Goal: Information Seeking & Learning: Learn about a topic

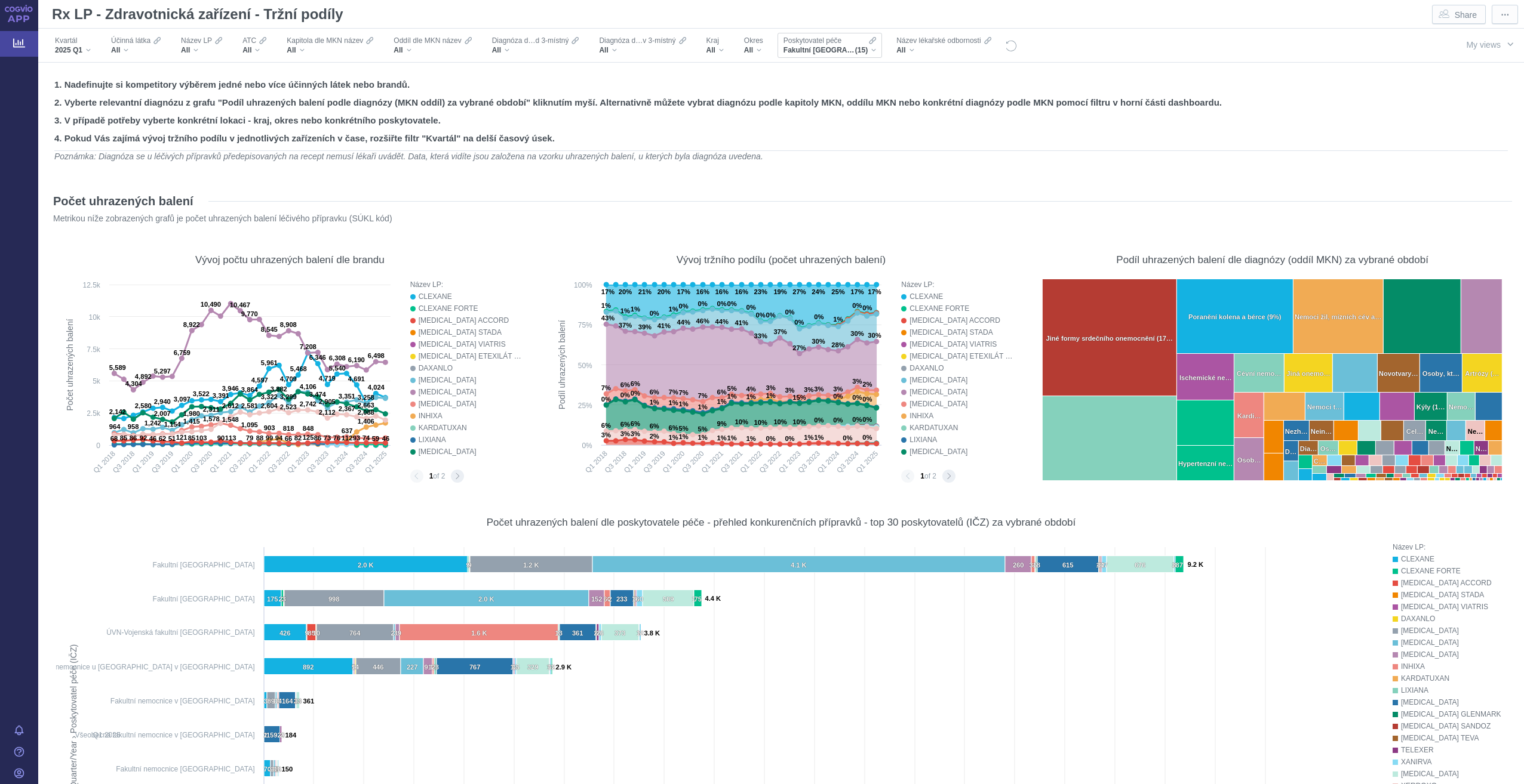
click at [875, 46] on div "Fakultní nemocnice Brno, Fakultní nemocnice Bulovka, Fakultní nemocnice Hradec …" at bounding box center [829, 50] width 93 height 9
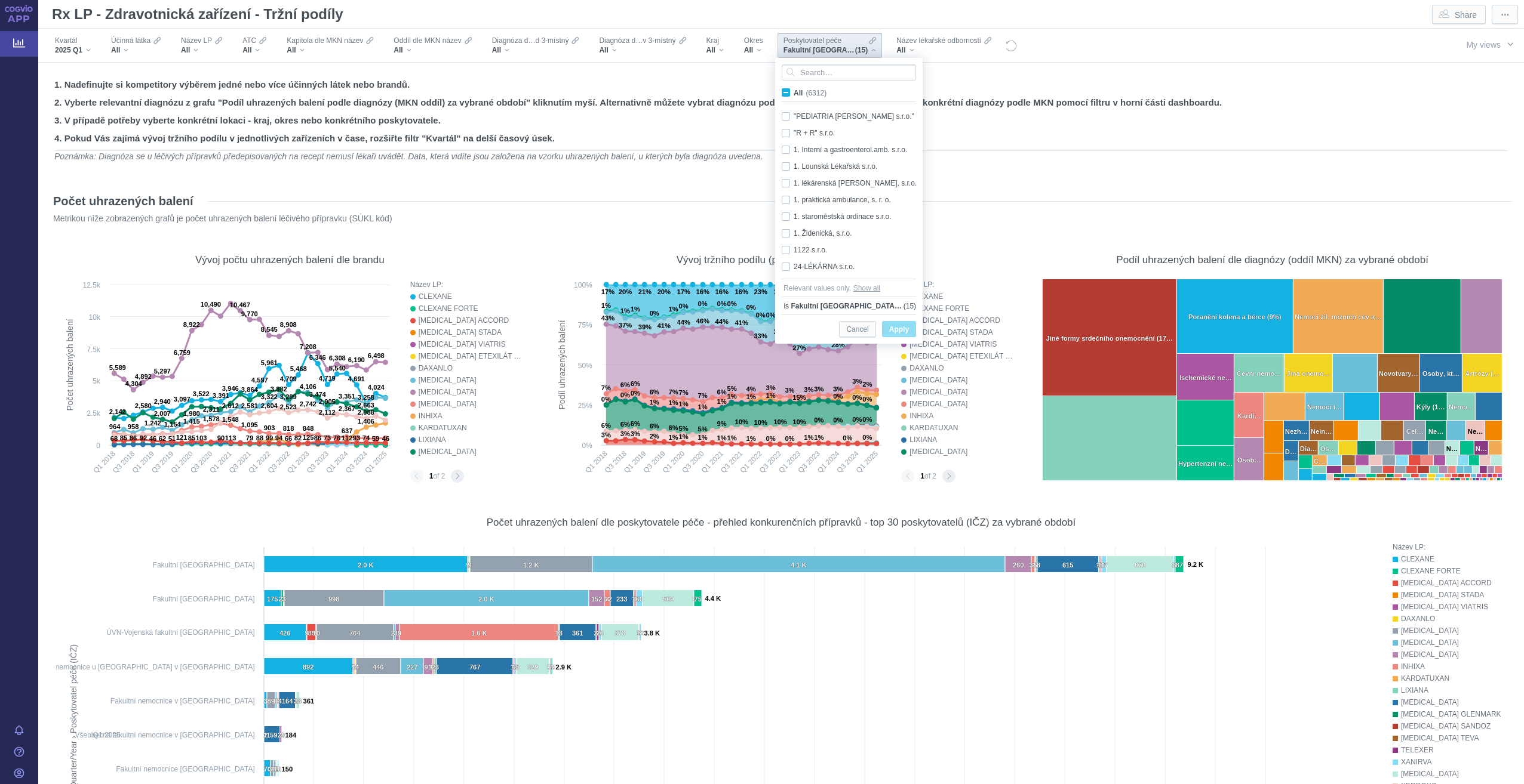
click at [802, 93] on span "All" at bounding box center [798, 93] width 9 height 8
click at [801, 93] on input "All (6312)" at bounding box center [798, 91] width 7 height 7
checkbox input "true"
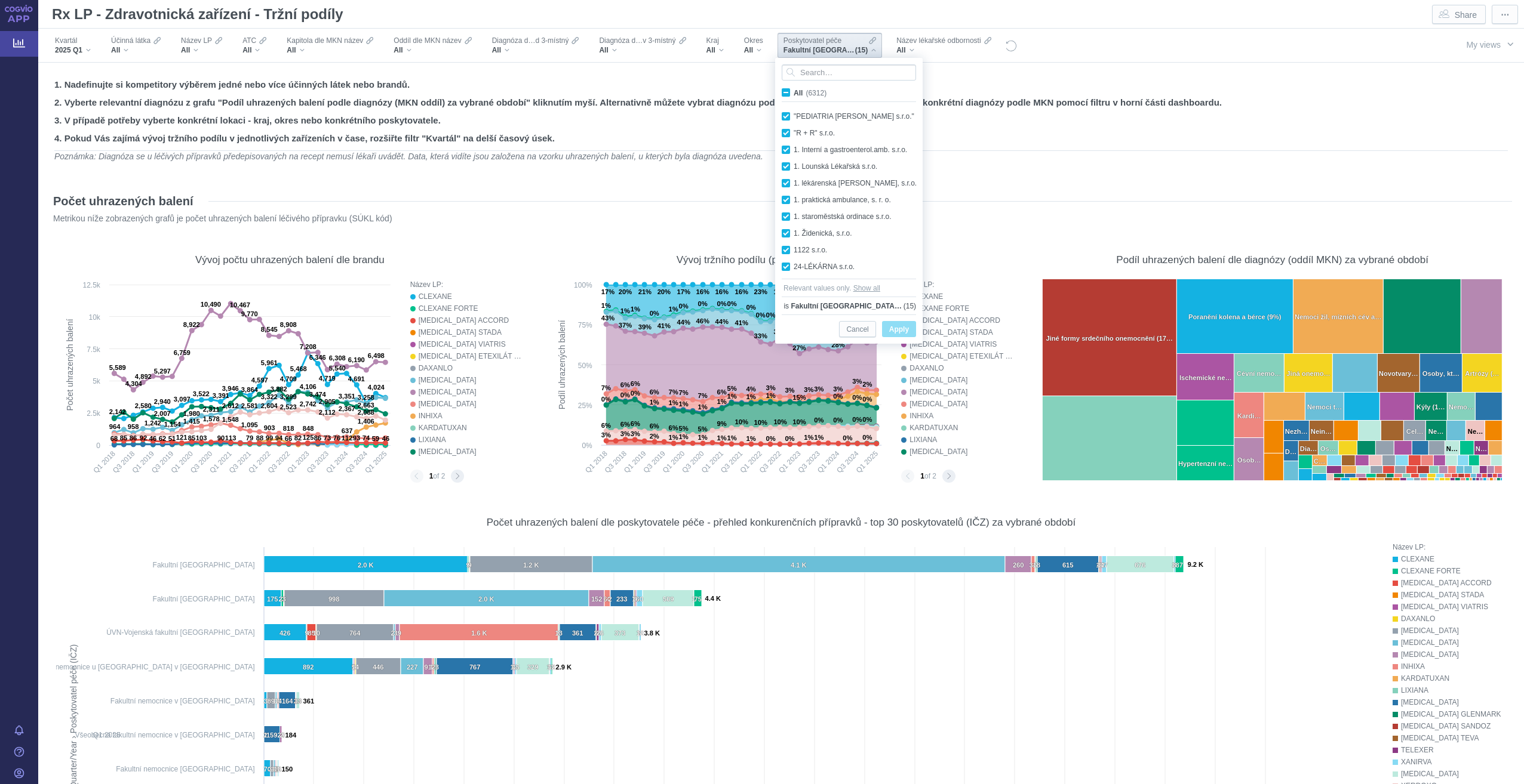
checkbox input "true"
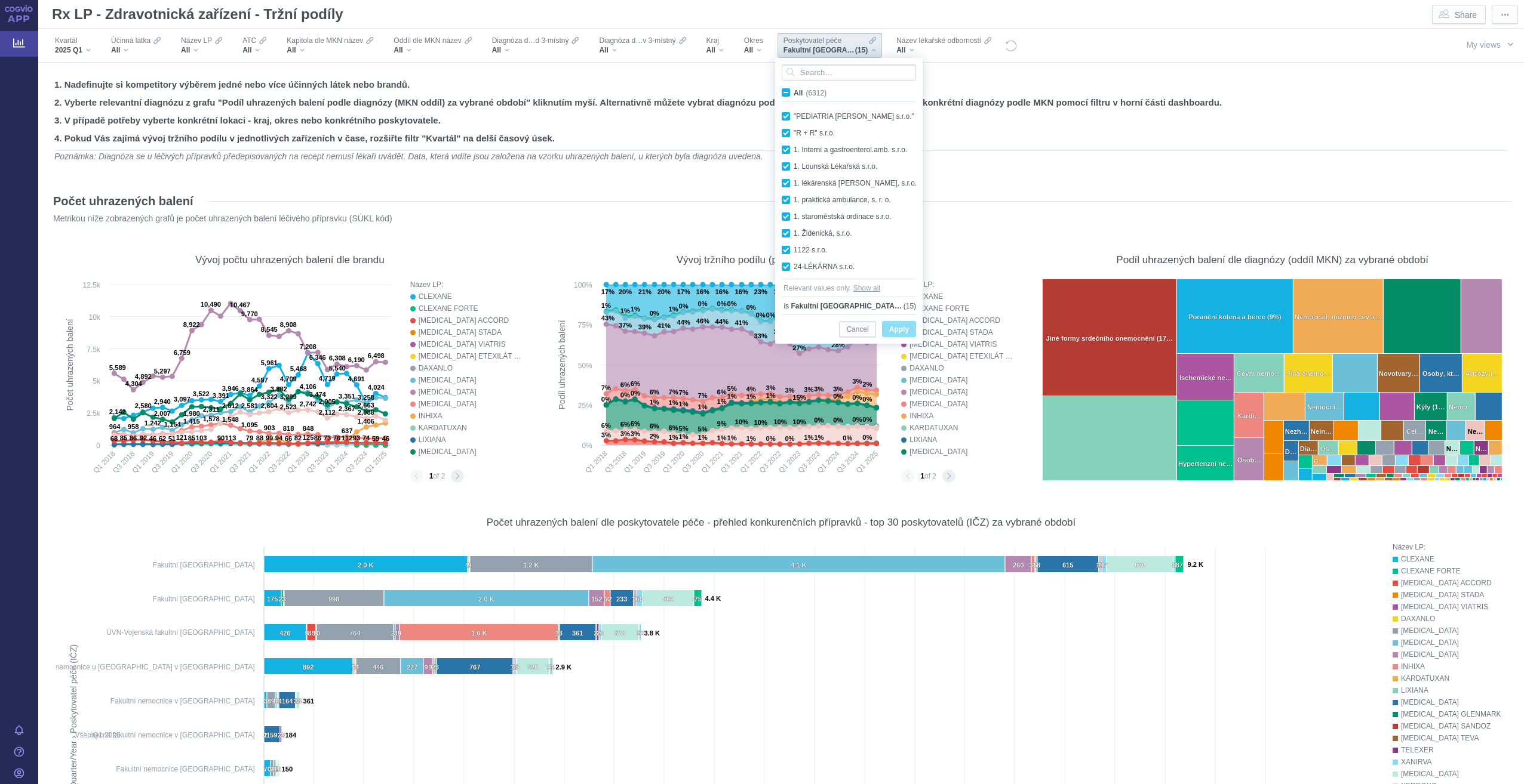
checkbox input "true"
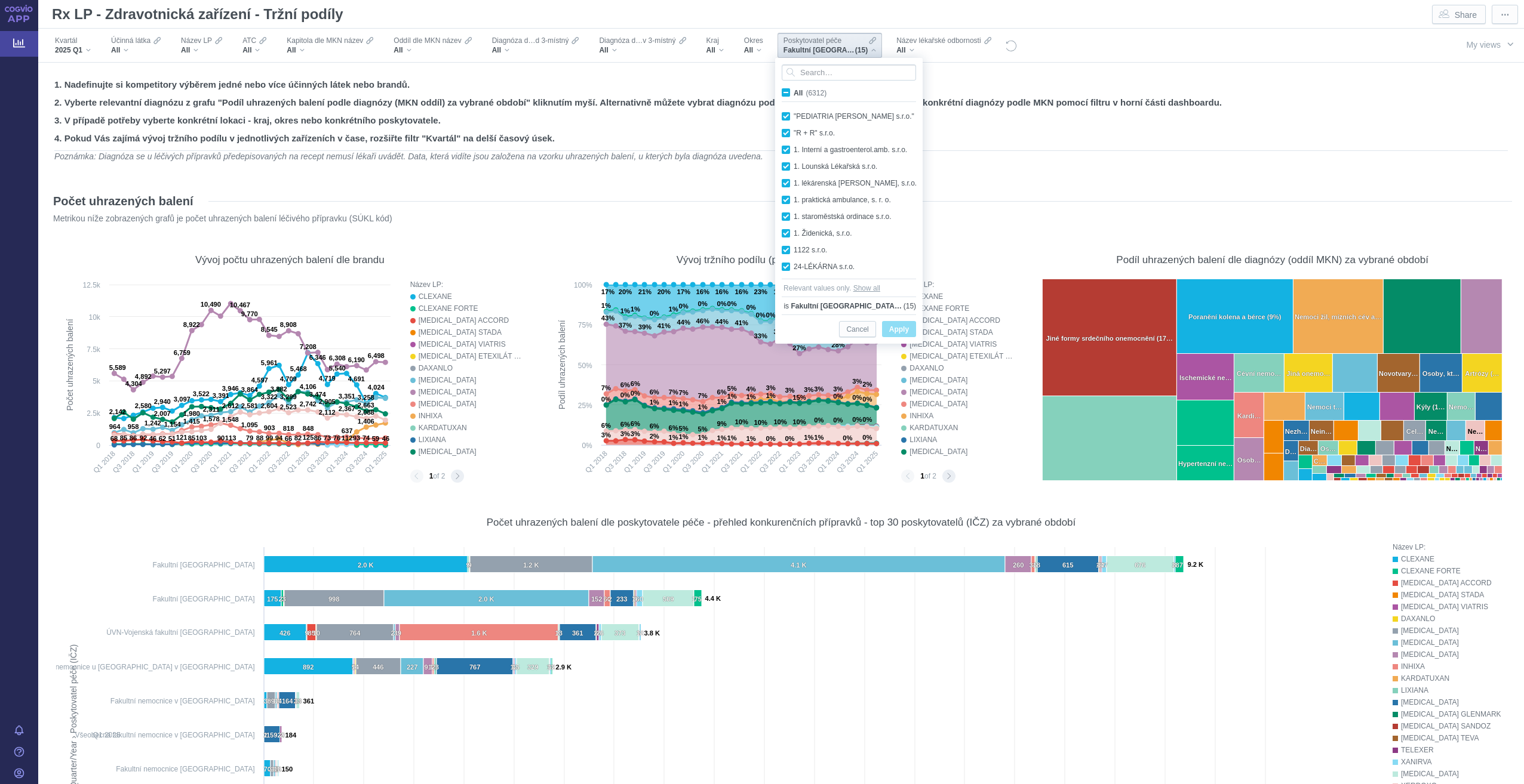
checkbox input "true"
click at [890, 327] on span "Apply" at bounding box center [899, 330] width 20 height 15
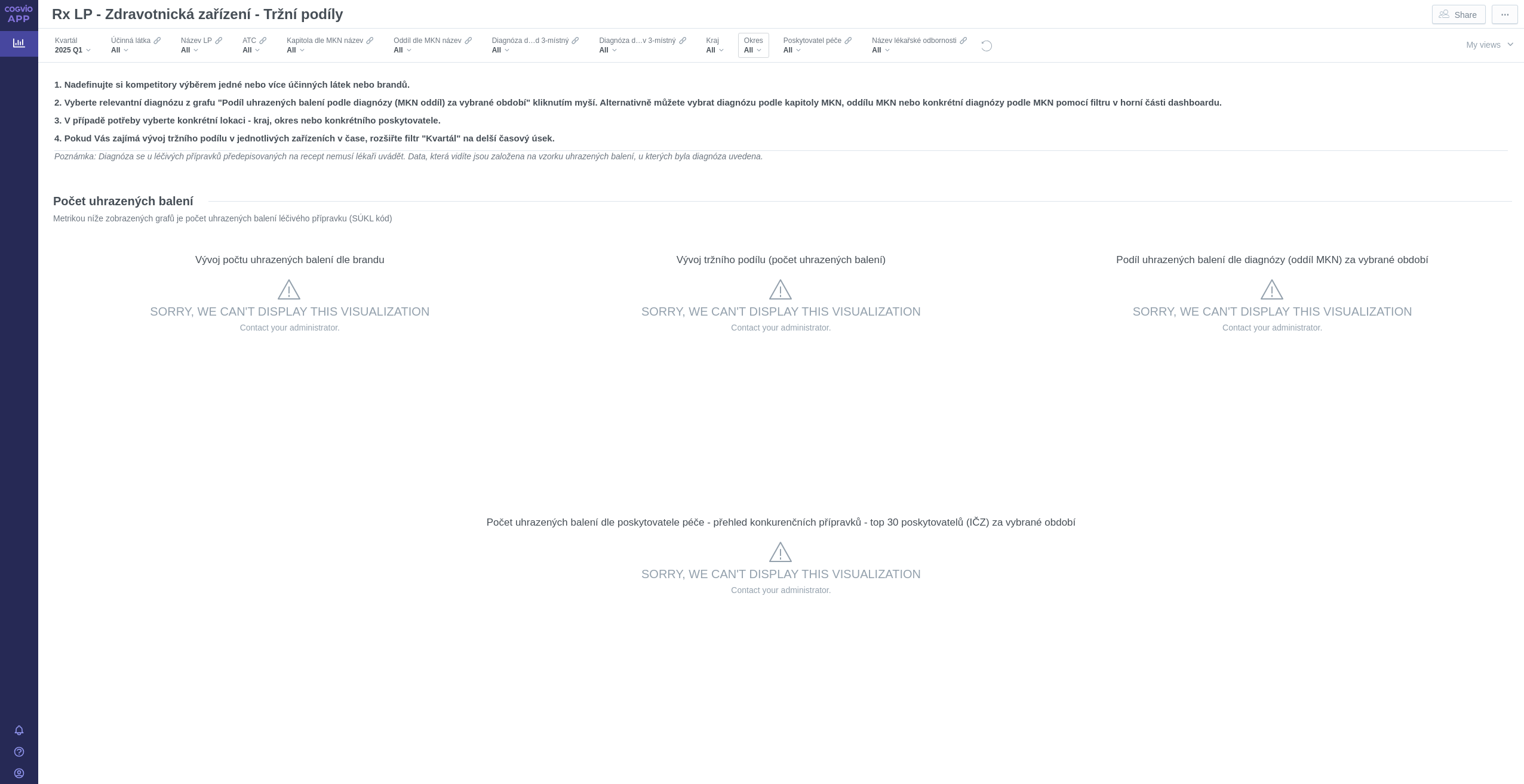
click at [759, 49] on div "All" at bounding box center [754, 50] width 19 height 9
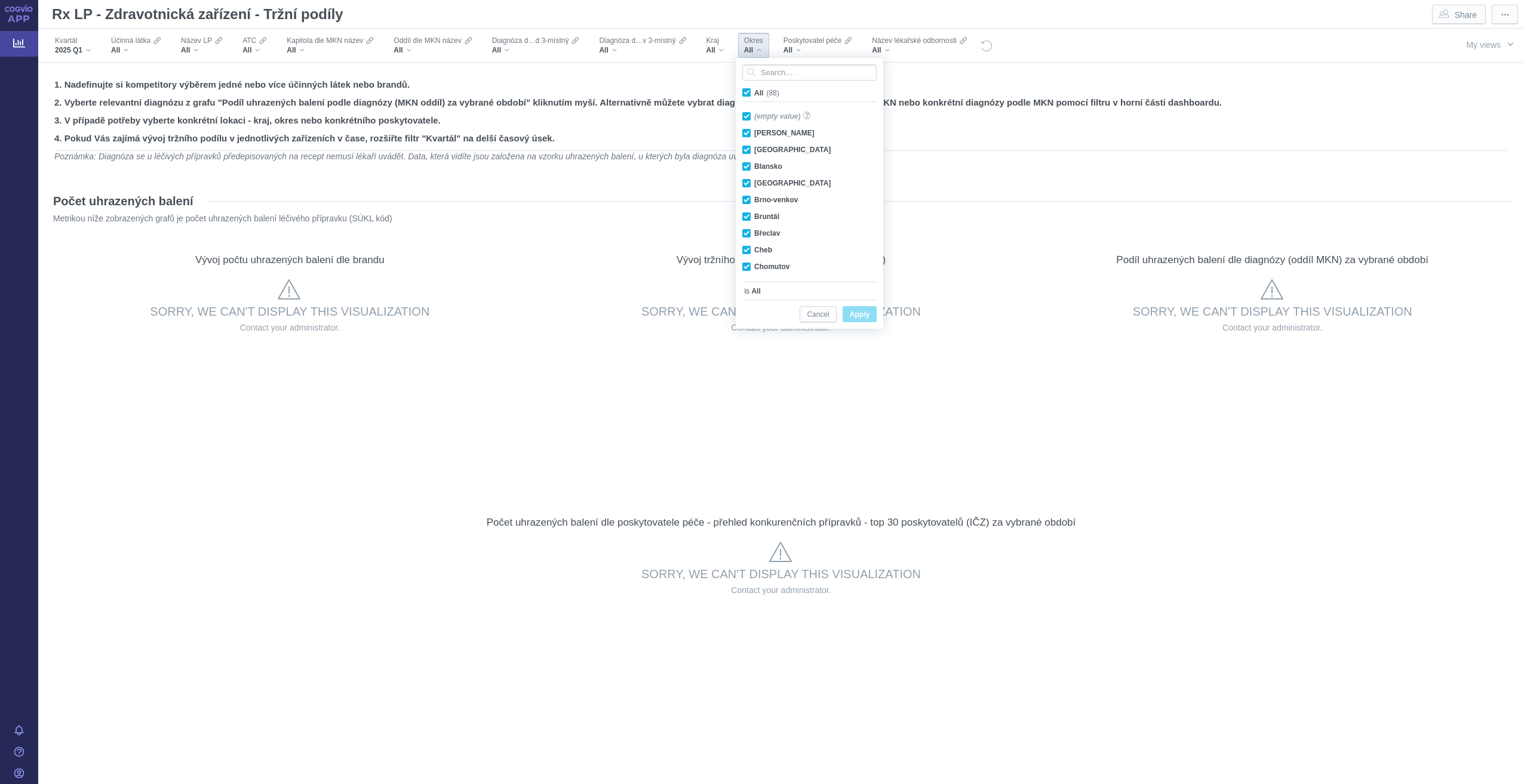
click at [755, 93] on span "All (88)" at bounding box center [767, 93] width 25 height 8
click at [755, 93] on input "All (88)" at bounding box center [758, 91] width 7 height 7
checkbox input "false"
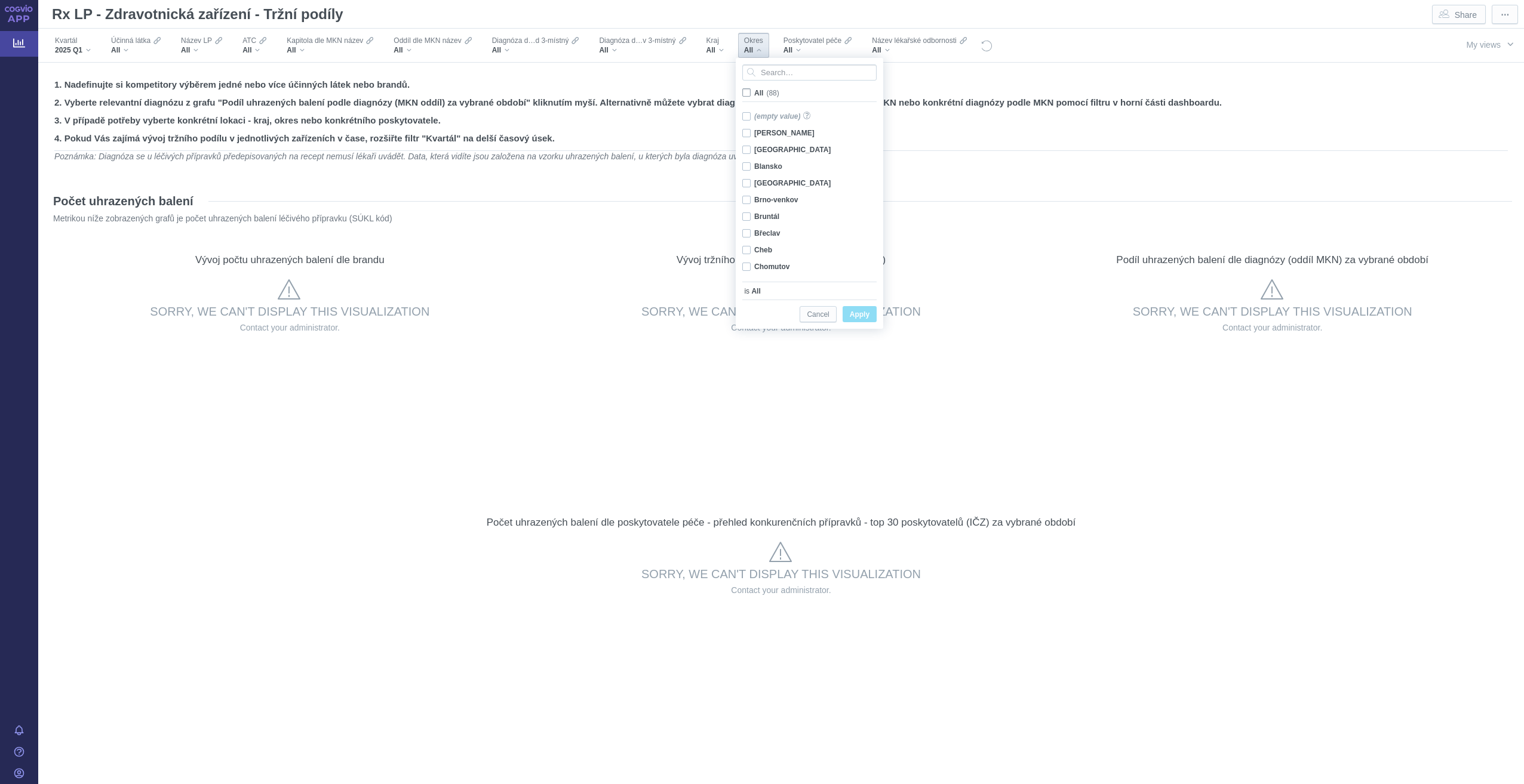
checkbox input "false"
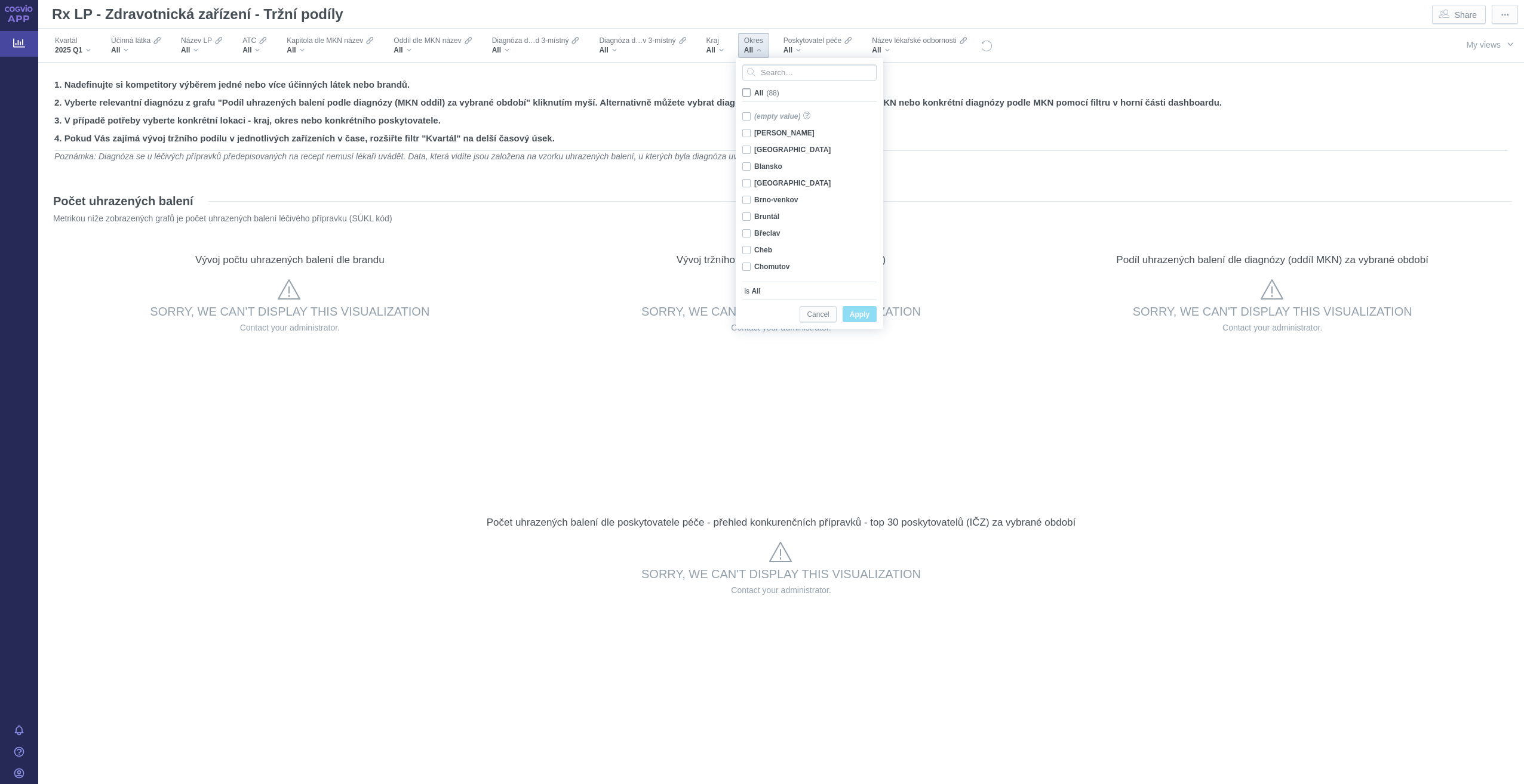
checkbox input "false"
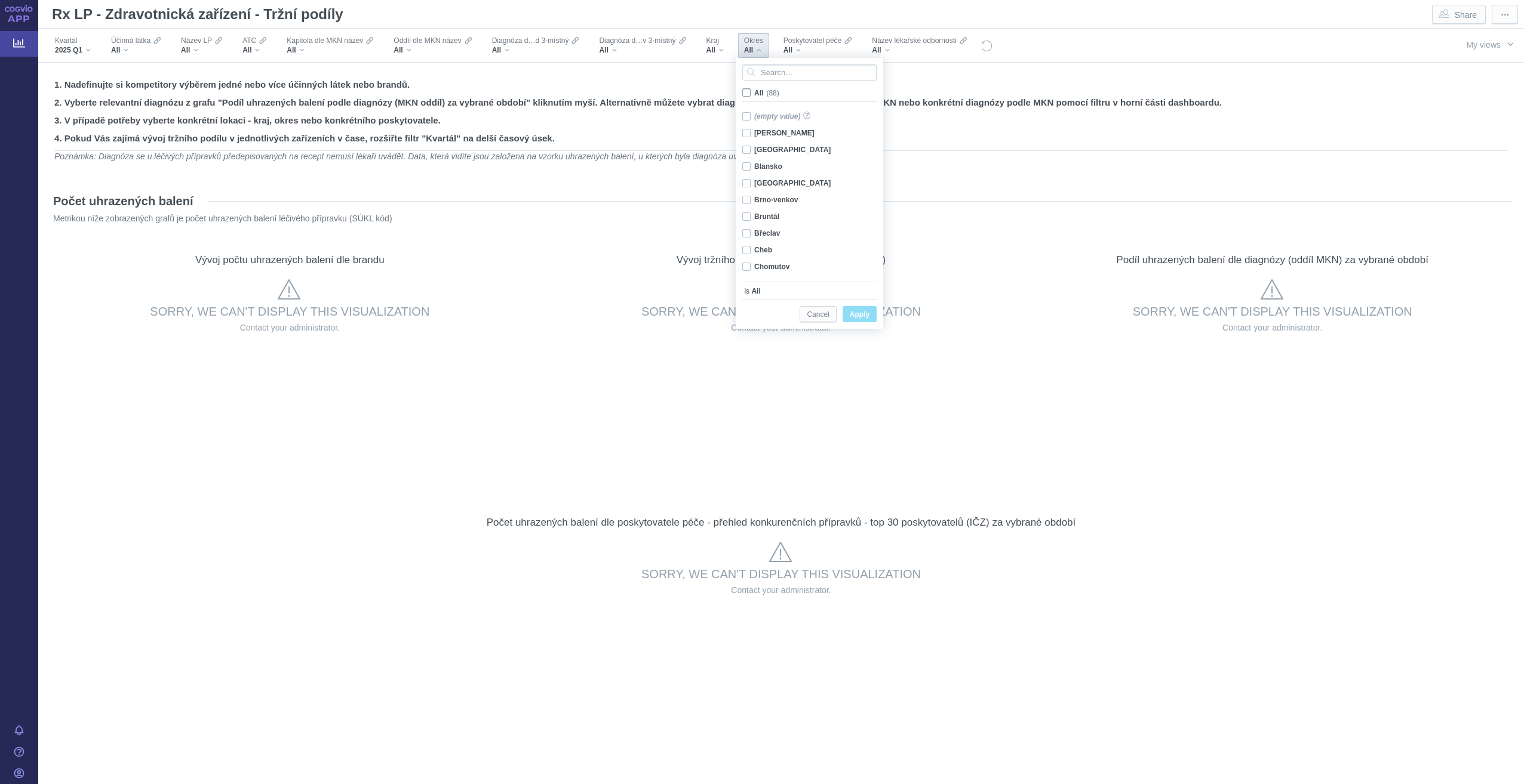
checkbox input "false"
click at [763, 223] on div "Chrudim Only" at bounding box center [812, 224] width 150 height 17
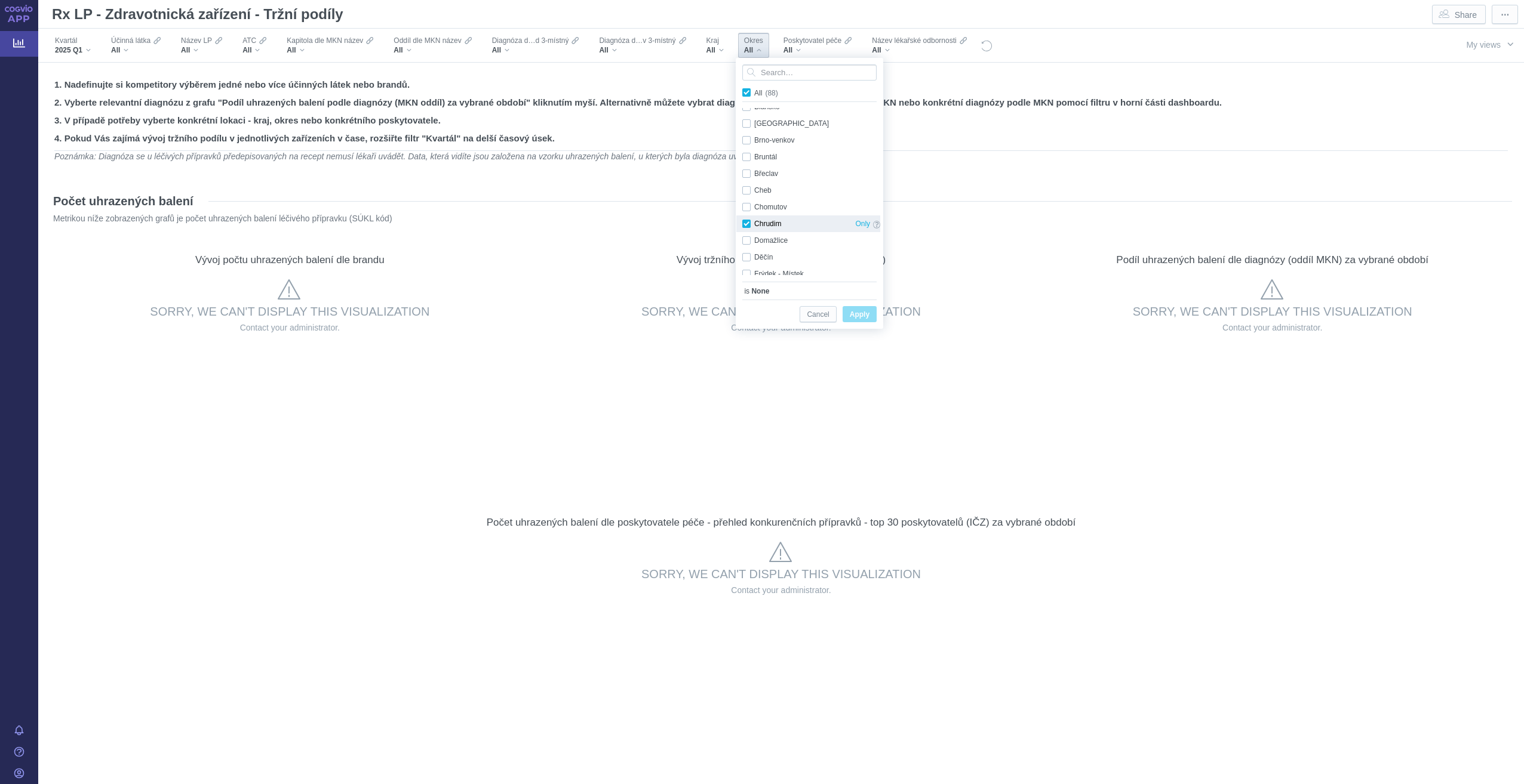
checkbox input "true"
click at [862, 315] on span "Apply" at bounding box center [859, 315] width 20 height 15
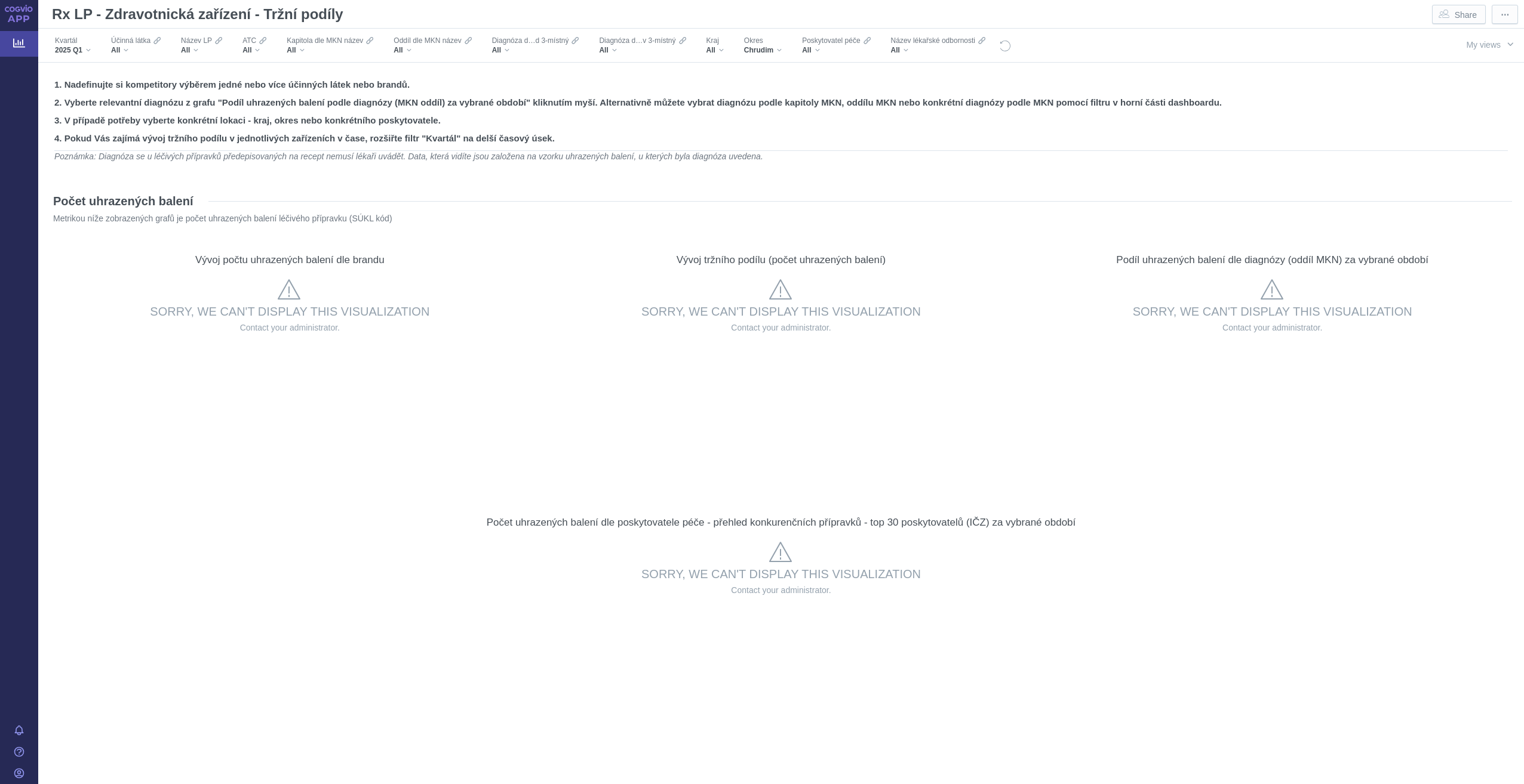
click at [21, 45] on icon at bounding box center [19, 44] width 12 height 9
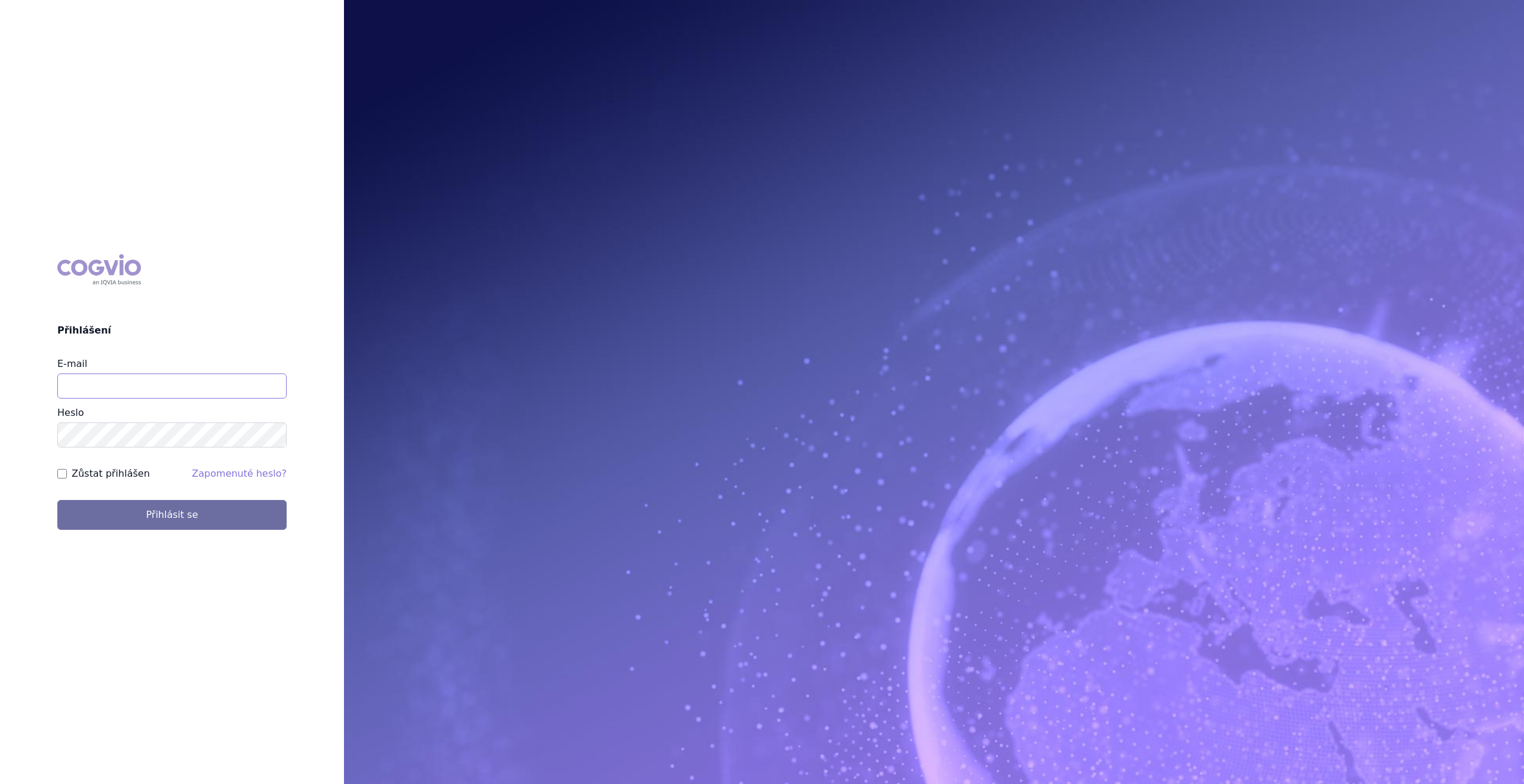
drag, startPoint x: 128, startPoint y: 380, endPoint x: 116, endPoint y: 378, distance: 12.2
click at [128, 380] on input "E-mail" at bounding box center [171, 386] width 229 height 25
type input "[EMAIL_ADDRESS][DOMAIN_NAME]"
click at [182, 508] on button "Přihlásit se" at bounding box center [171, 515] width 229 height 30
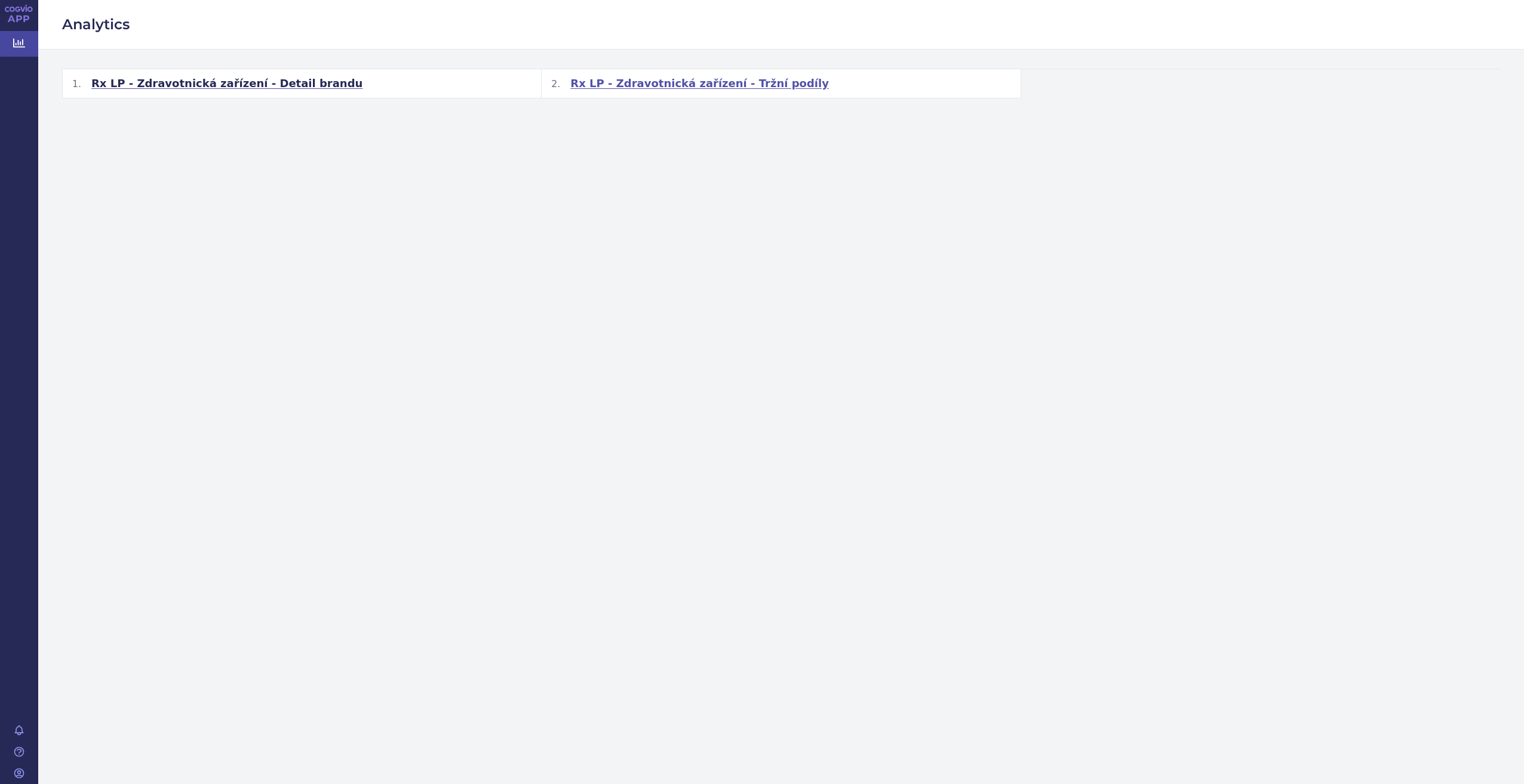
click at [624, 79] on span "Rx LP - Zdravotnická zařízení - Tržní podíly" at bounding box center [699, 83] width 259 height 14
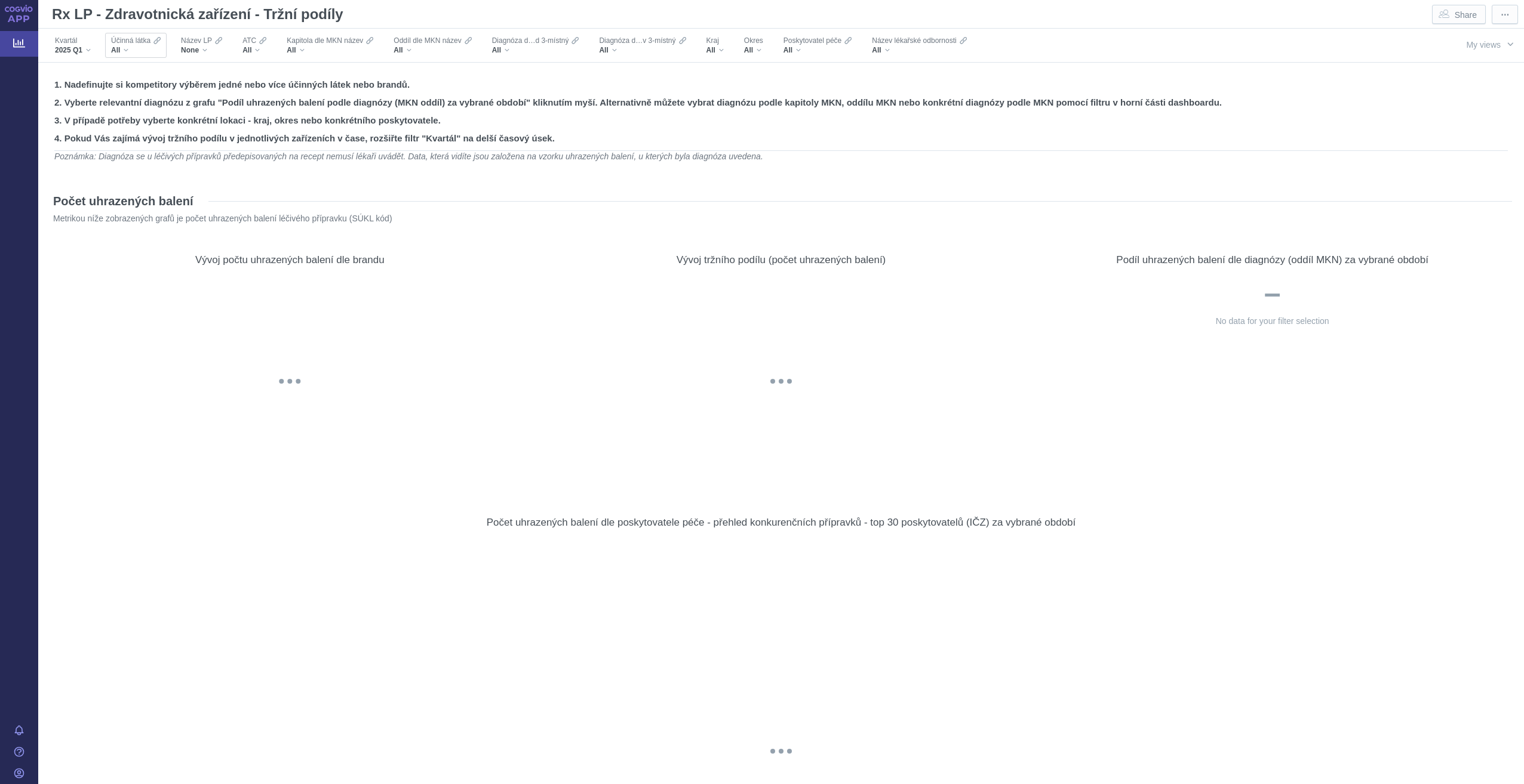
click at [137, 50] on div "All" at bounding box center [136, 50] width 50 height 9
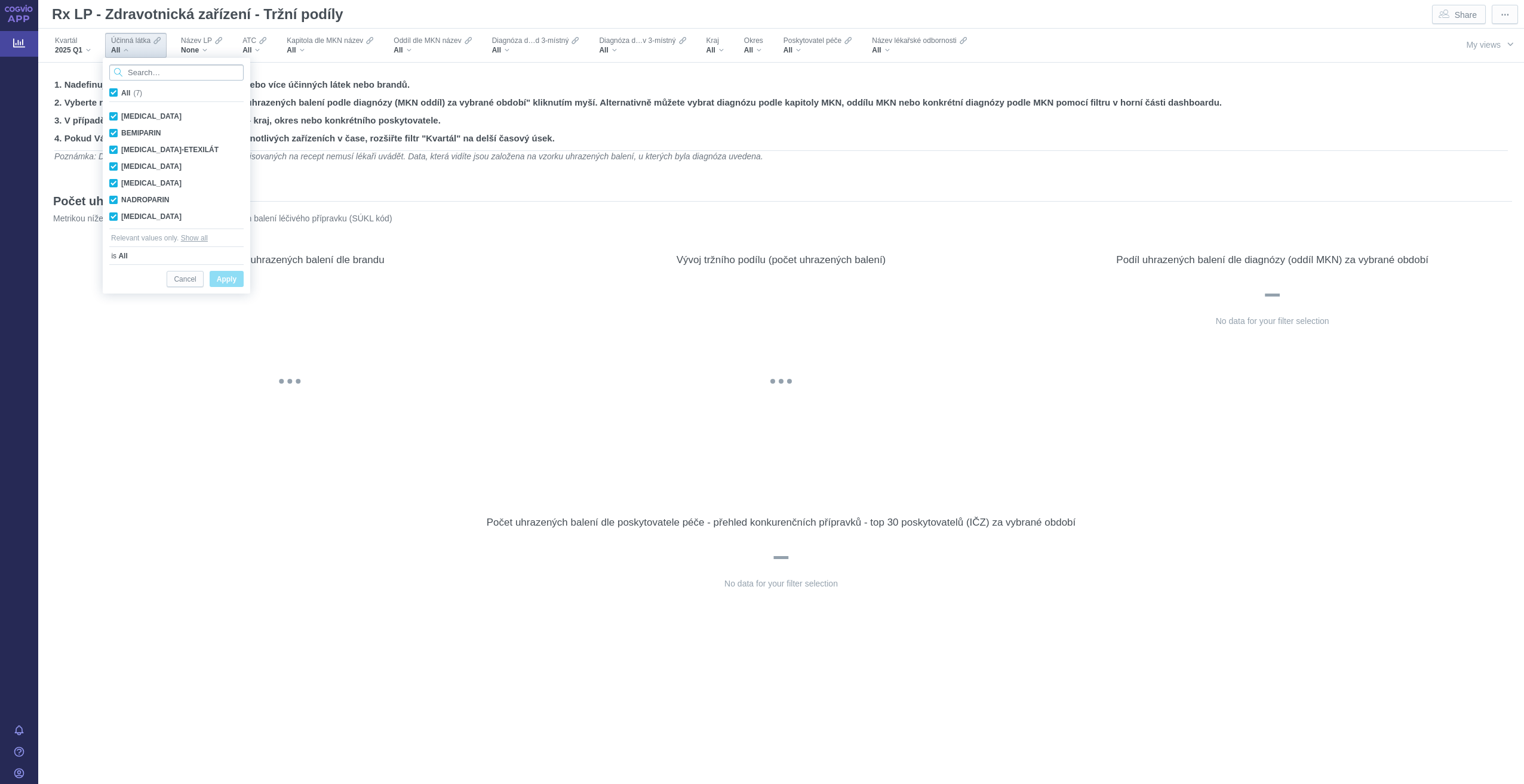
click at [180, 72] on input "Search attribute values" at bounding box center [177, 72] width 135 height 16
click at [145, 116] on div "APIXABAN Only" at bounding box center [176, 117] width 146 height 17
checkbox input "false"
click at [148, 149] on div "DABIGATRAN-ETEXILÁT Only" at bounding box center [176, 150] width 146 height 17
checkbox input "false"
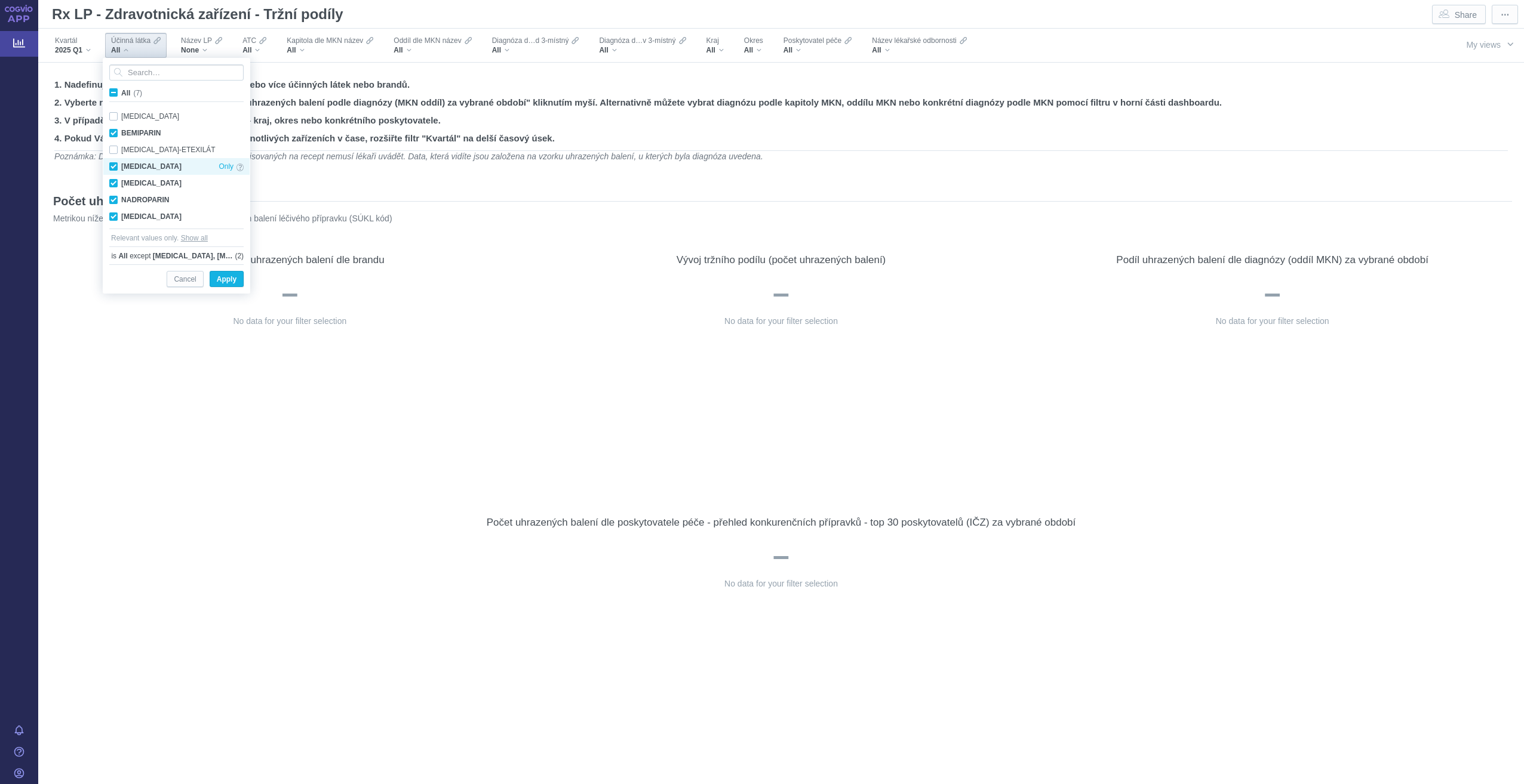
click at [148, 167] on div "EDOXABAN Only" at bounding box center [176, 166] width 146 height 17
checkbox input "false"
click at [158, 217] on div "RIVAROXABAN Only" at bounding box center [176, 217] width 146 height 17
checkbox input "false"
click at [227, 281] on span "Apply" at bounding box center [226, 279] width 20 height 15
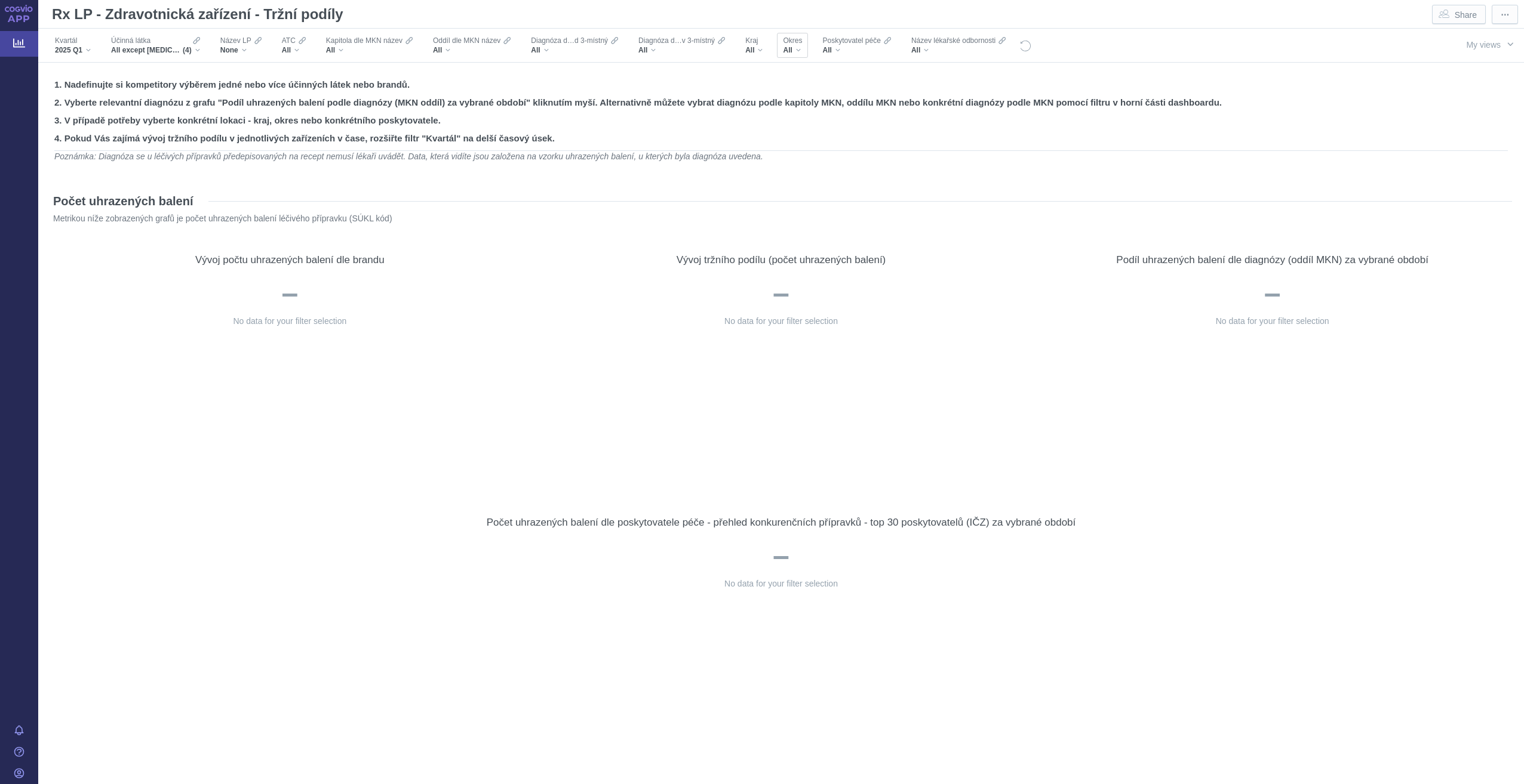
click at [791, 46] on span "All" at bounding box center [787, 50] width 9 height 9
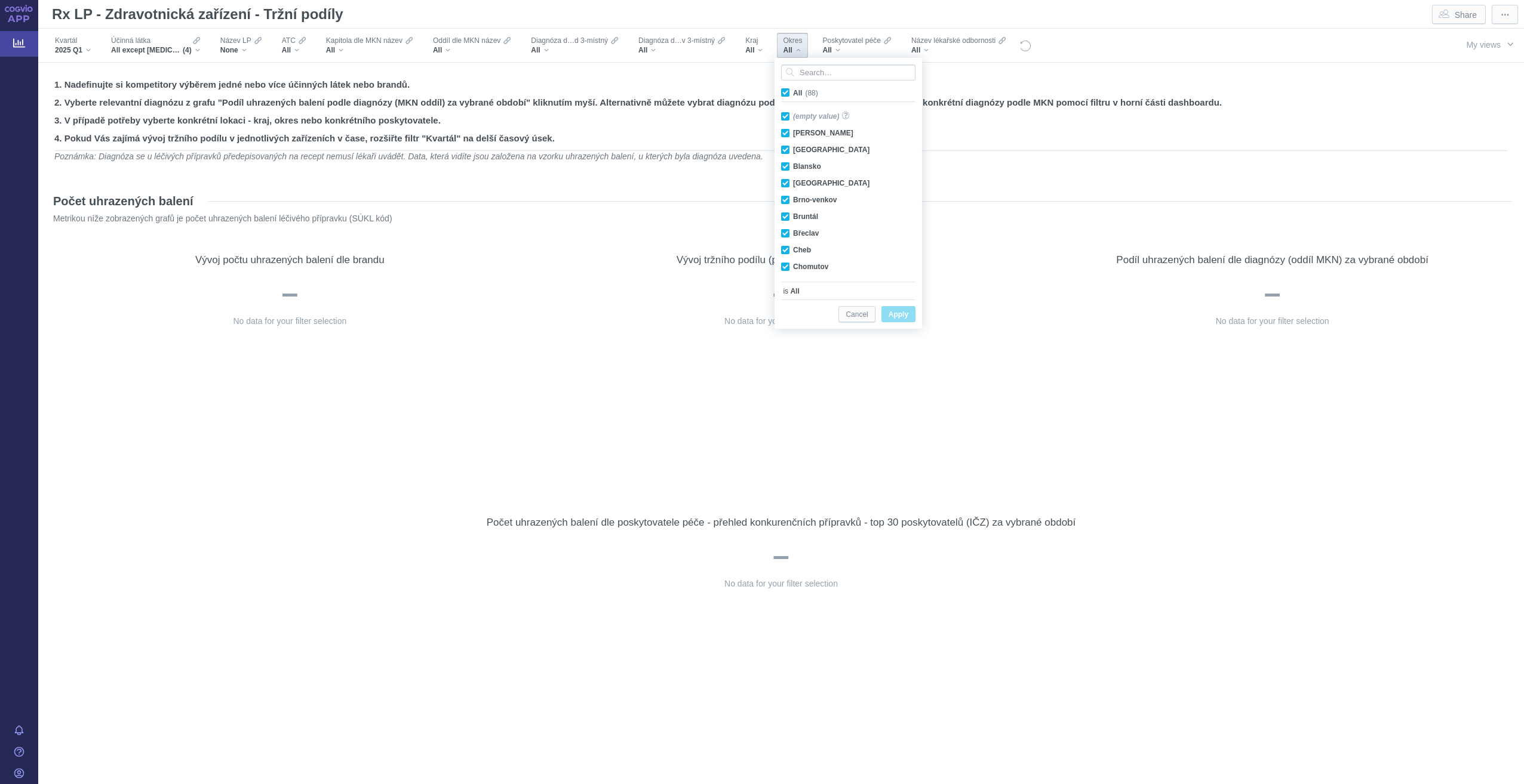
click at [793, 93] on span "All (88)" at bounding box center [805, 93] width 25 height 8
click at [793, 93] on input "All (88)" at bounding box center [797, 91] width 7 height 7
checkbox input "false"
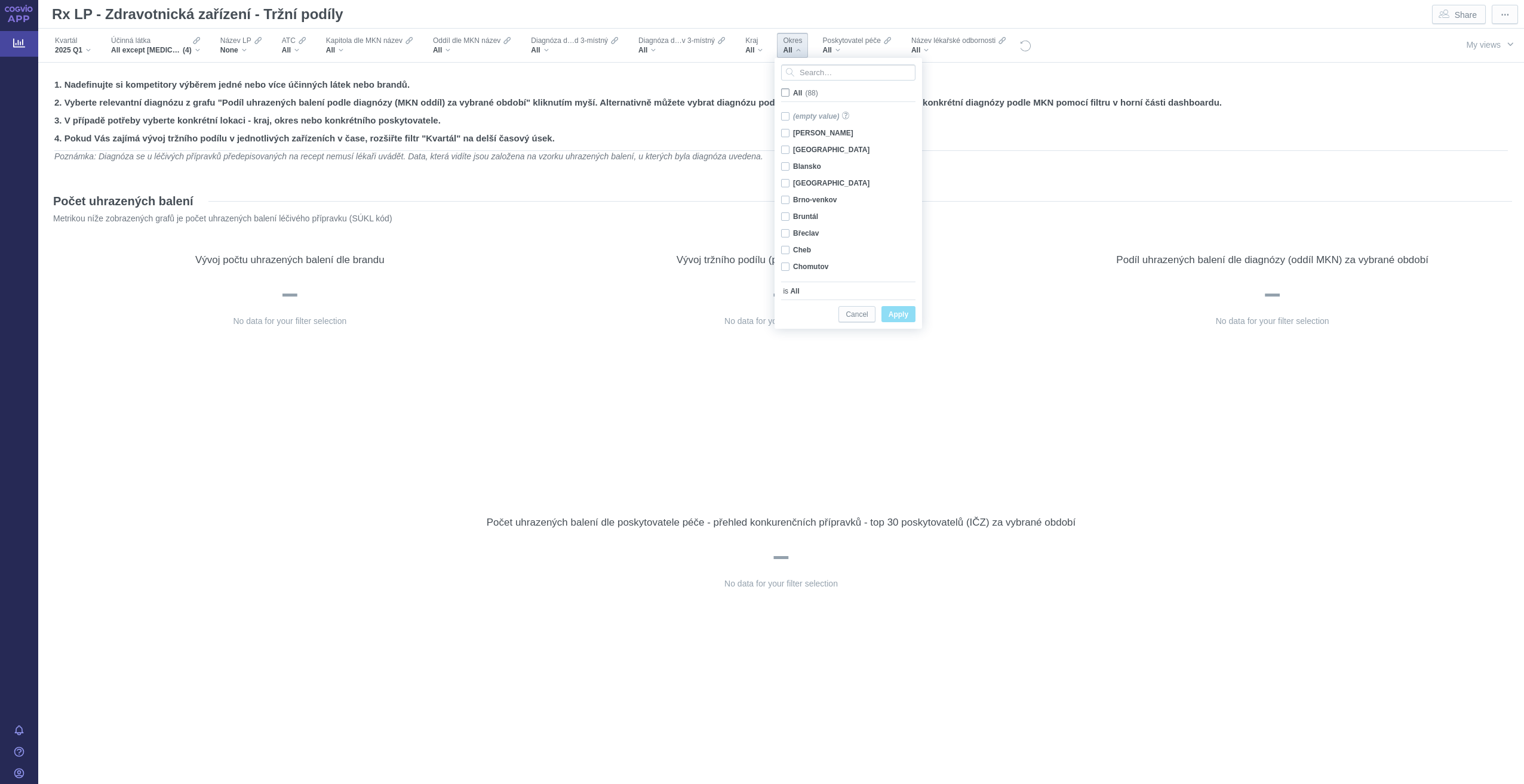
checkbox input "false"
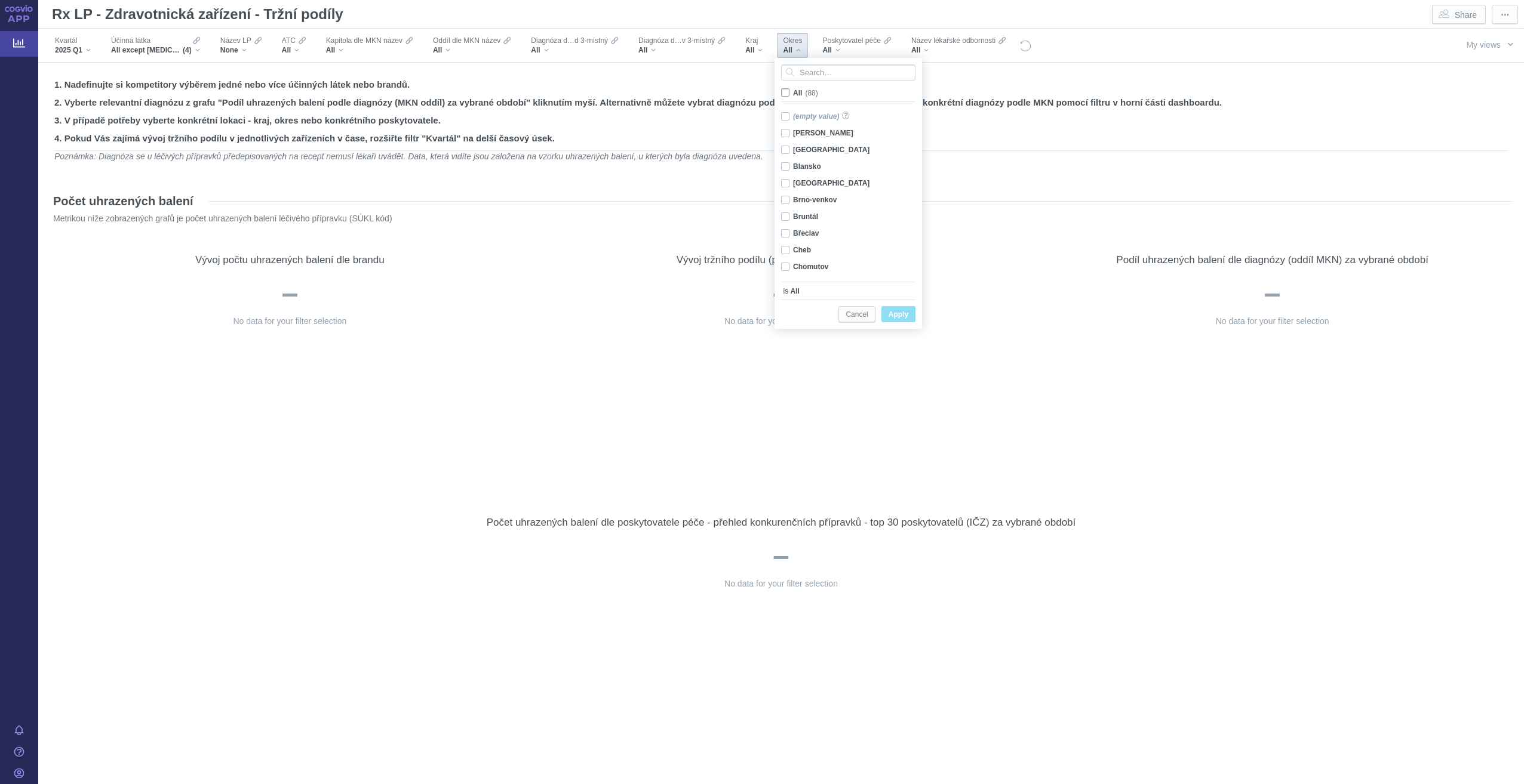
checkbox input "false"
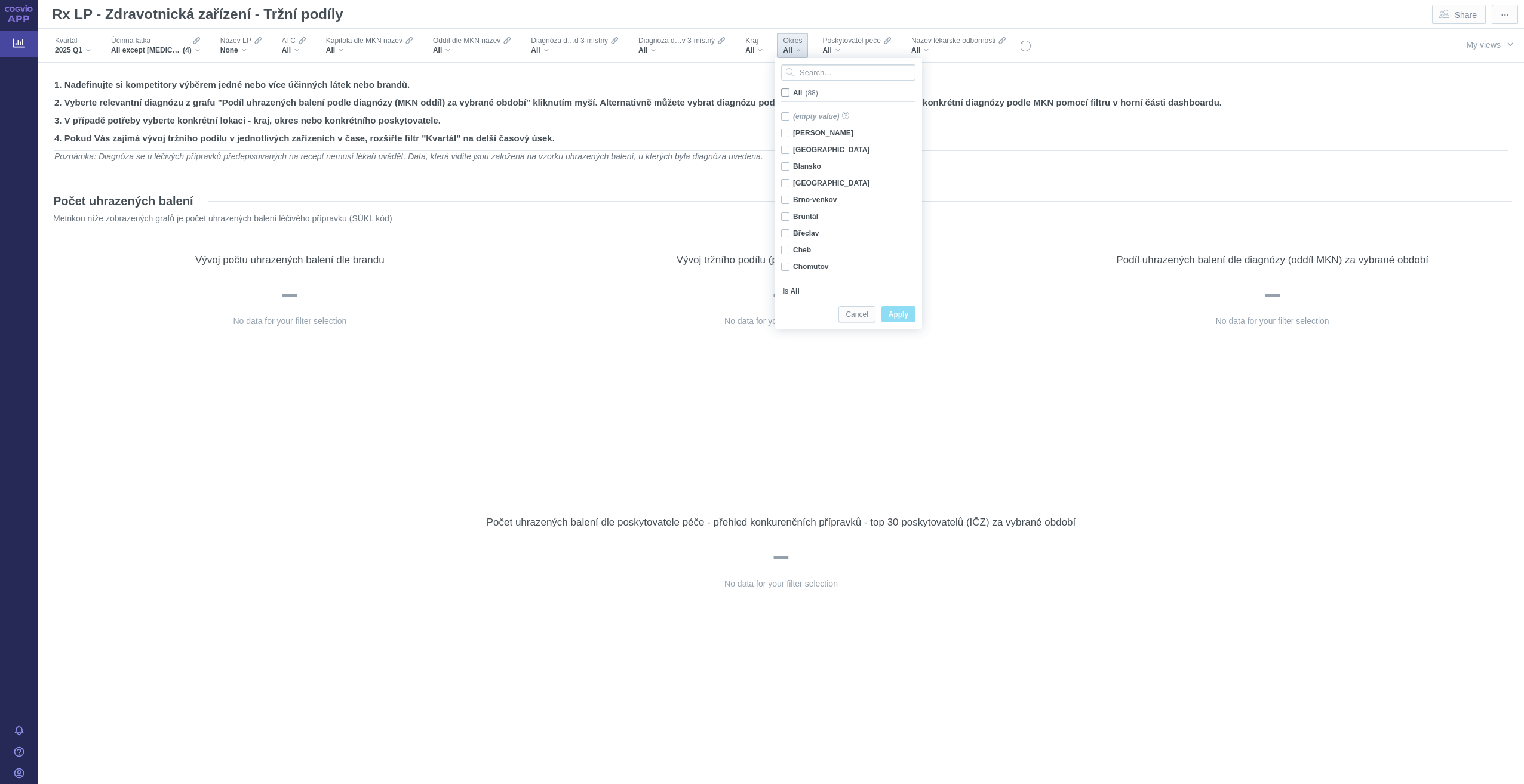
checkbox input "false"
click at [787, 221] on div "Chrudim Only" at bounding box center [850, 224] width 150 height 17
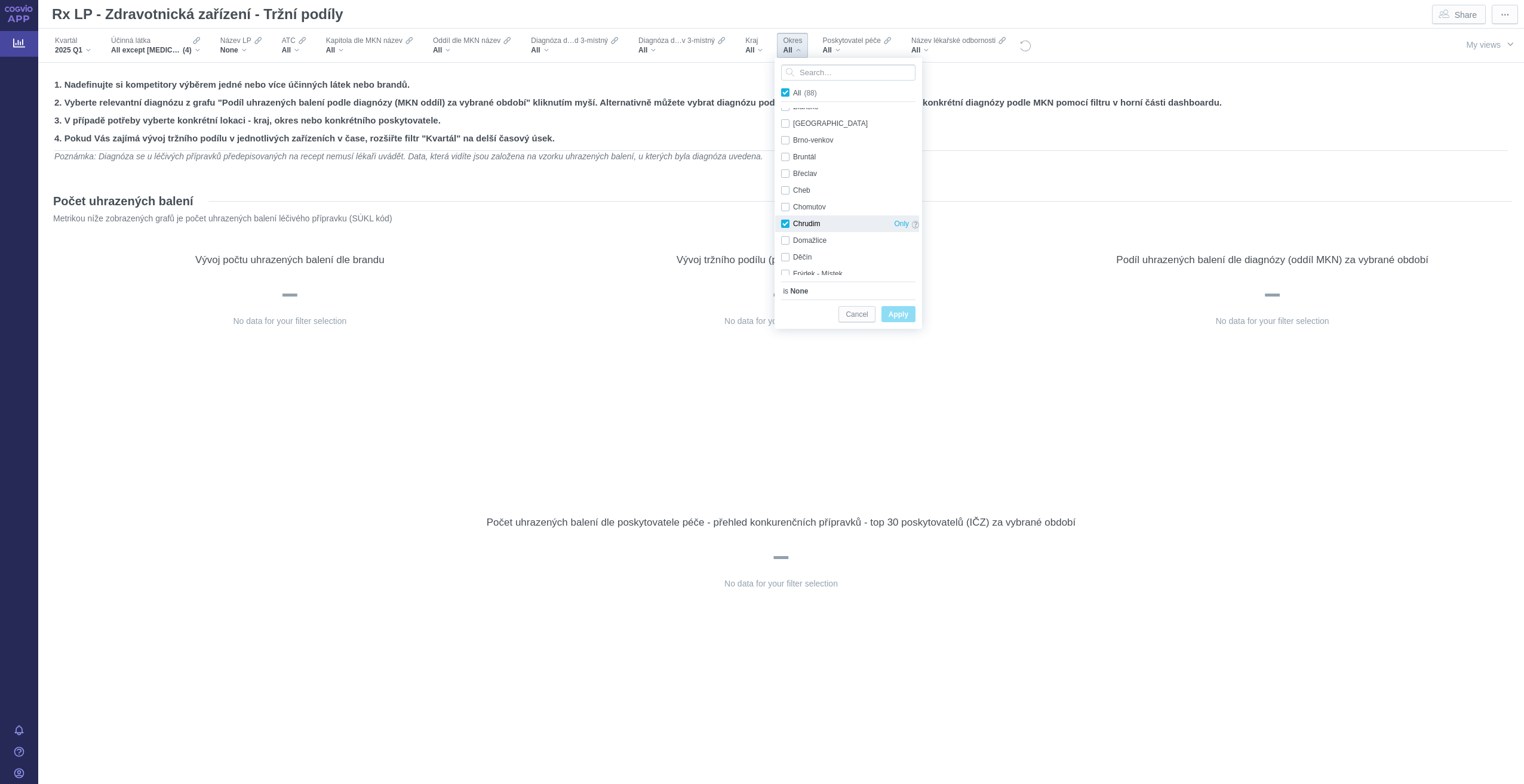
checkbox input "true"
click at [903, 315] on span "Apply" at bounding box center [898, 315] width 20 height 15
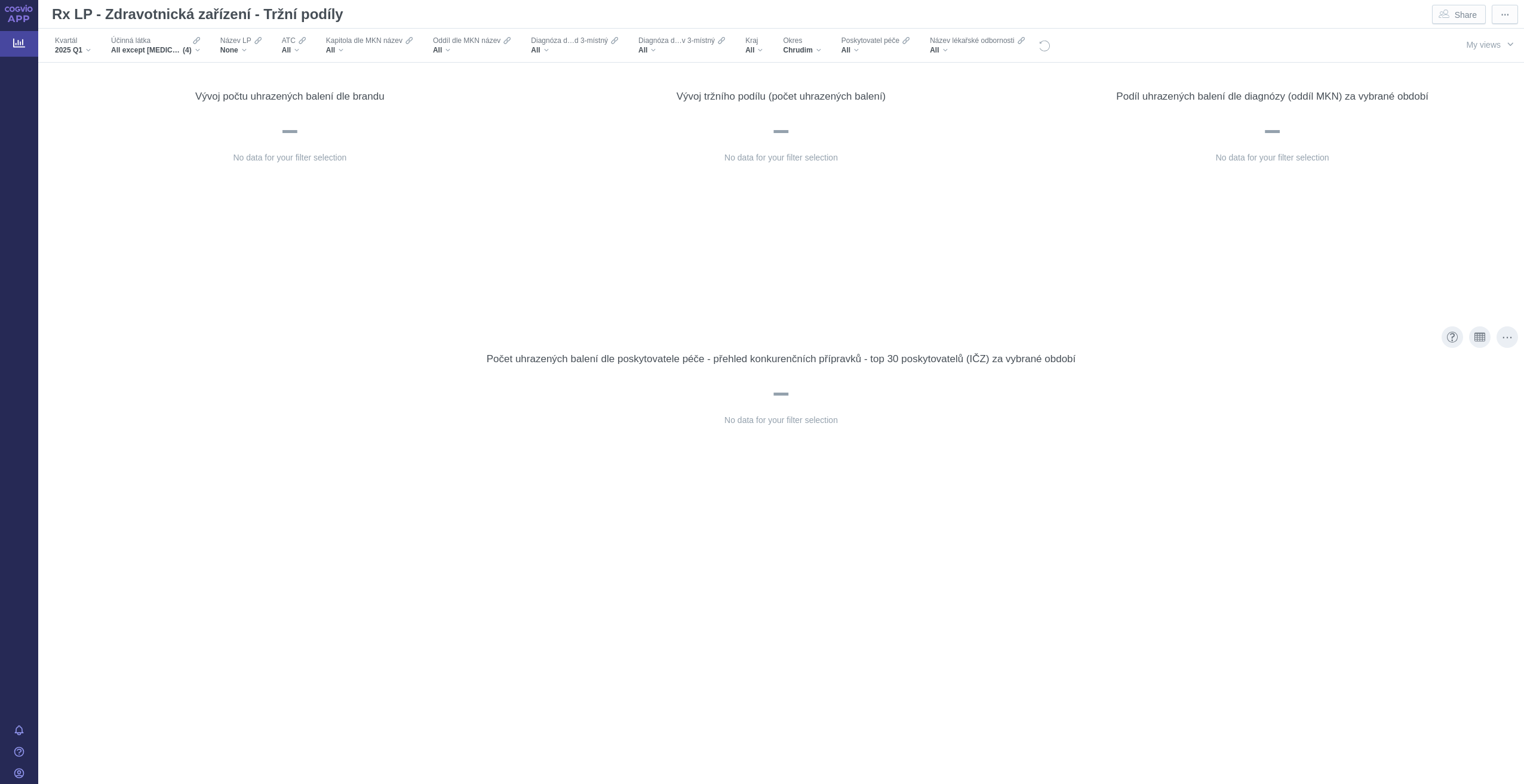
scroll to position [0, 0]
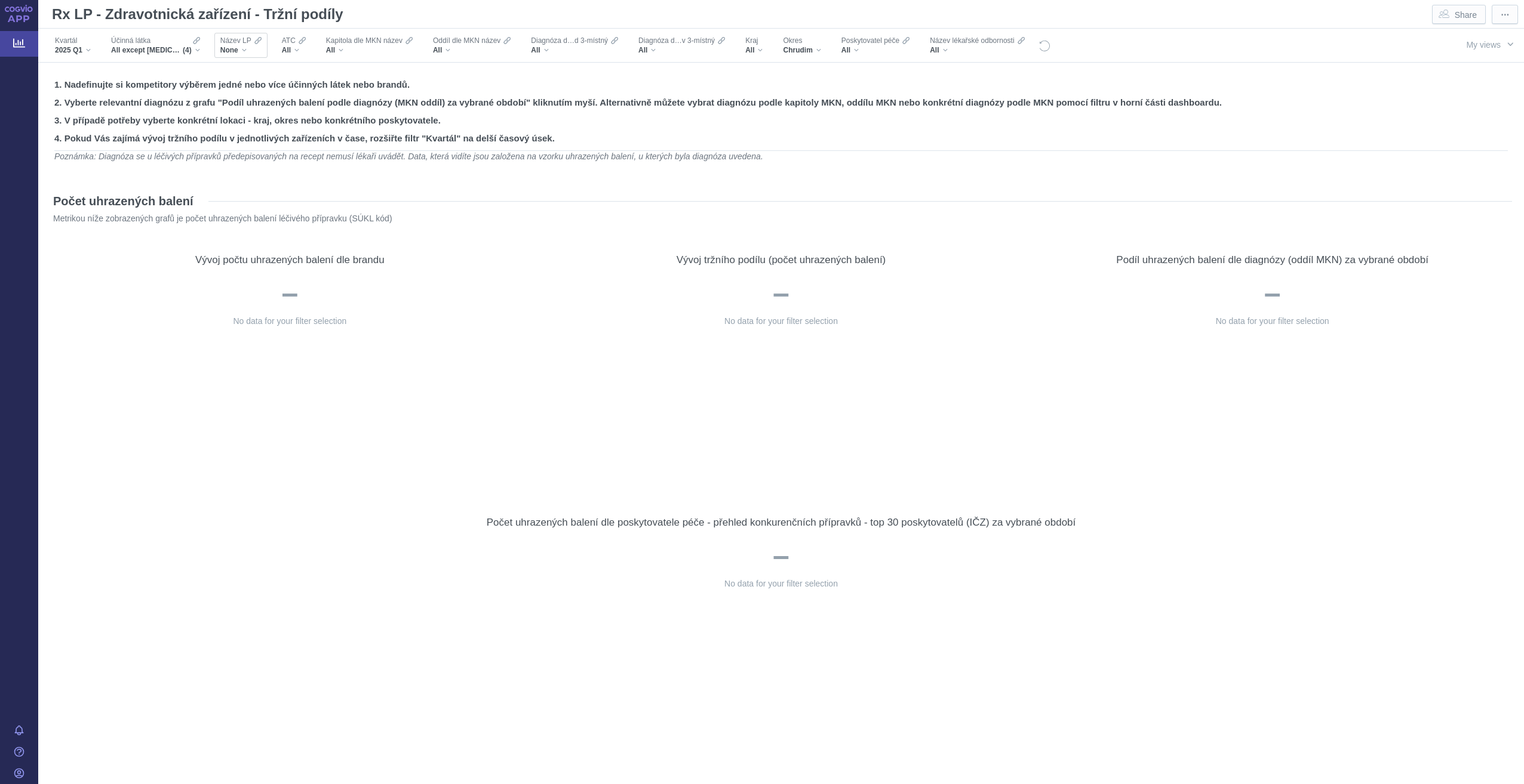
click at [241, 47] on div "None" at bounding box center [241, 50] width 41 height 9
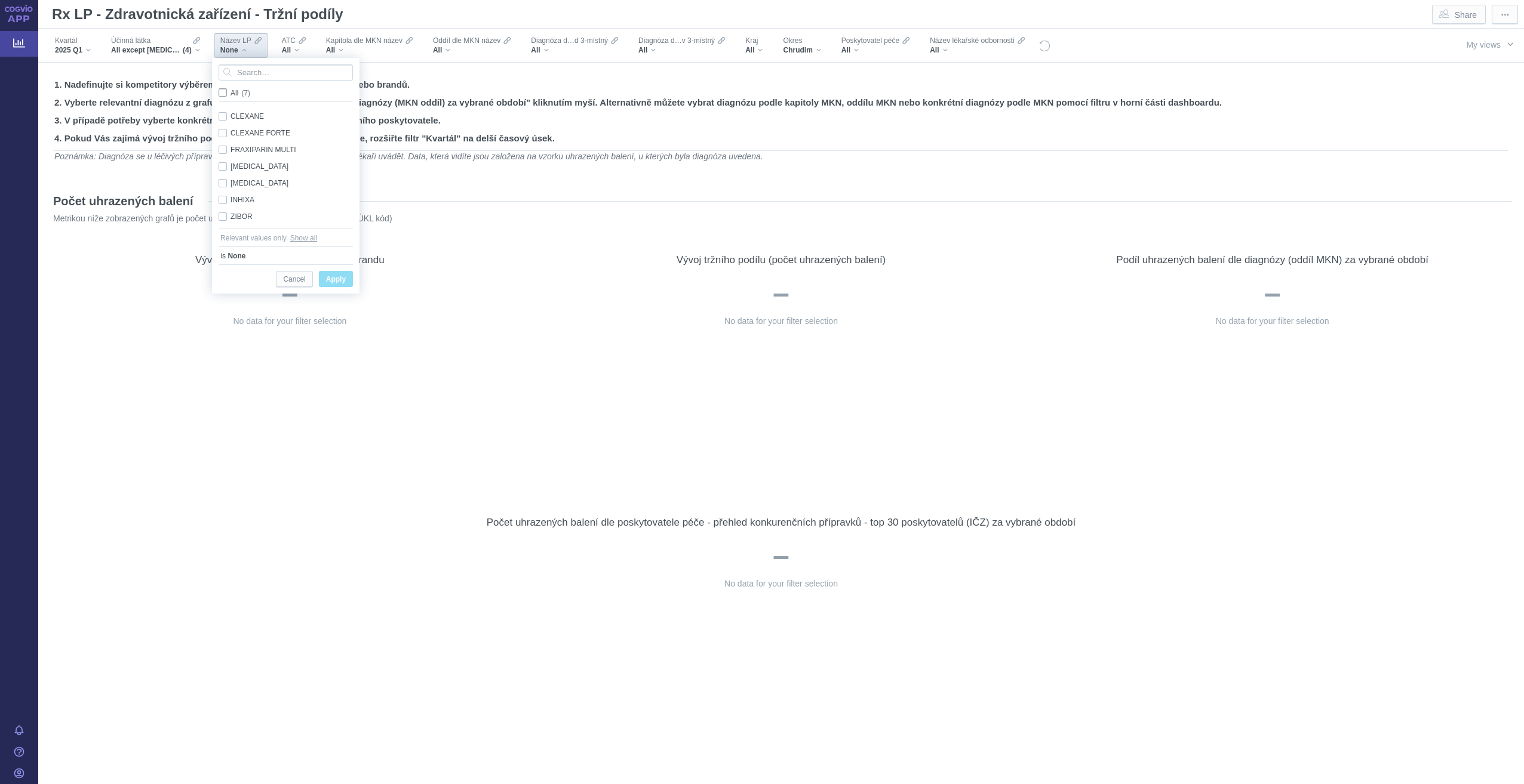
click at [231, 92] on span "All (7)" at bounding box center [240, 93] width 20 height 8
click at [231, 92] on input "All (7)" at bounding box center [235, 91] width 7 height 7
checkbox input "true"
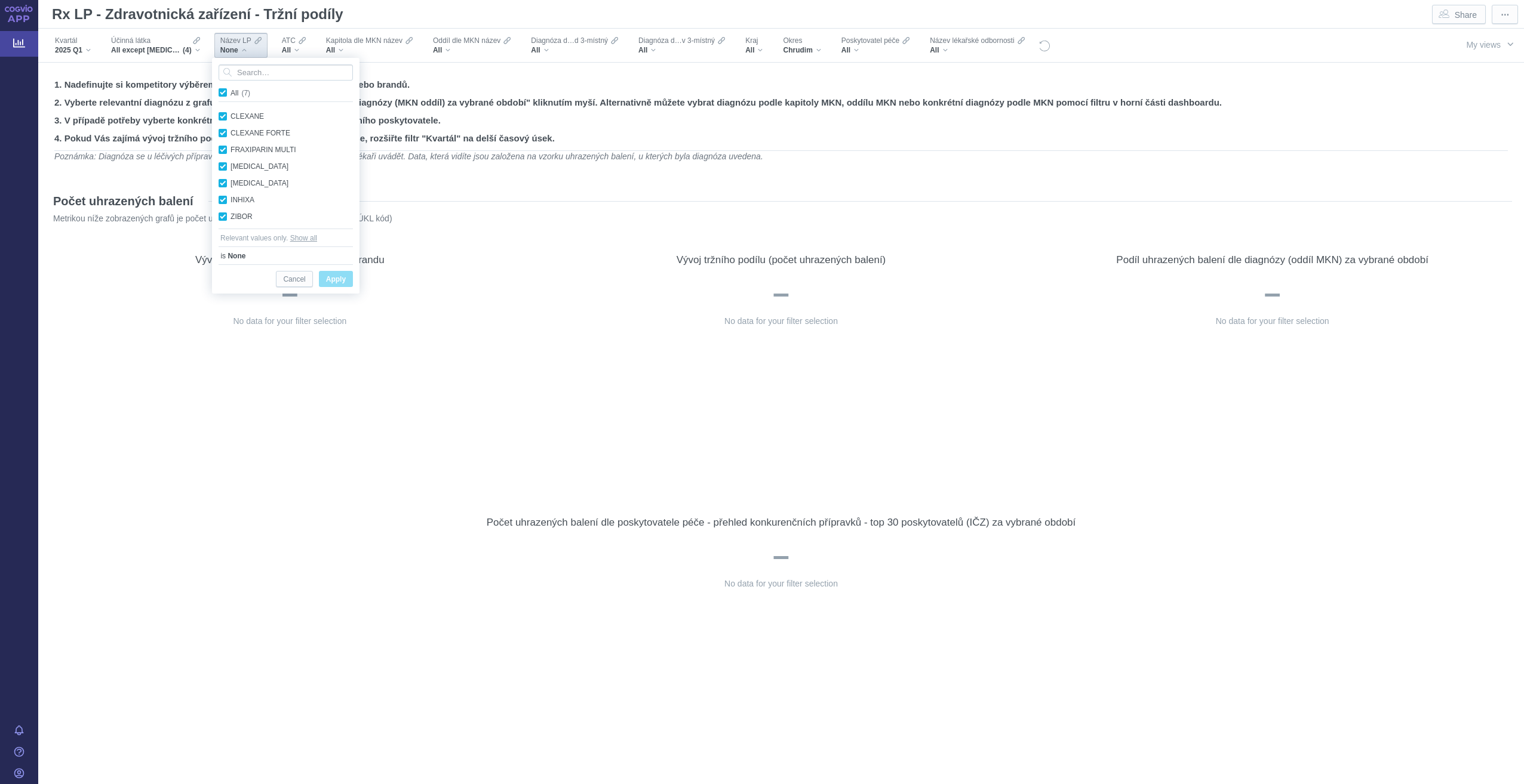
checkbox input "true"
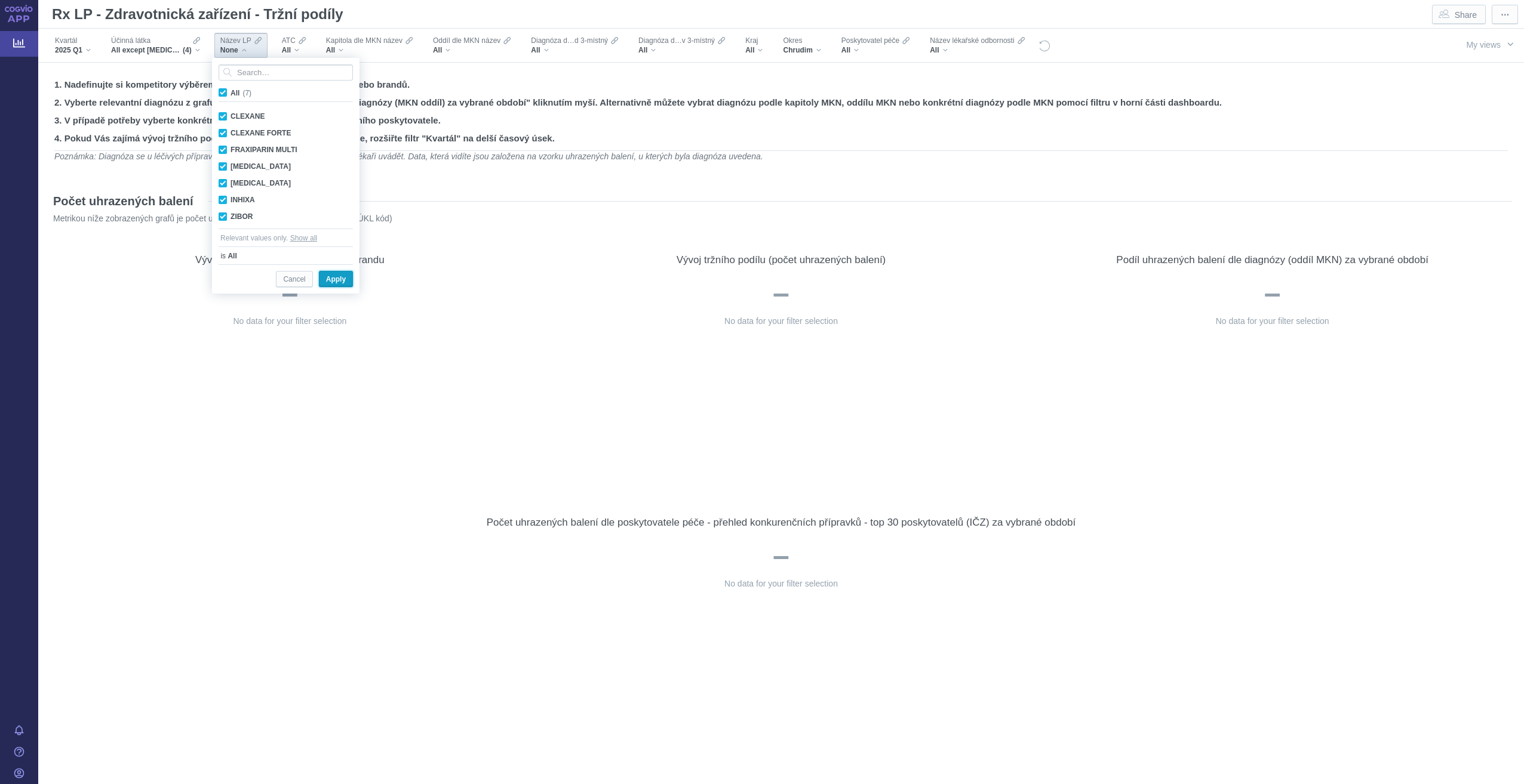
click at [322, 281] on button "Apply" at bounding box center [336, 278] width 34 height 16
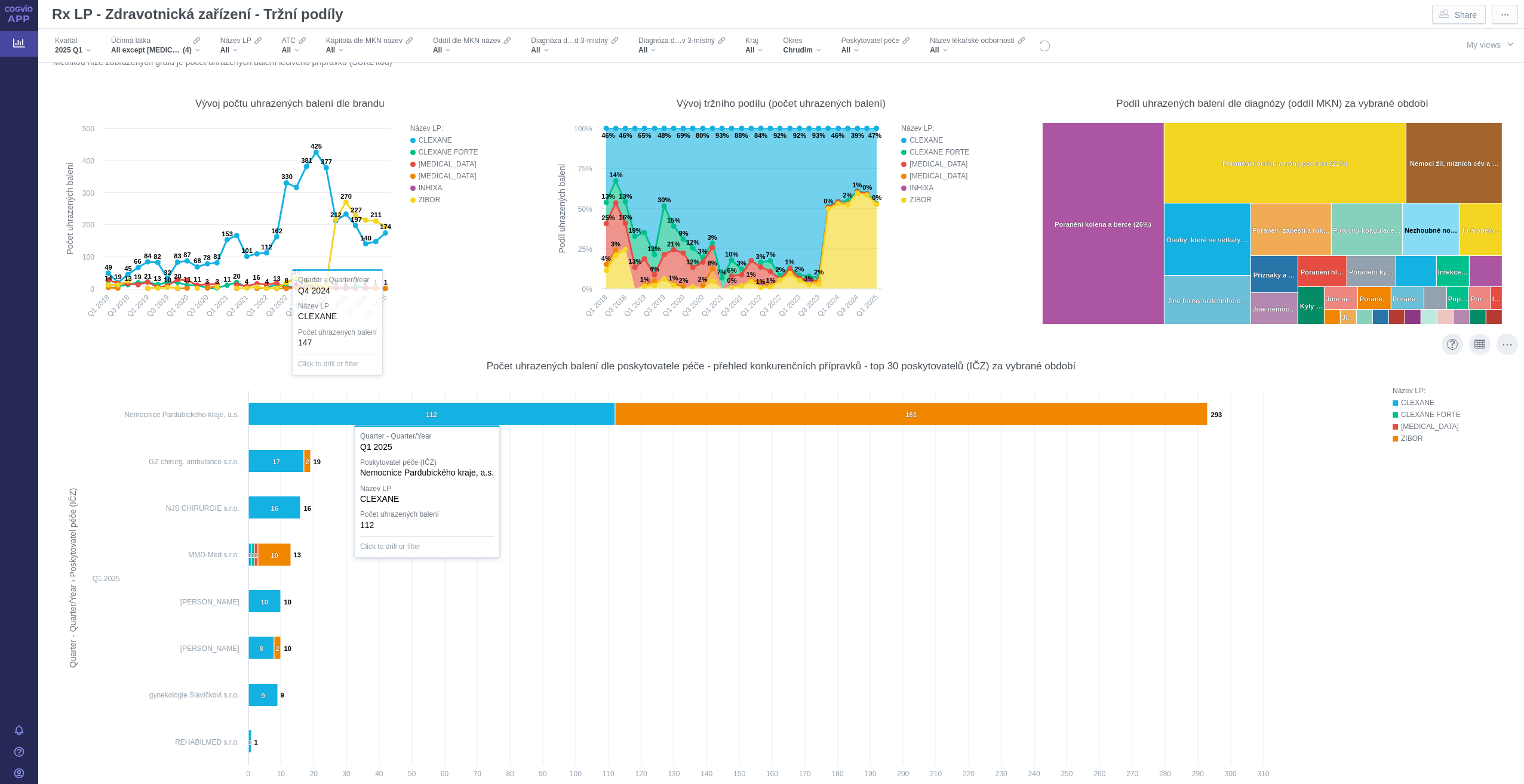
scroll to position [179, 0]
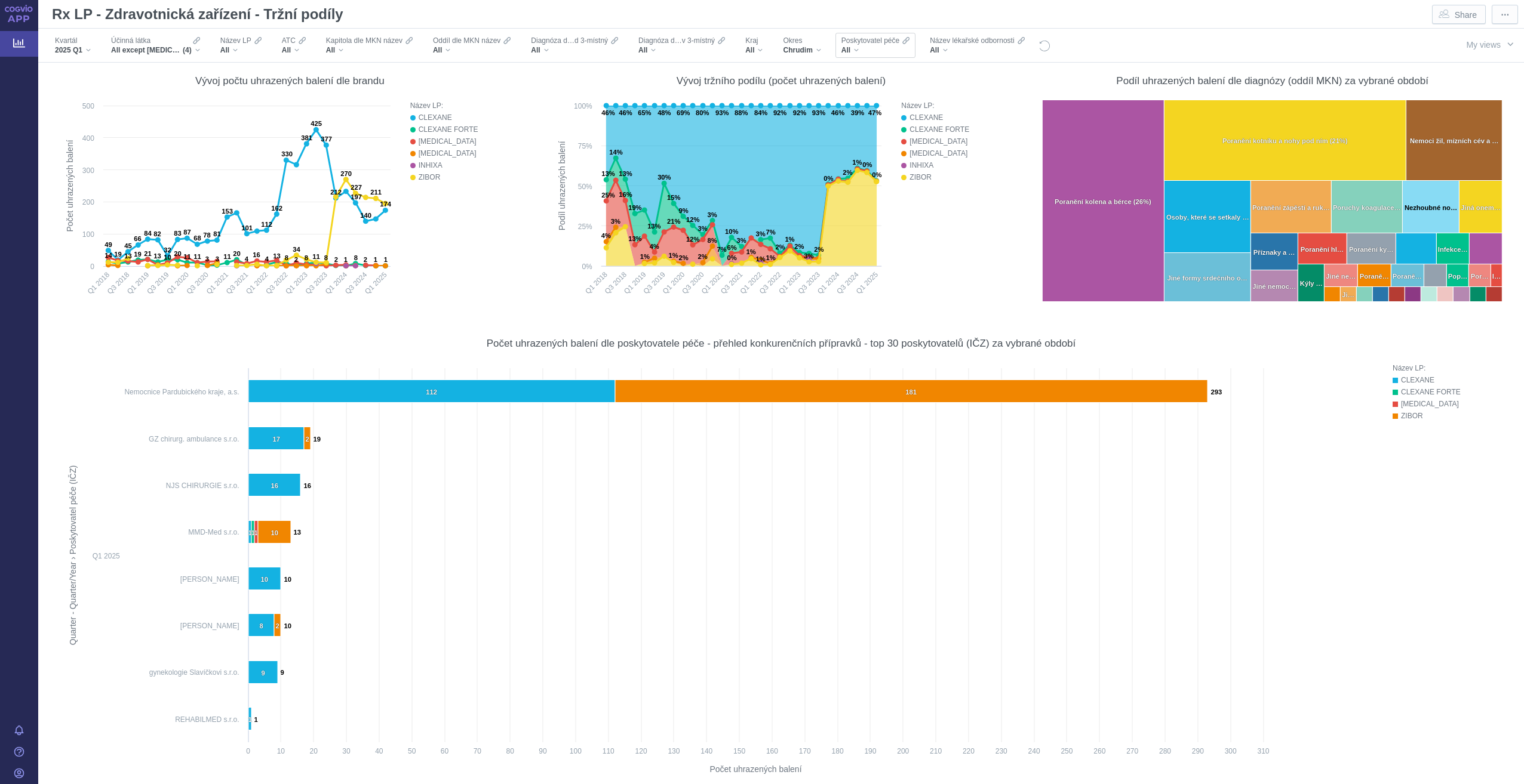
click at [899, 49] on div "All" at bounding box center [875, 50] width 68 height 9
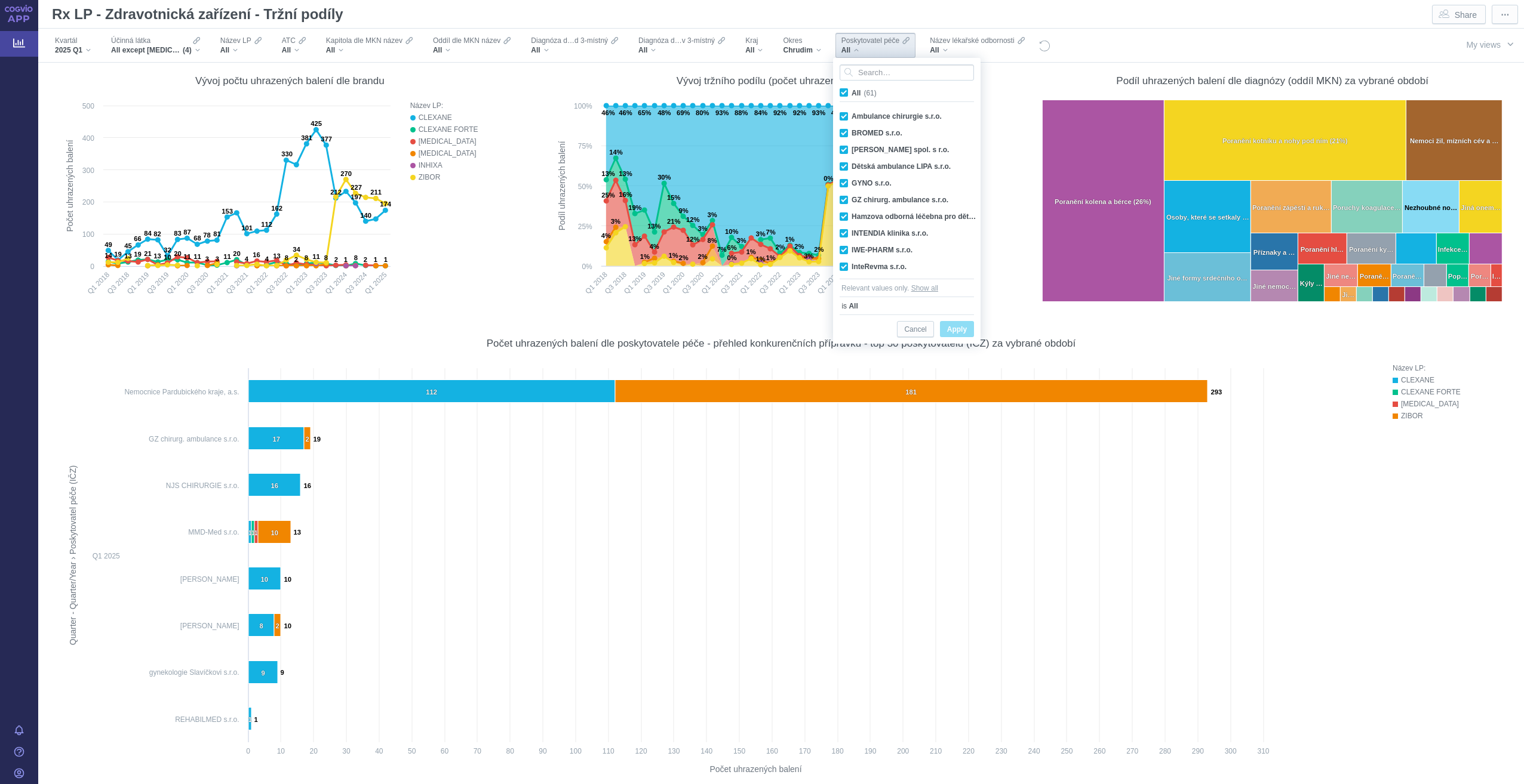
click at [855, 89] on input "All (61)" at bounding box center [855, 91] width 7 height 7
checkbox input "false"
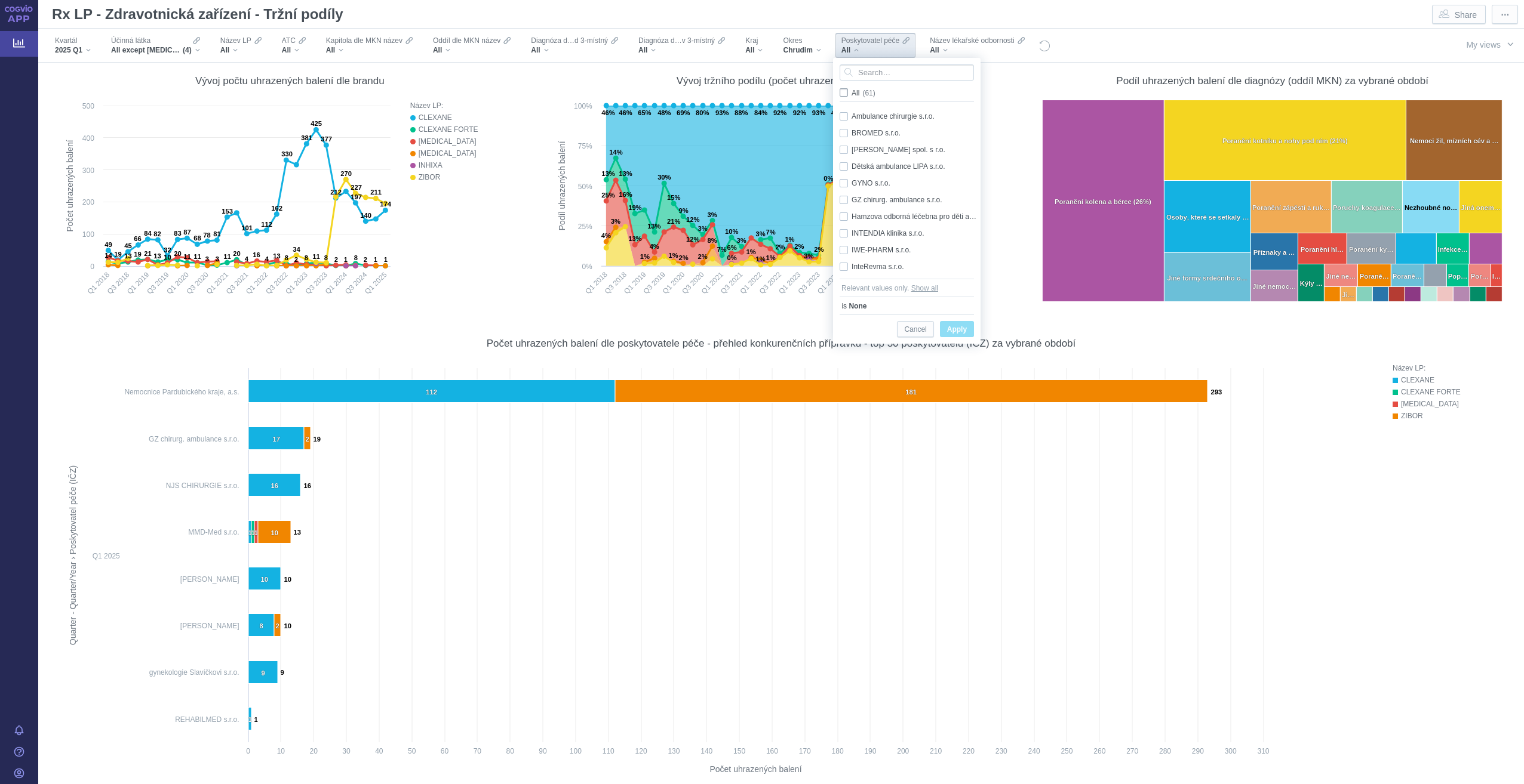
checkbox input "false"
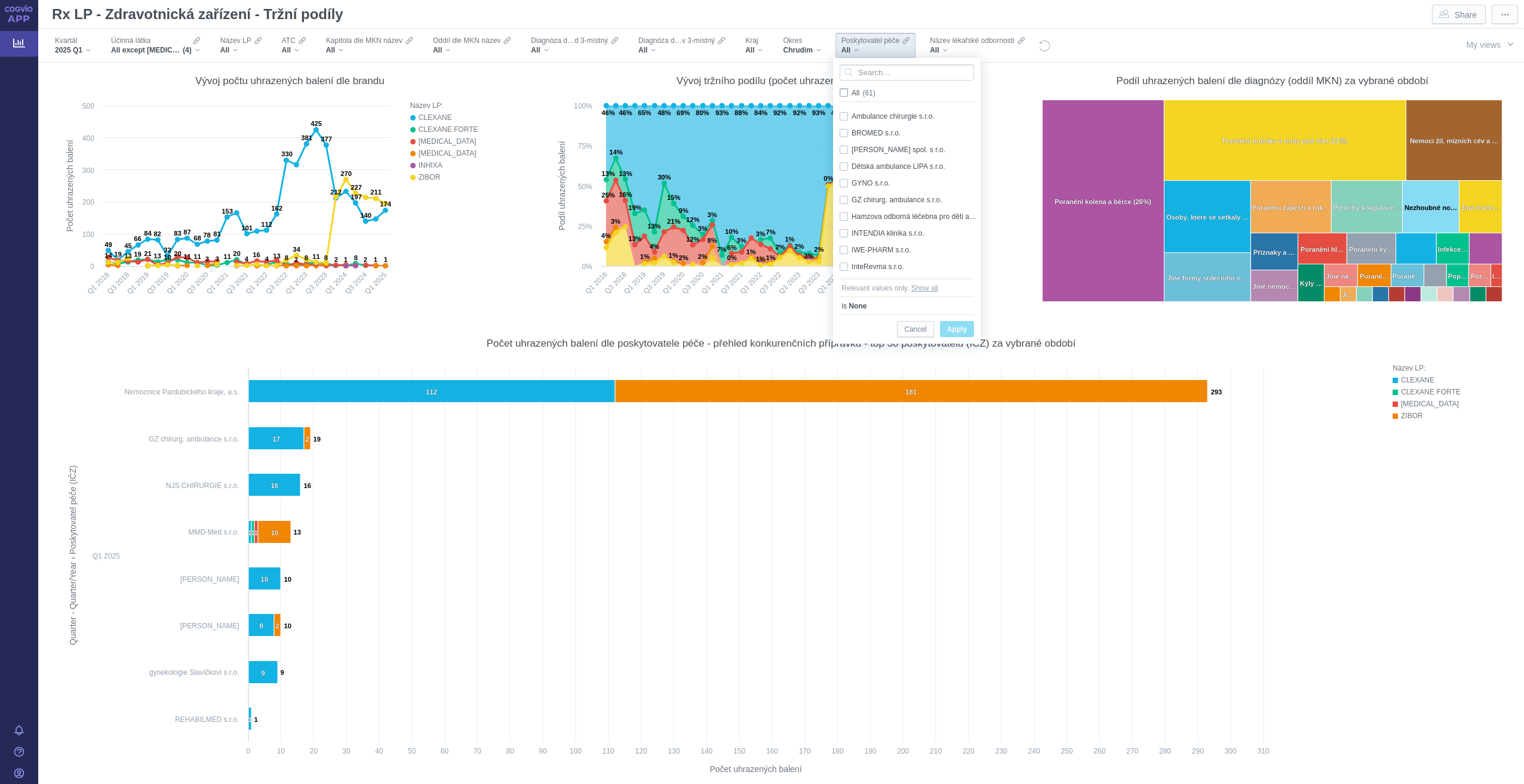
checkbox input "false"
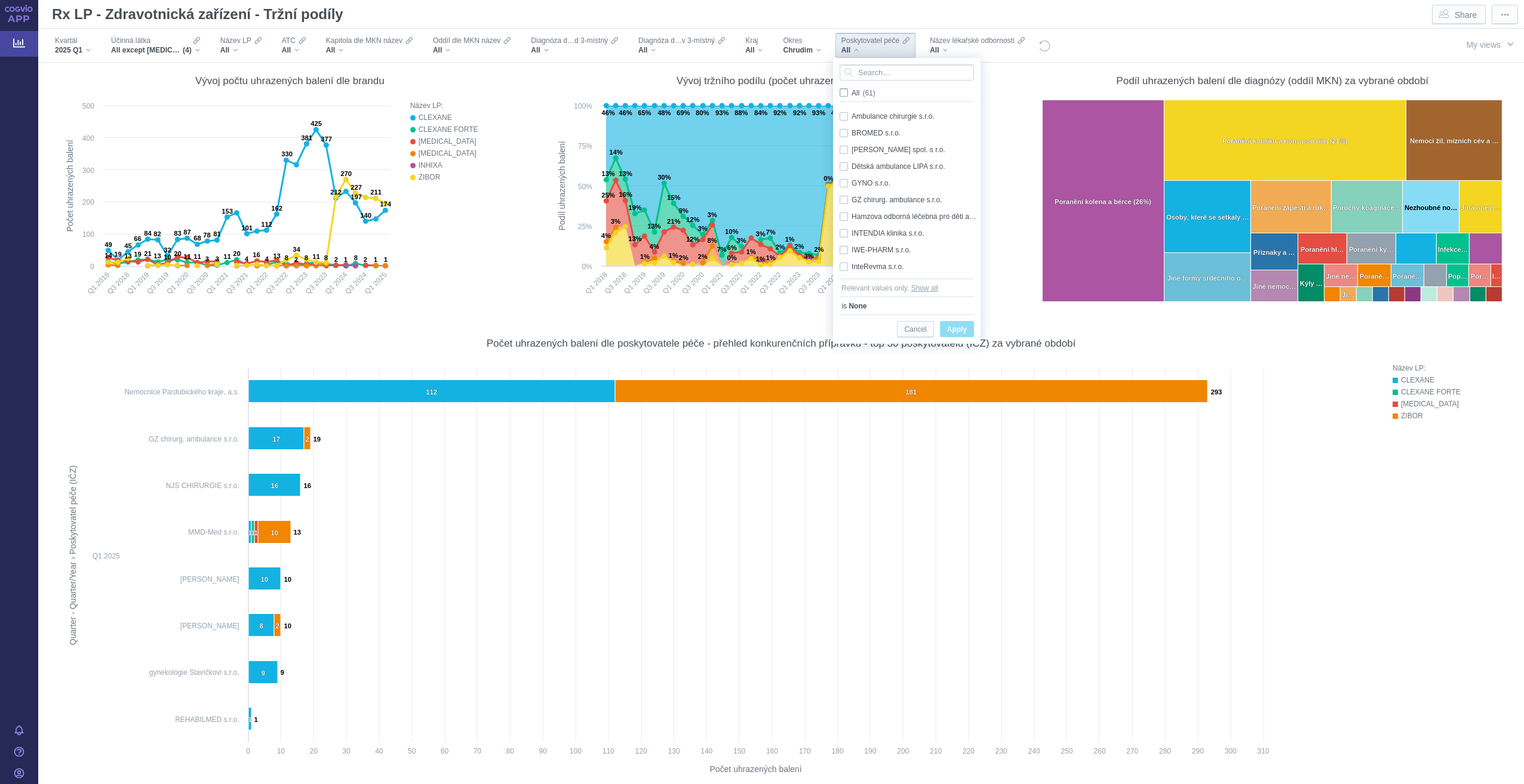
checkbox input "false"
click at [855, 75] on input "Search attribute values" at bounding box center [907, 72] width 135 height 16
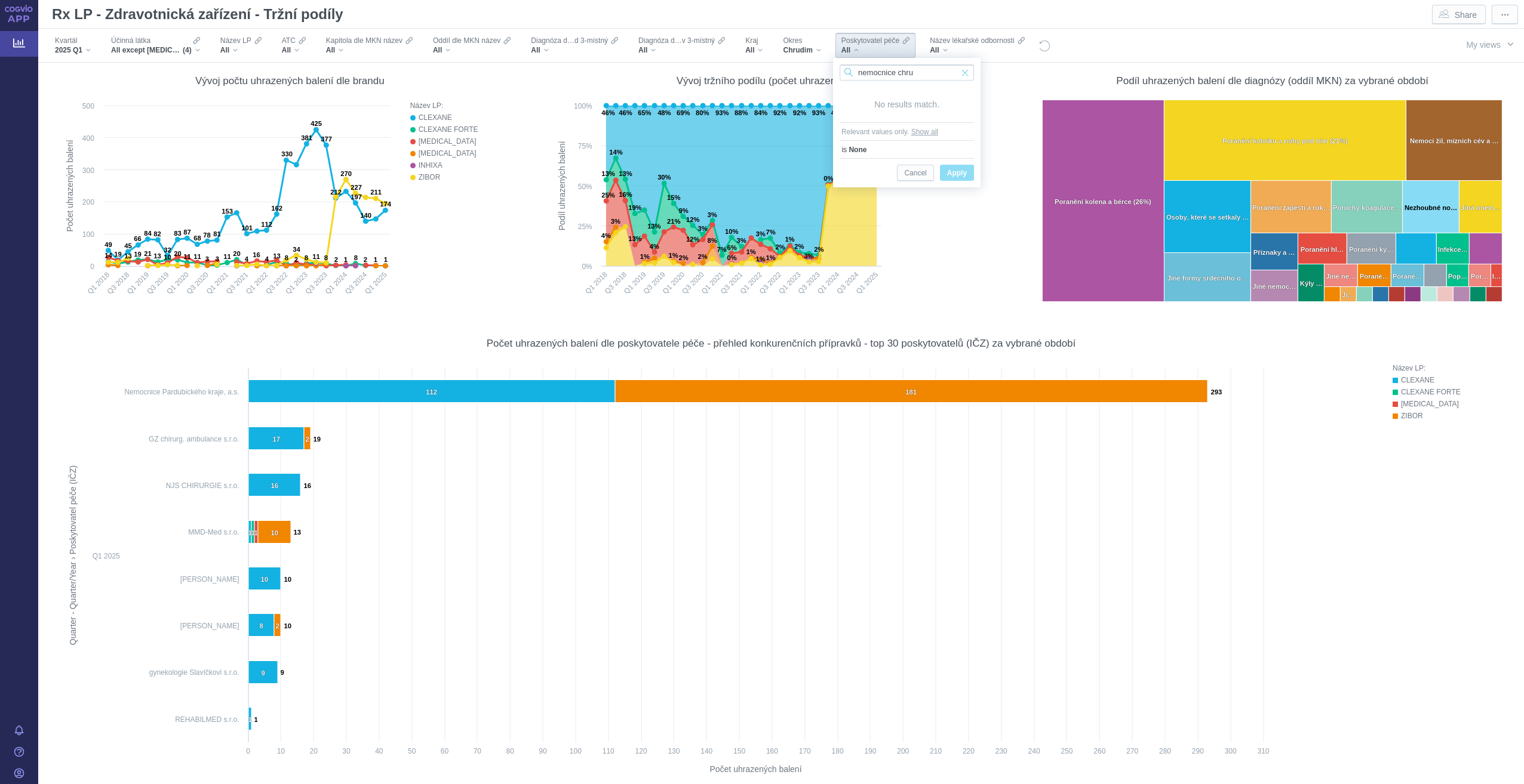
type input "nemocnice chru"
click at [963, 74] on span "Input clear" at bounding box center [965, 72] width 8 height 16
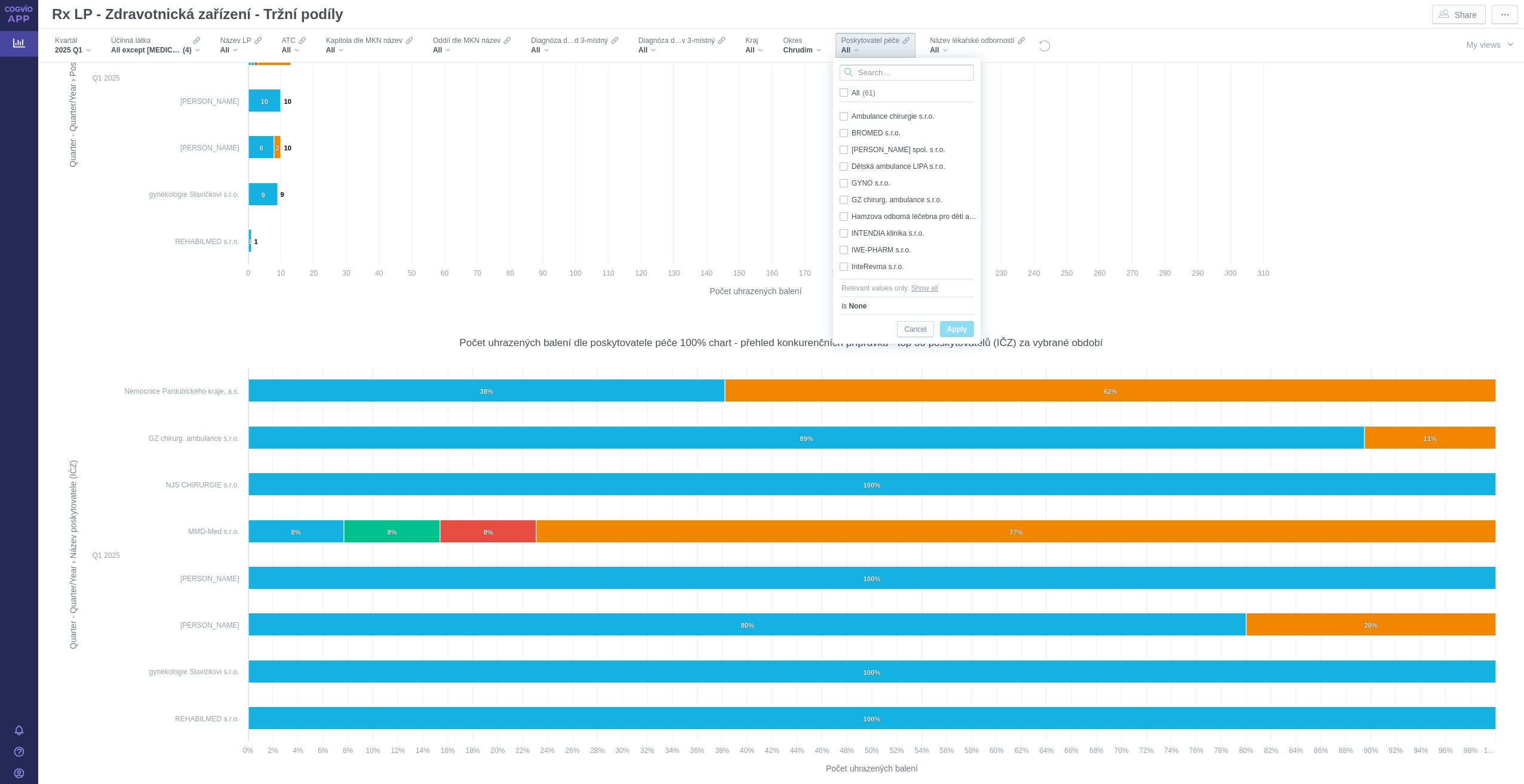
scroll to position [657, 0]
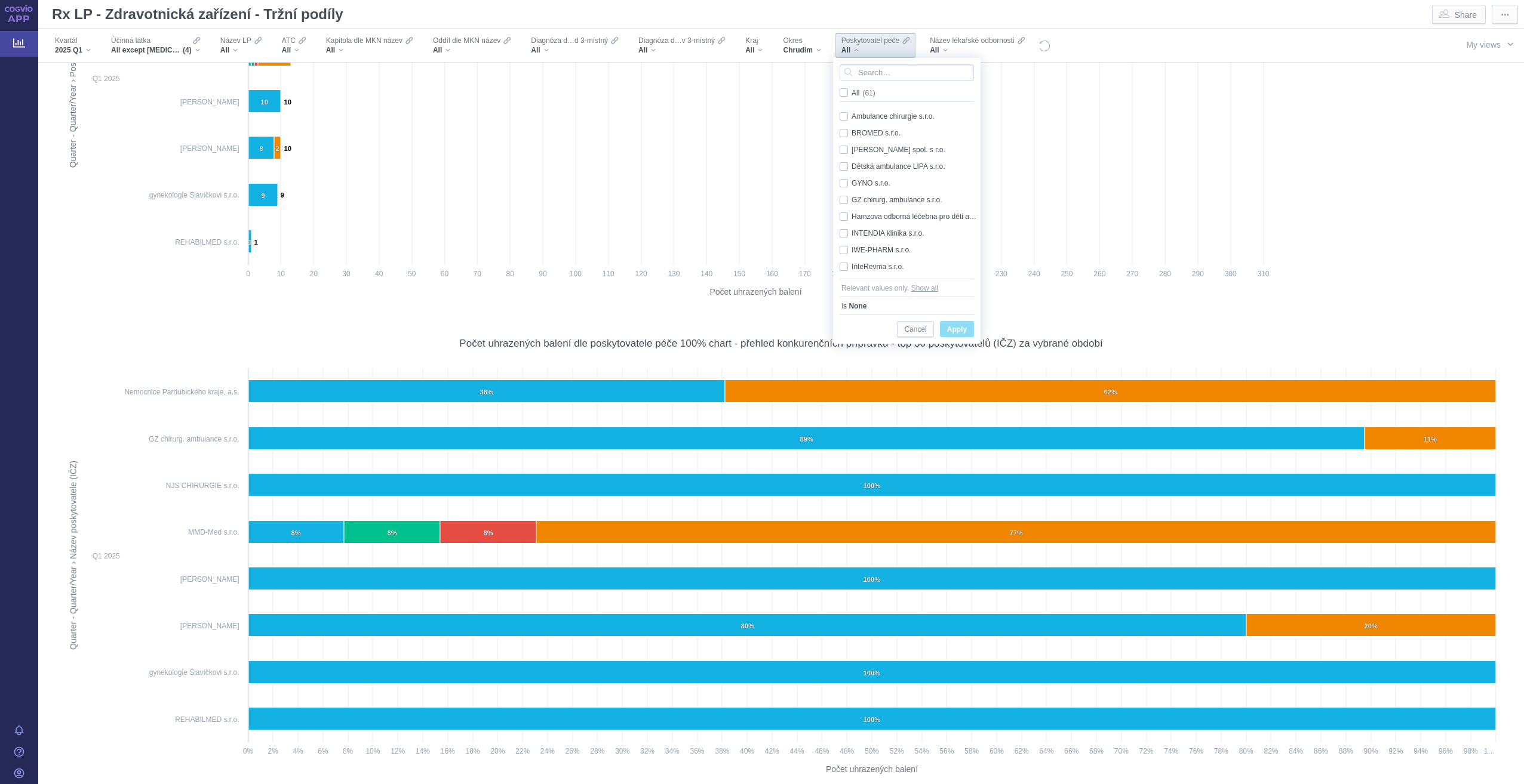
click at [1159, 37] on div "Filters" at bounding box center [1238, 45] width 374 height 33
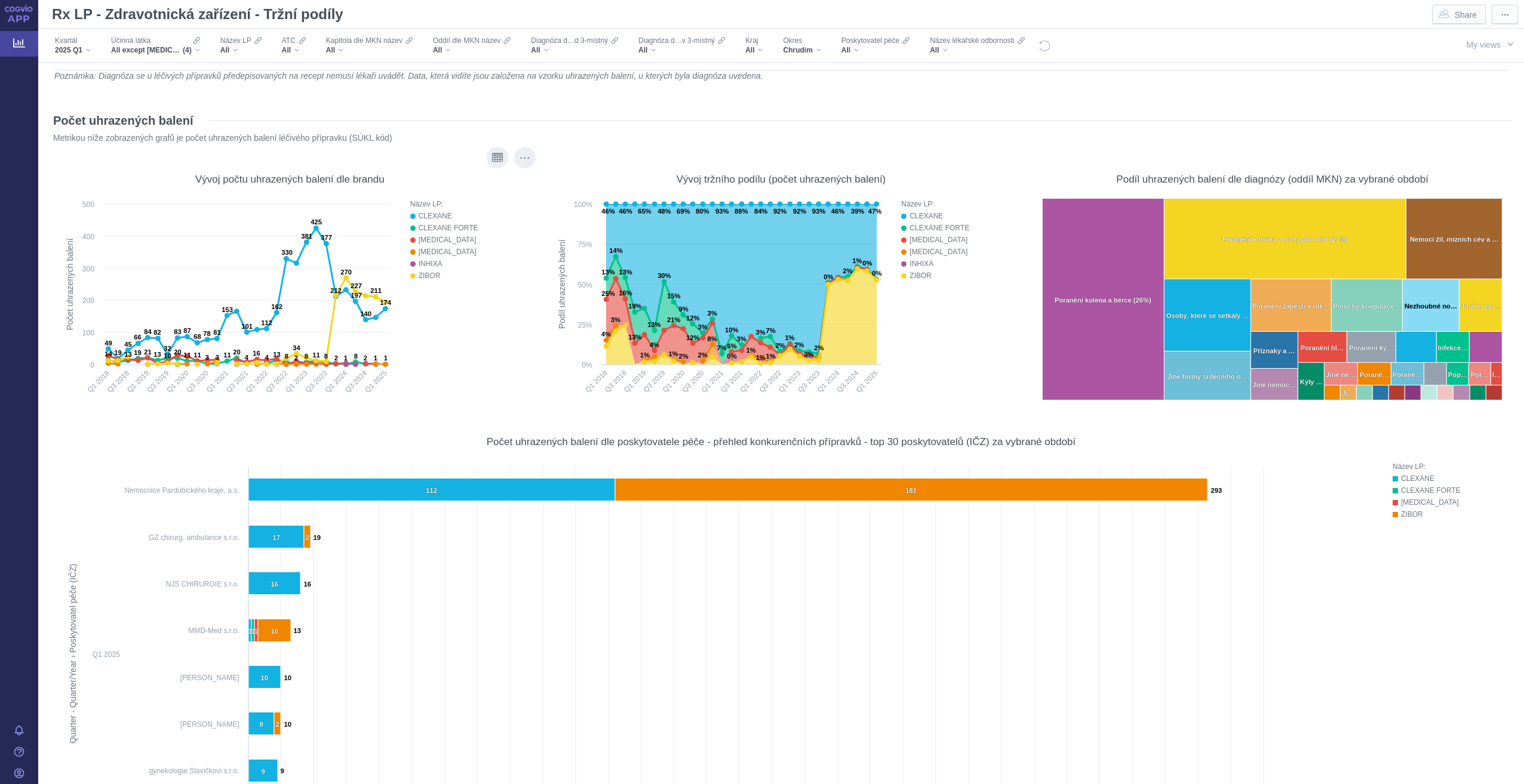
scroll to position [0, 0]
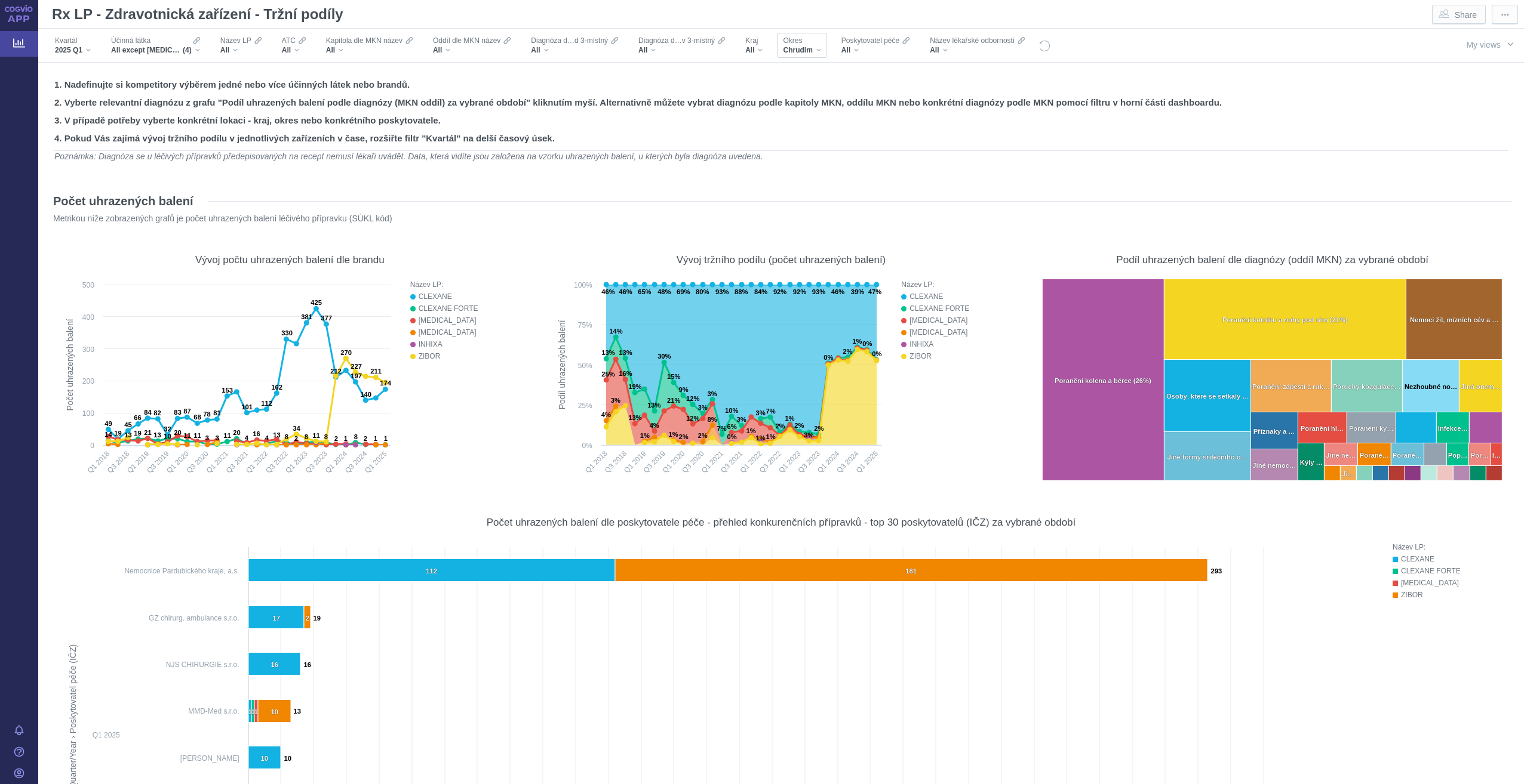
click at [820, 45] on div "Okres" at bounding box center [801, 40] width 37 height 9
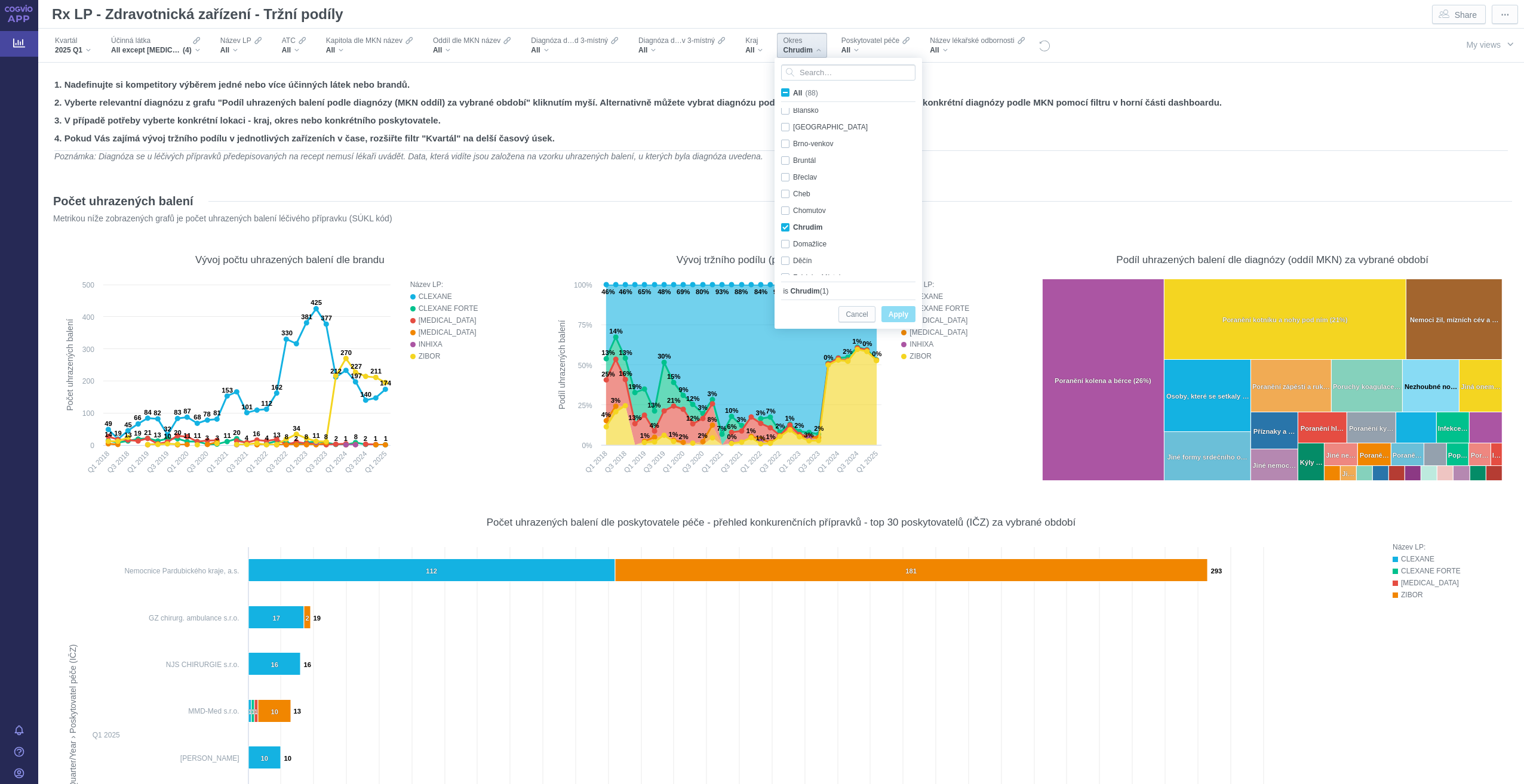
scroll to position [92, 0]
click at [798, 92] on input "All (88)" at bounding box center [797, 91] width 7 height 7
checkbox input "true"
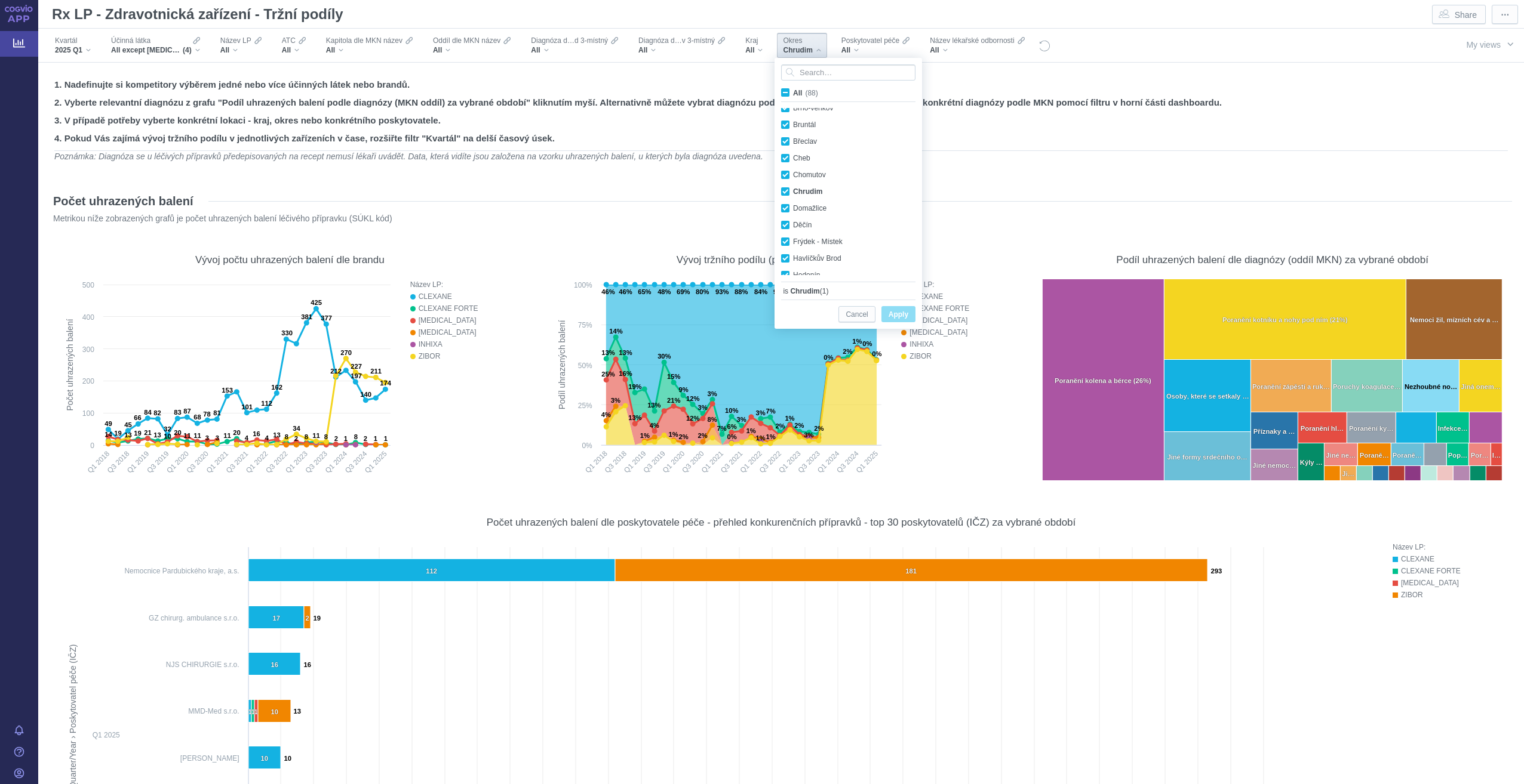
checkbox input "true"
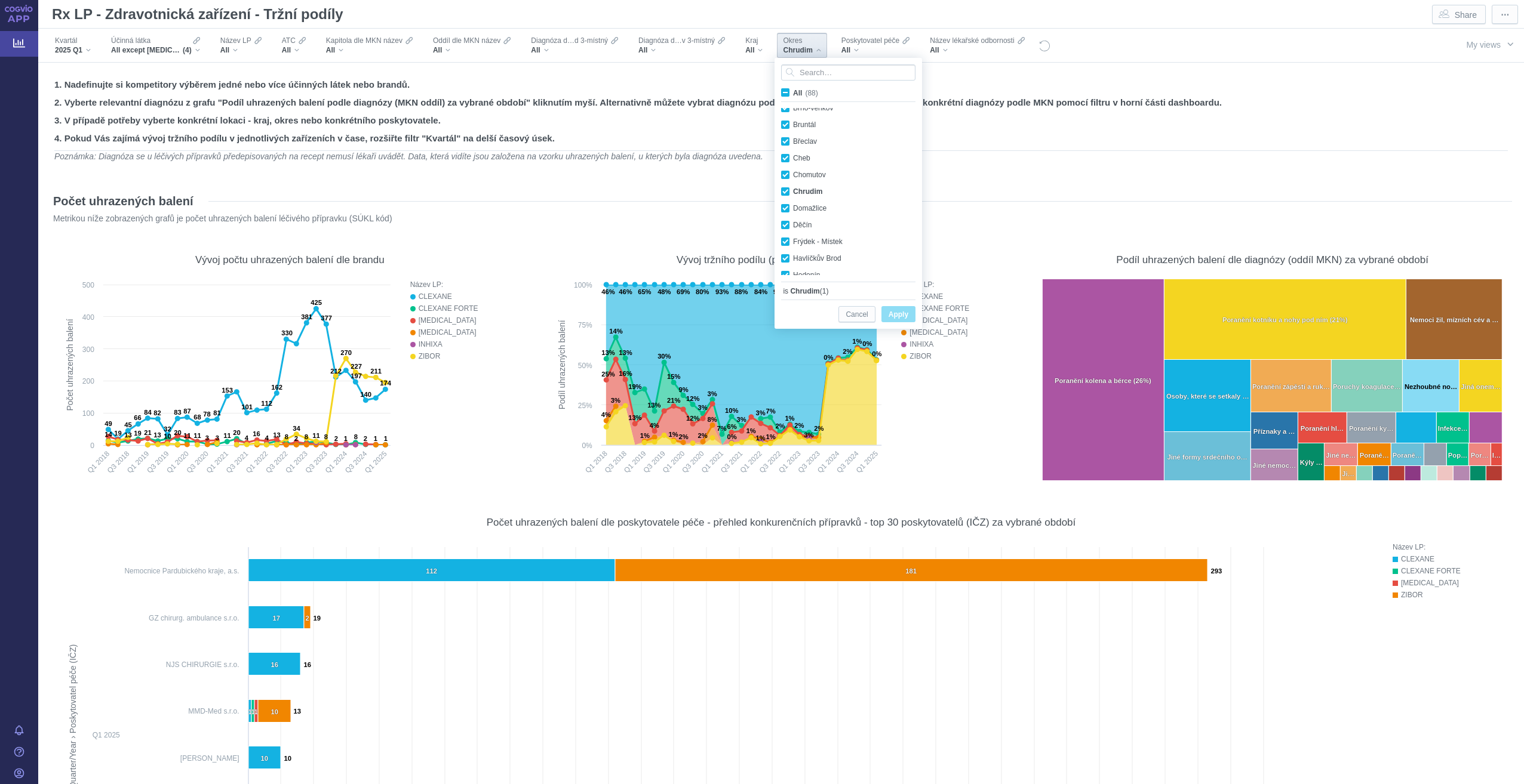
checkbox input "true"
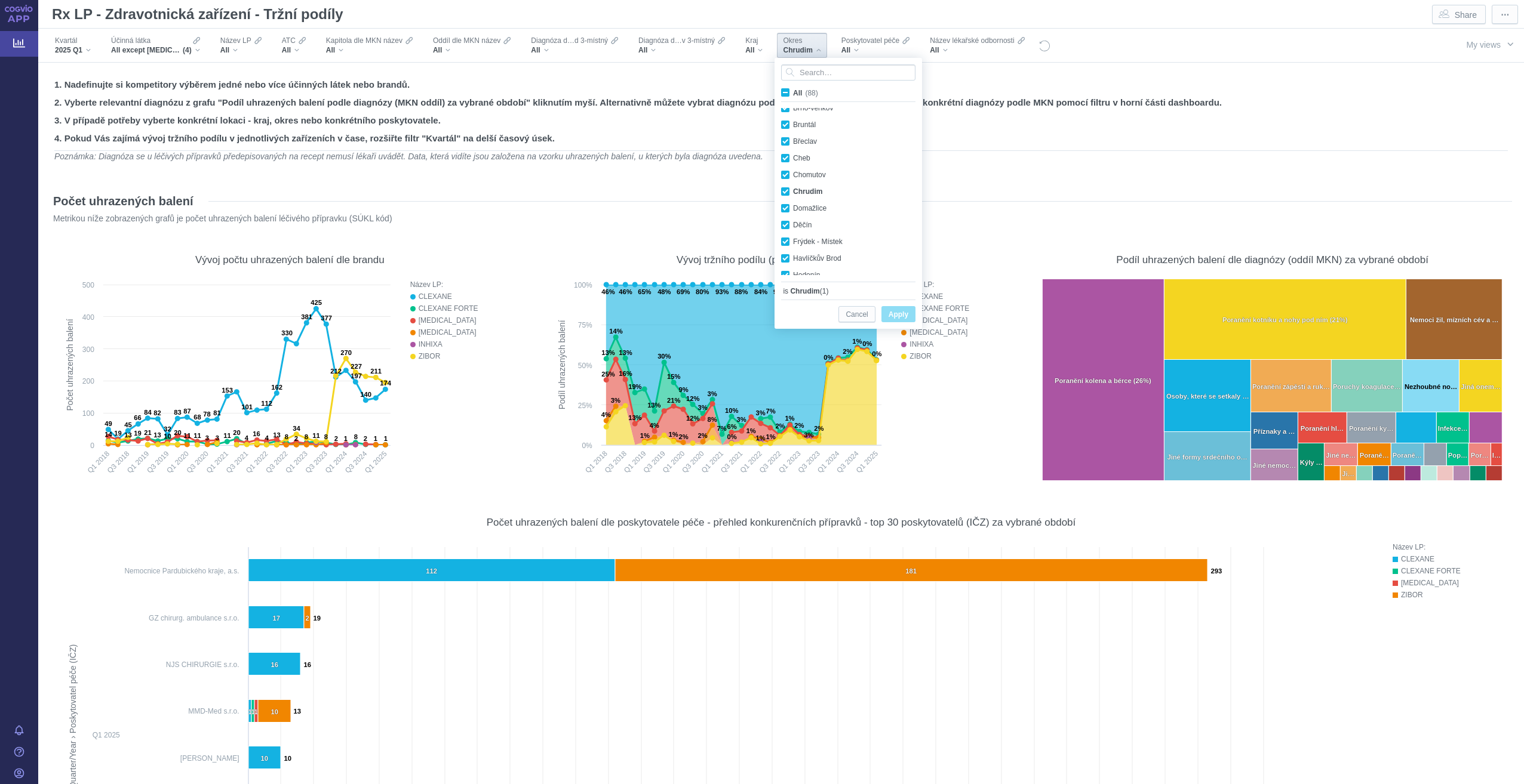
checkbox input "true"
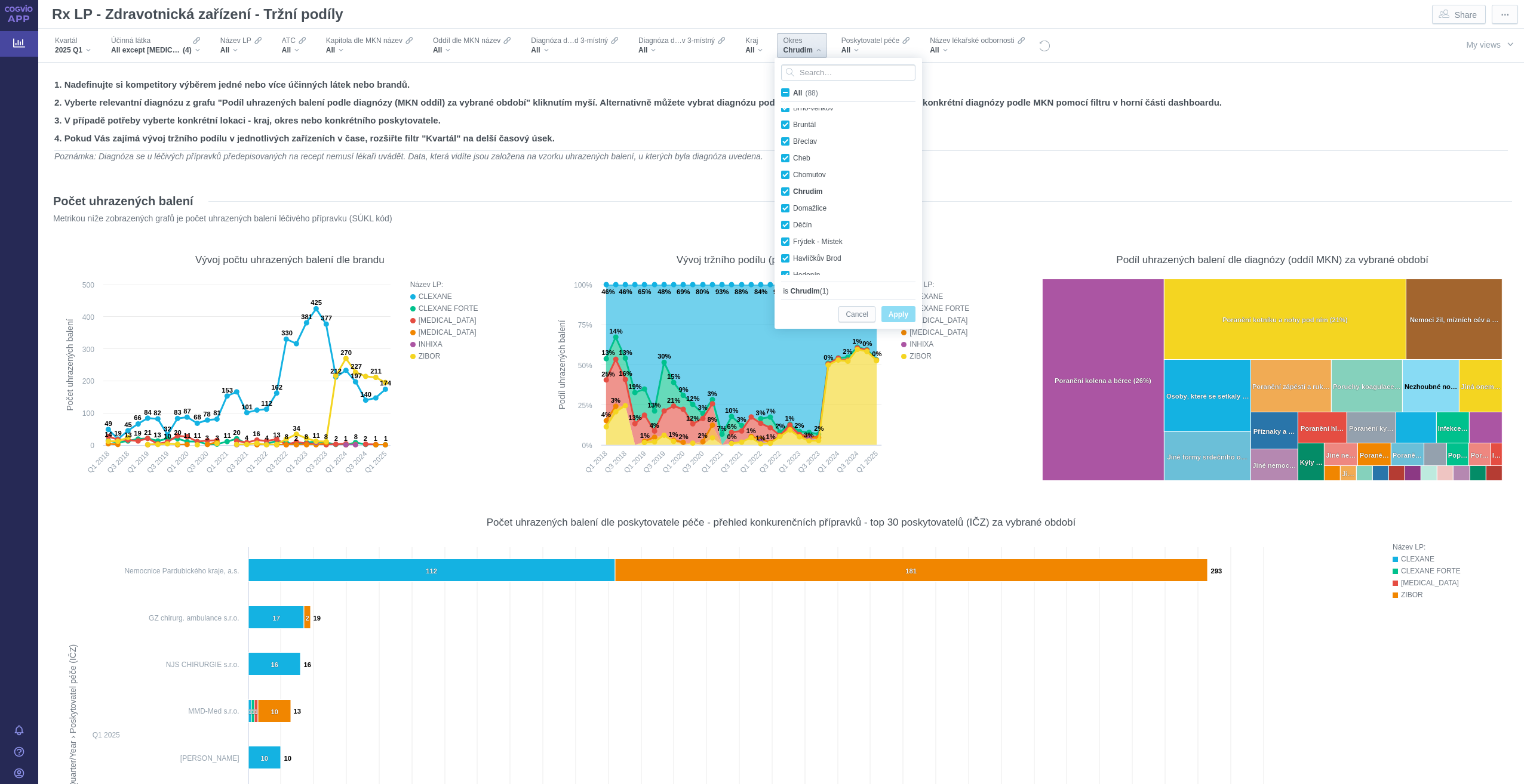
checkbox input "true"
click at [910, 315] on button "Apply" at bounding box center [899, 314] width 34 height 16
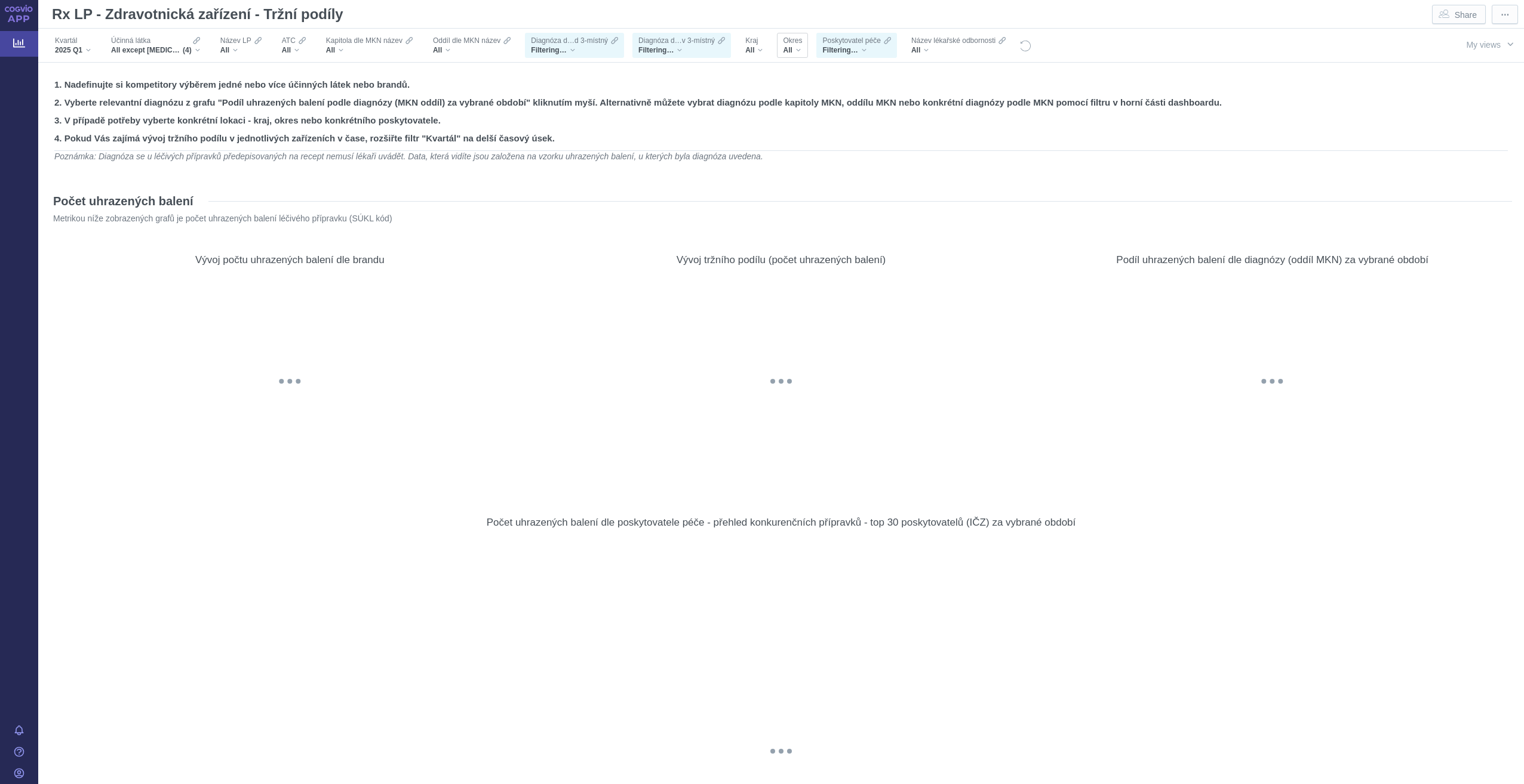
click at [797, 52] on div "All" at bounding box center [792, 50] width 19 height 9
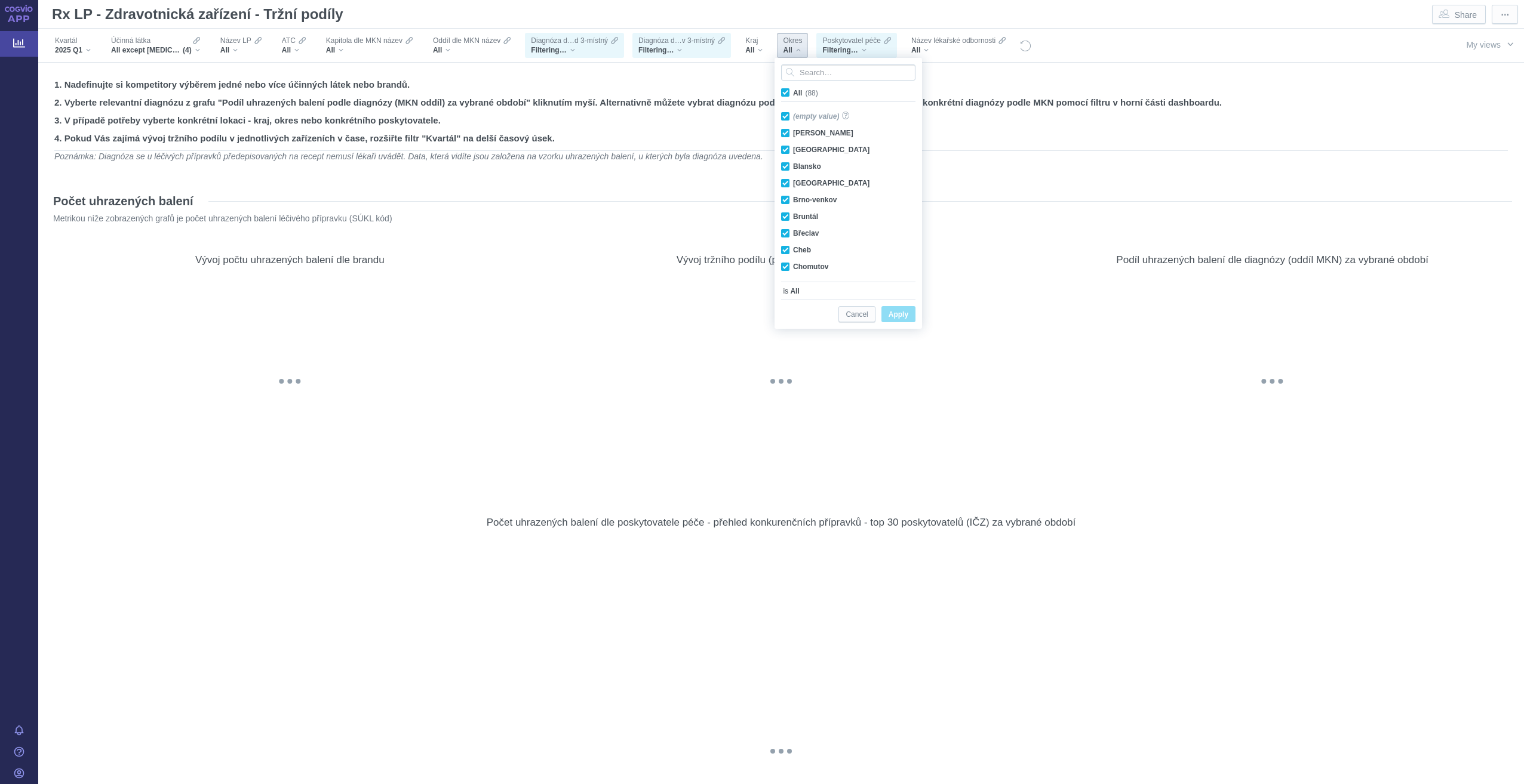
click at [688, 213] on p "Metrikou níže zobrazených grafů je počet uhrazených balení léčivého přípravku (…" at bounding box center [744, 219] width 1383 height 11
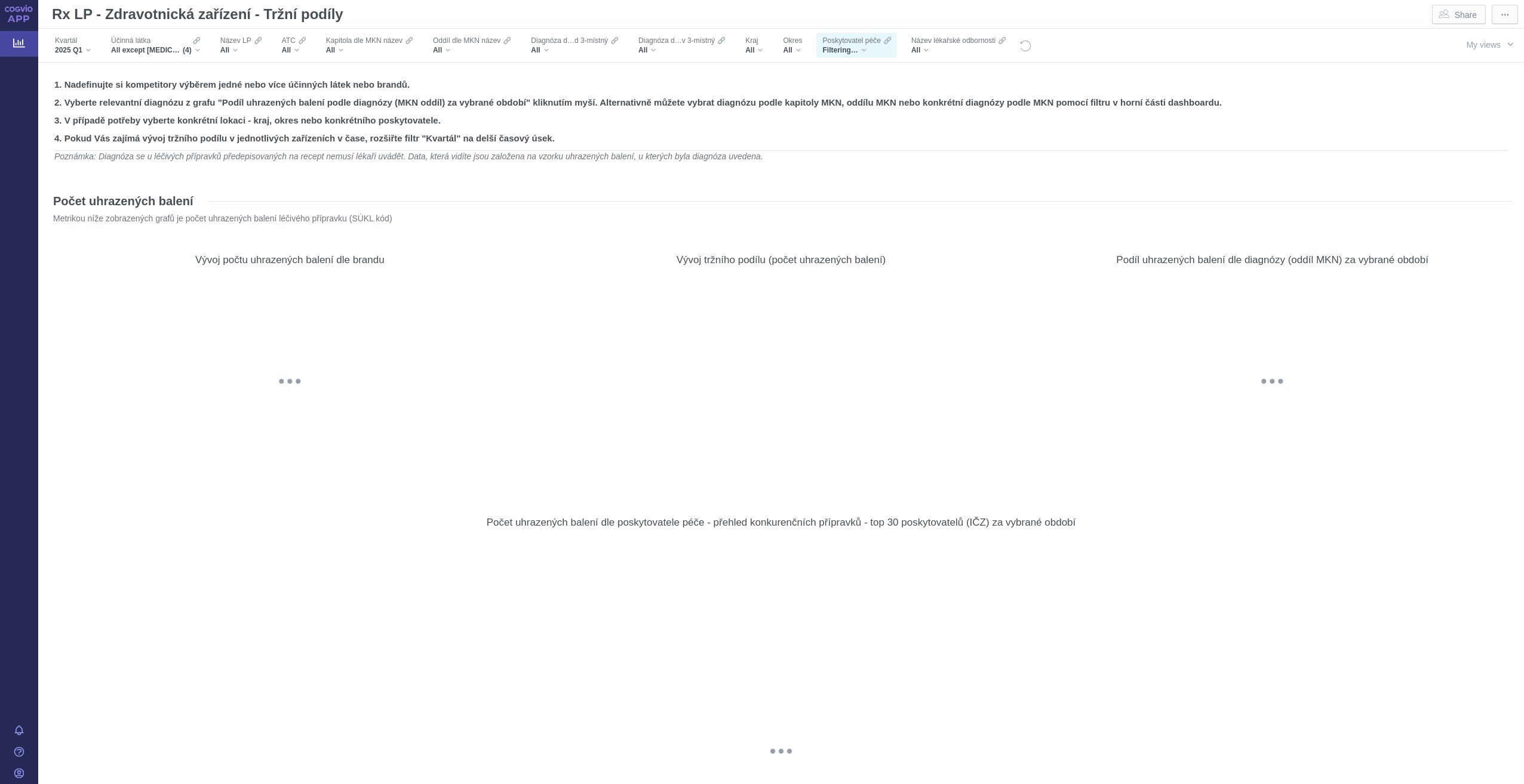
click at [870, 47] on div "Filtering…" at bounding box center [856, 50] width 68 height 9
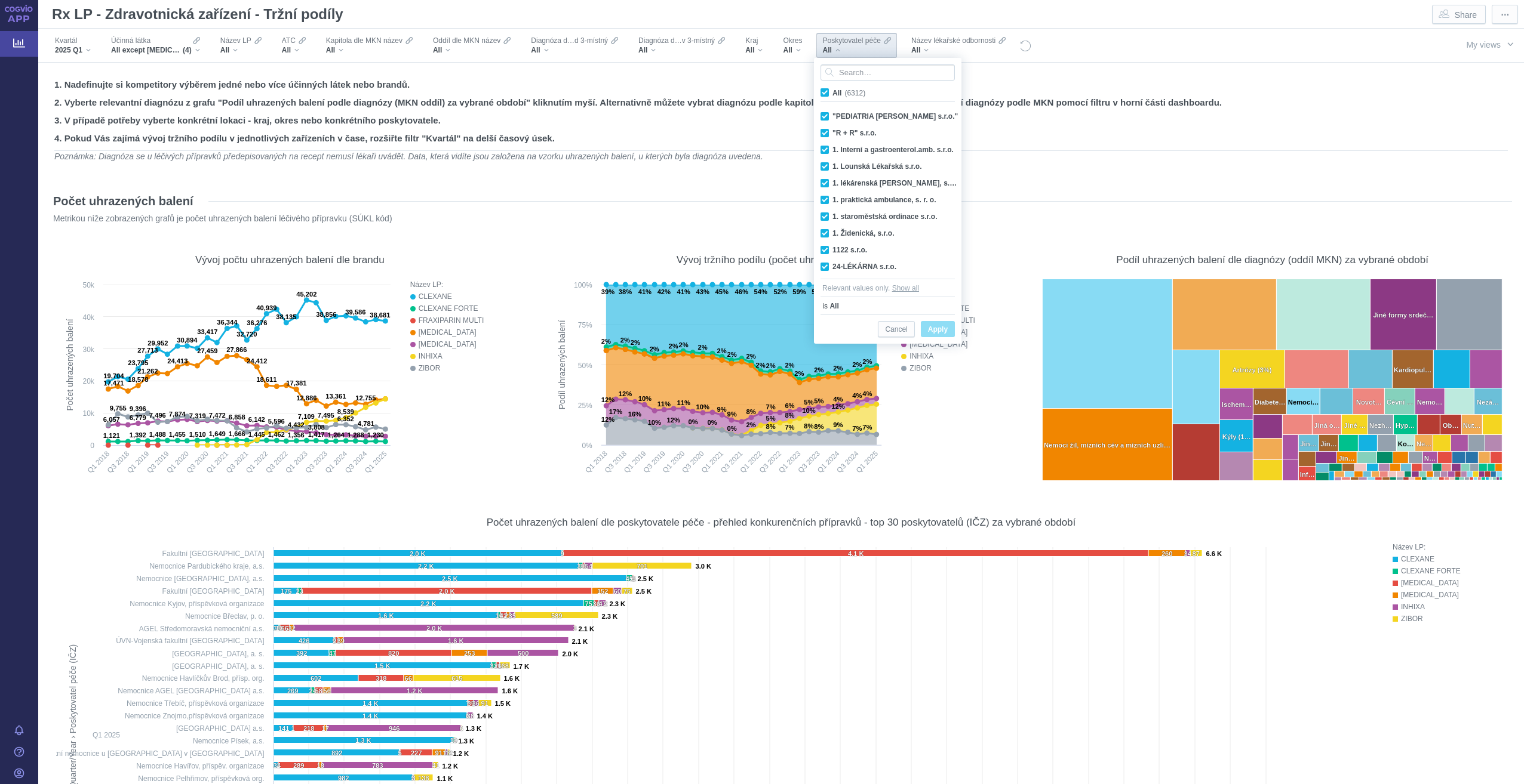
click at [1009, 165] on div "1. Nadefinujte si kompetitory výběrem jedné nebo více účinných látek nebo brand…" at bounding box center [781, 125] width 1459 height 99
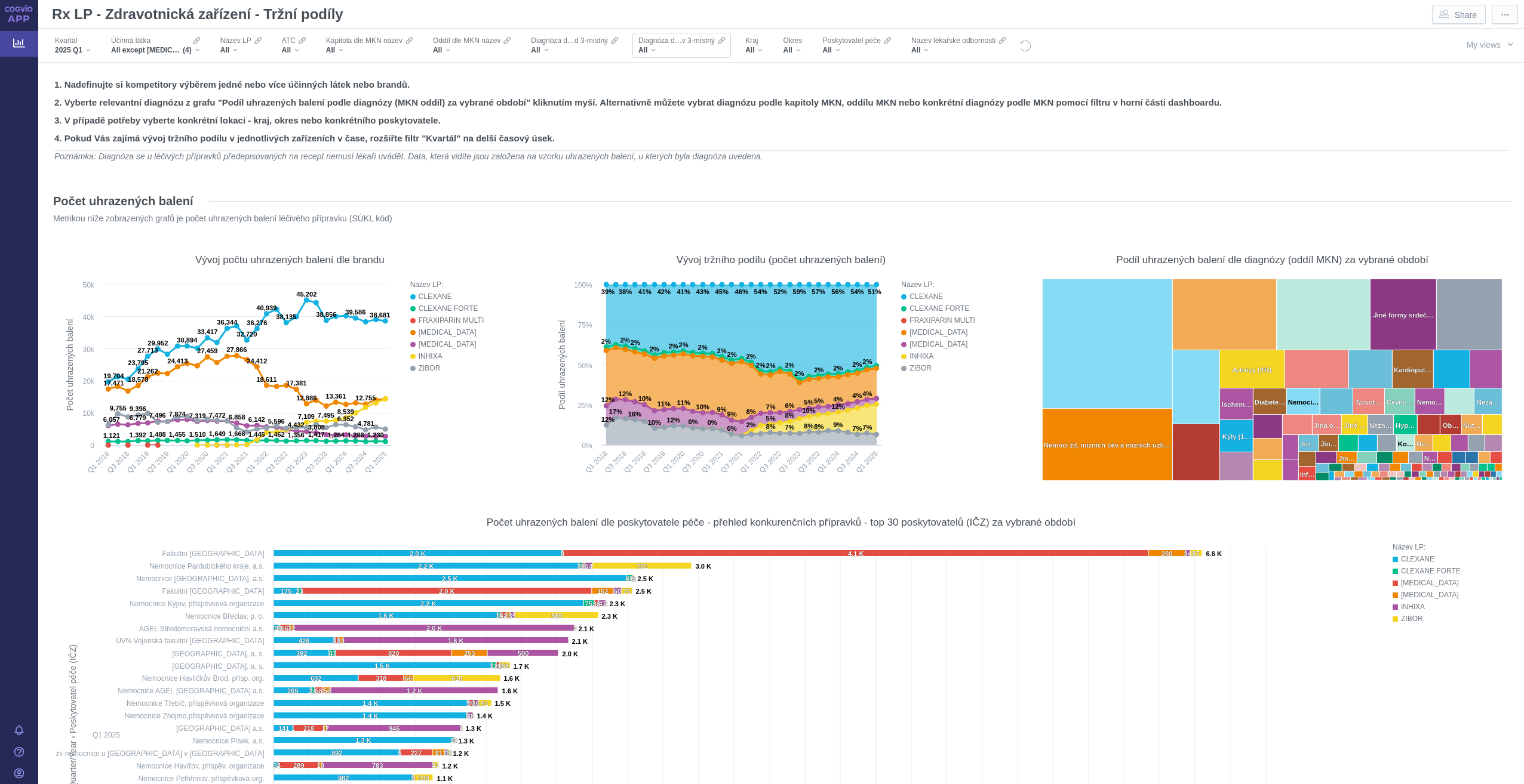
click at [688, 46] on div "All" at bounding box center [682, 50] width 87 height 9
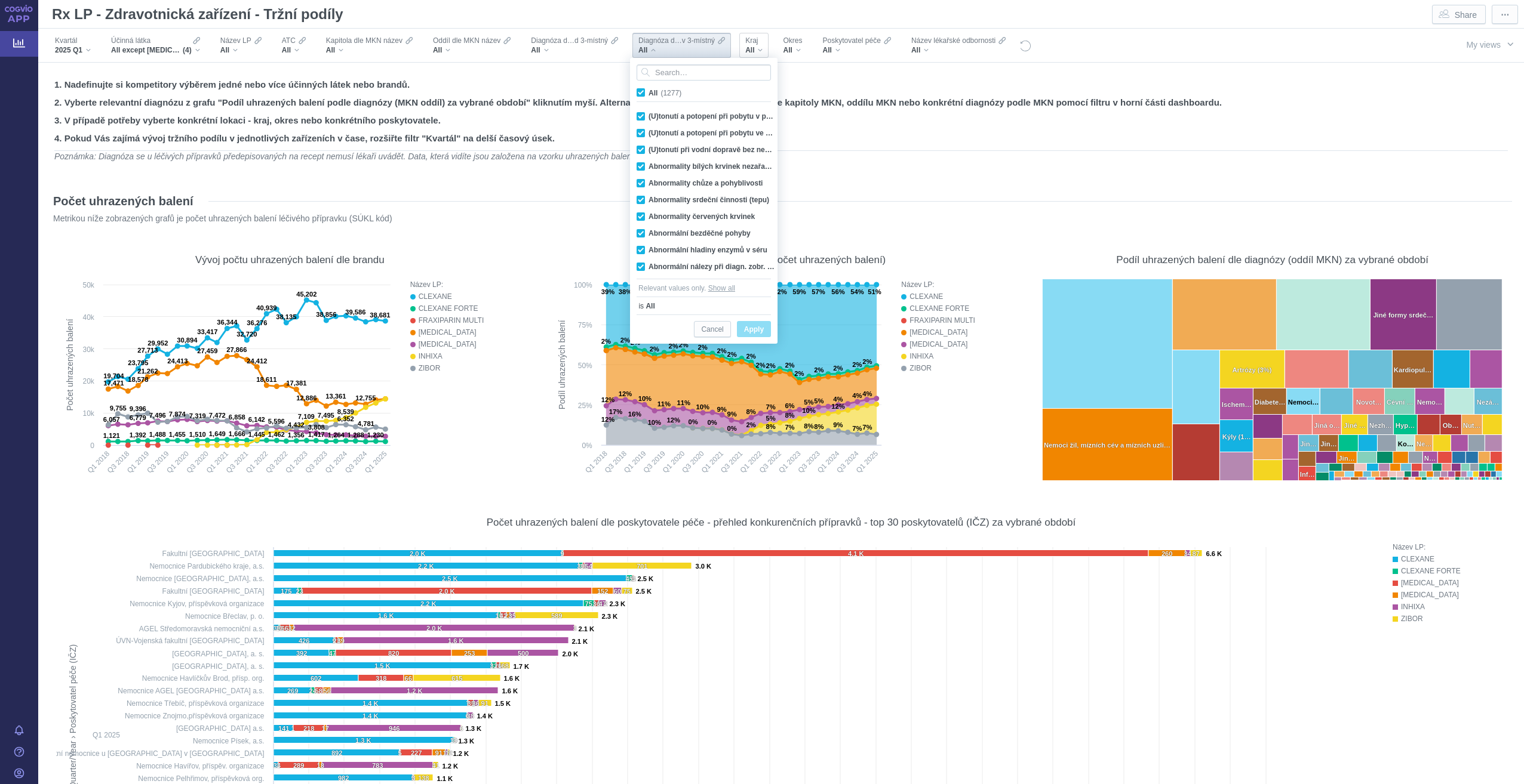
click at [760, 47] on div "All" at bounding box center [754, 50] width 18 height 9
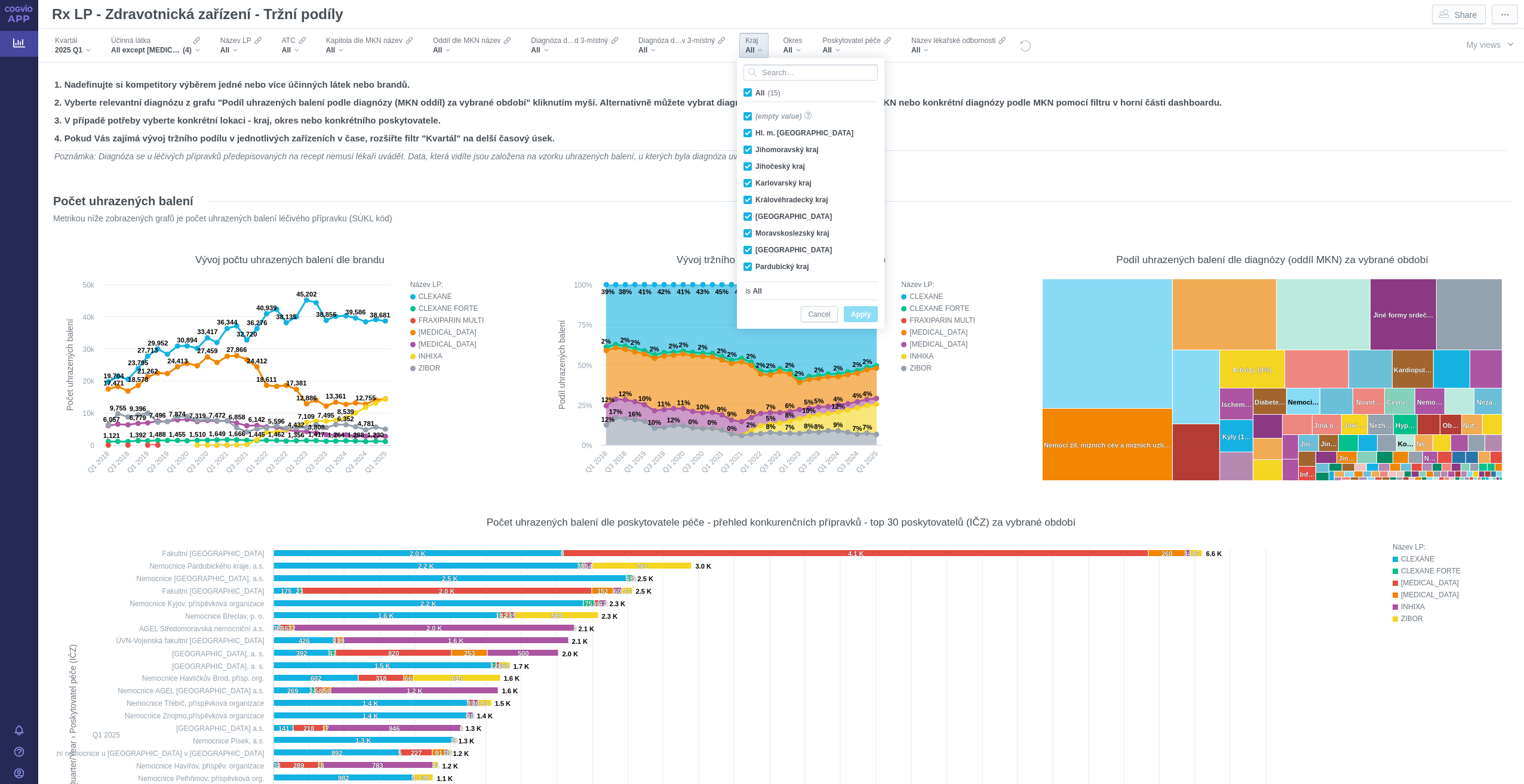
click at [755, 90] on span "All (15)" at bounding box center [768, 93] width 25 height 8
click at [755, 90] on input "All (15)" at bounding box center [759, 91] width 7 height 7
checkbox input "false"
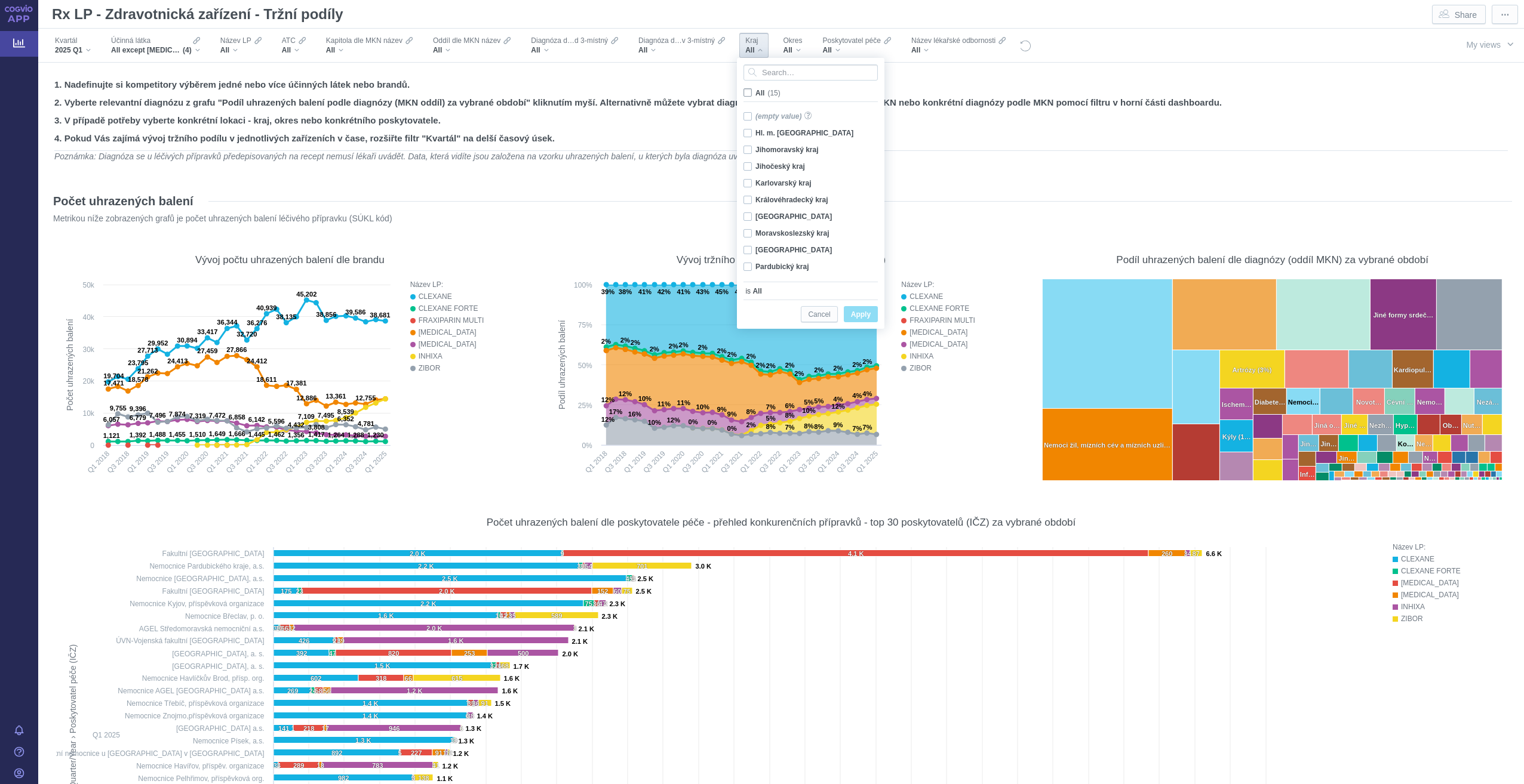
checkbox input "false"
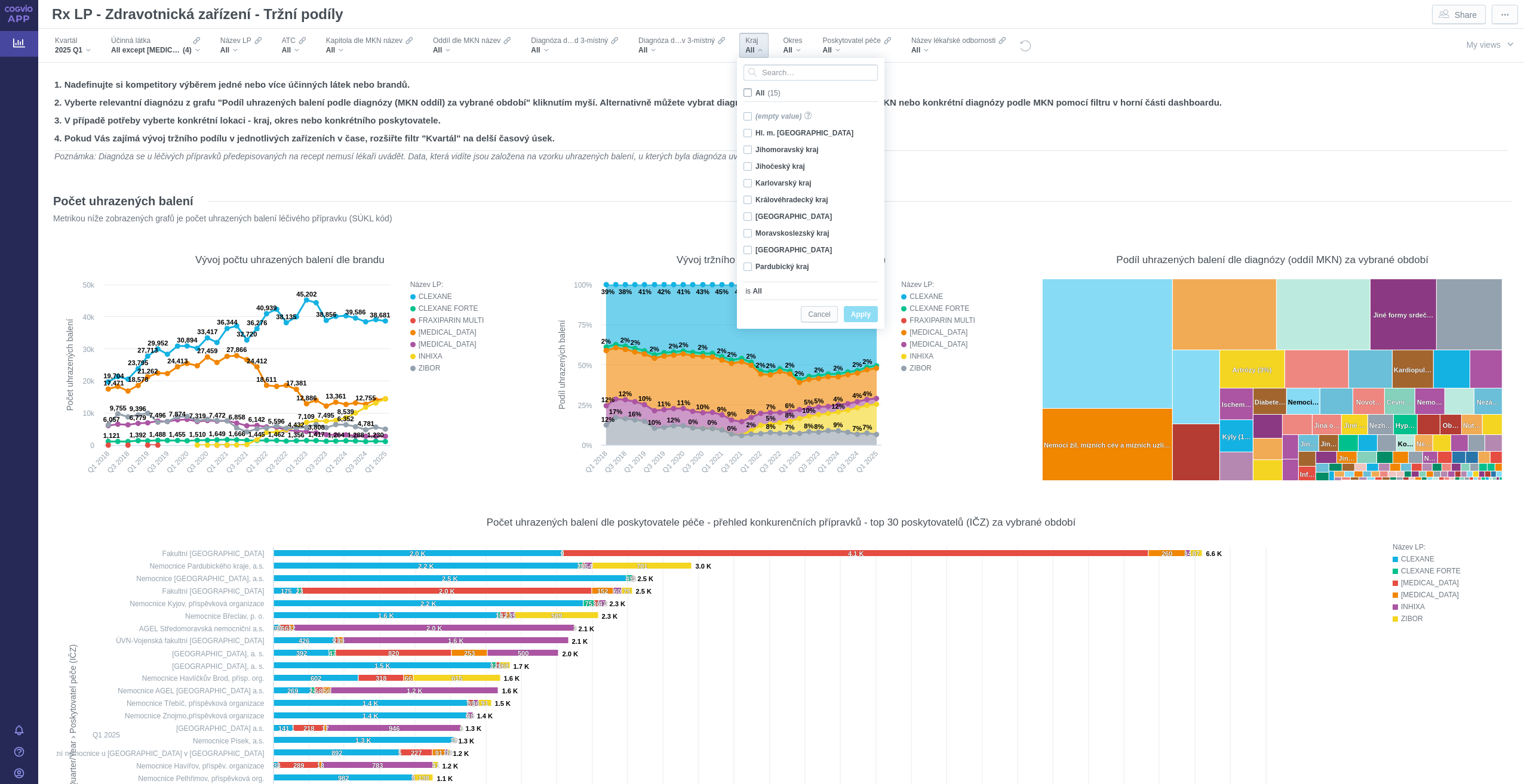
checkbox input "false"
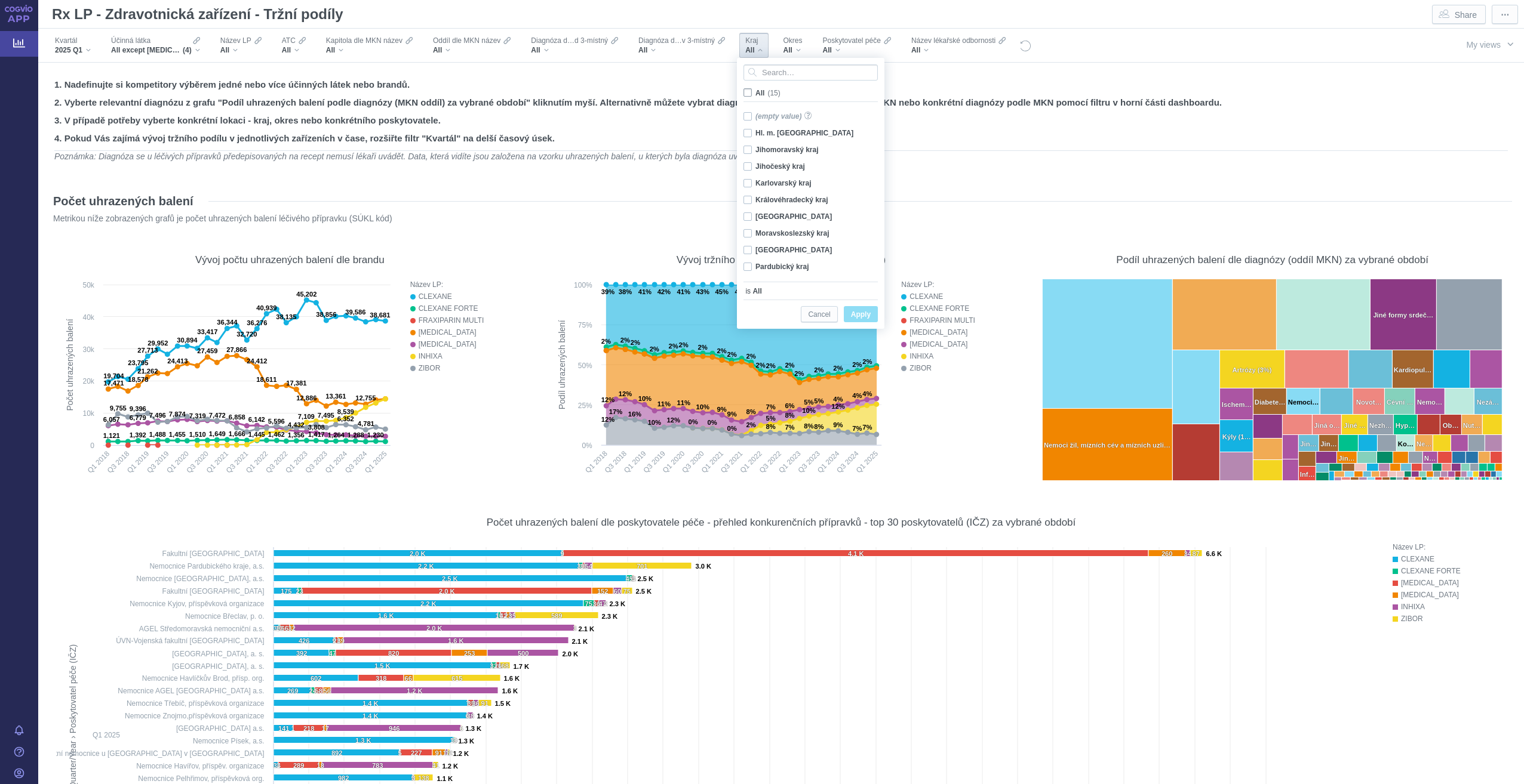
checkbox input "false"
click at [752, 134] on div "Hl. m. Praha Only" at bounding box center [812, 133] width 150 height 17
checkbox input "true"
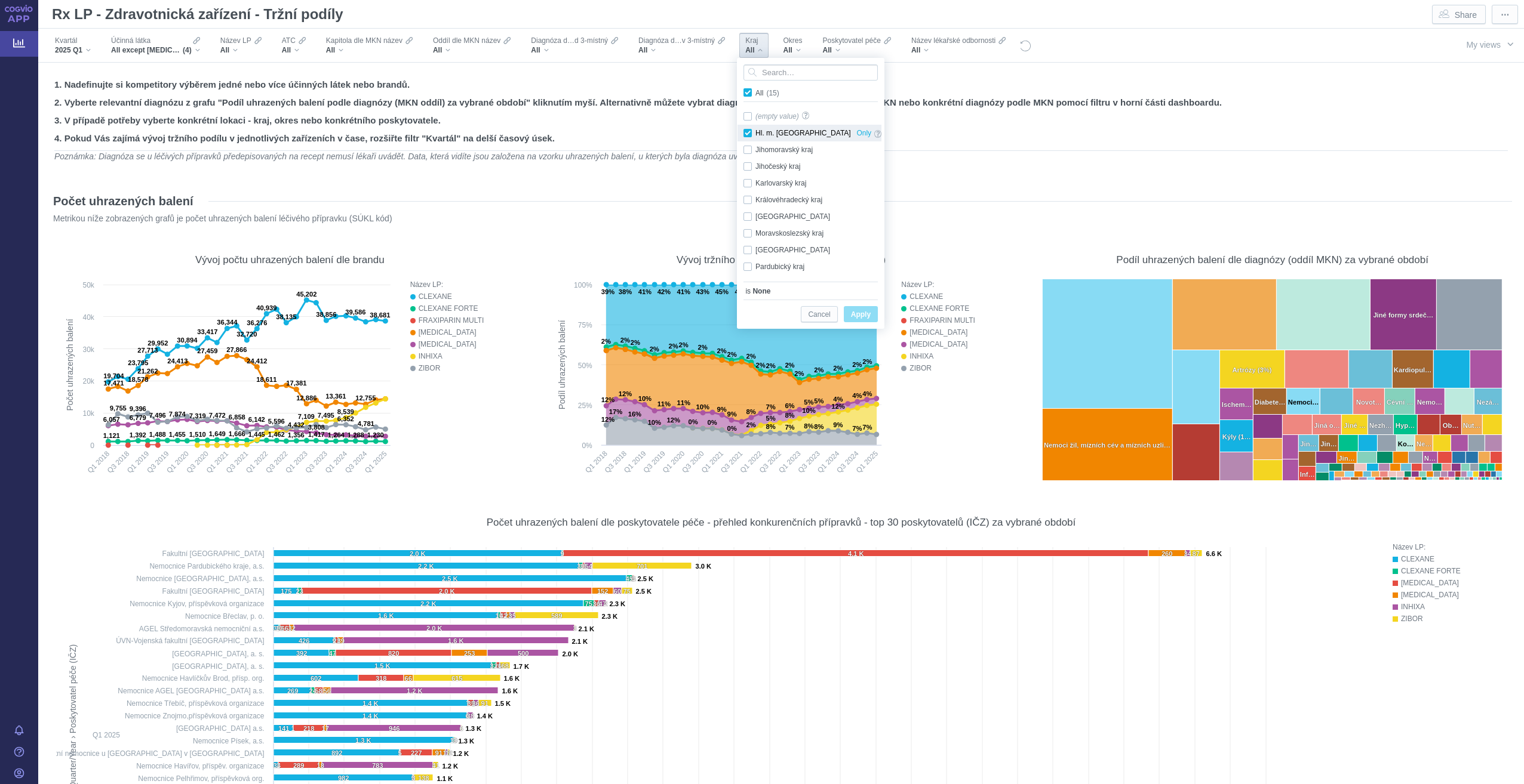
checkbox input "true"
click at [863, 320] on span "Apply" at bounding box center [860, 315] width 20 height 15
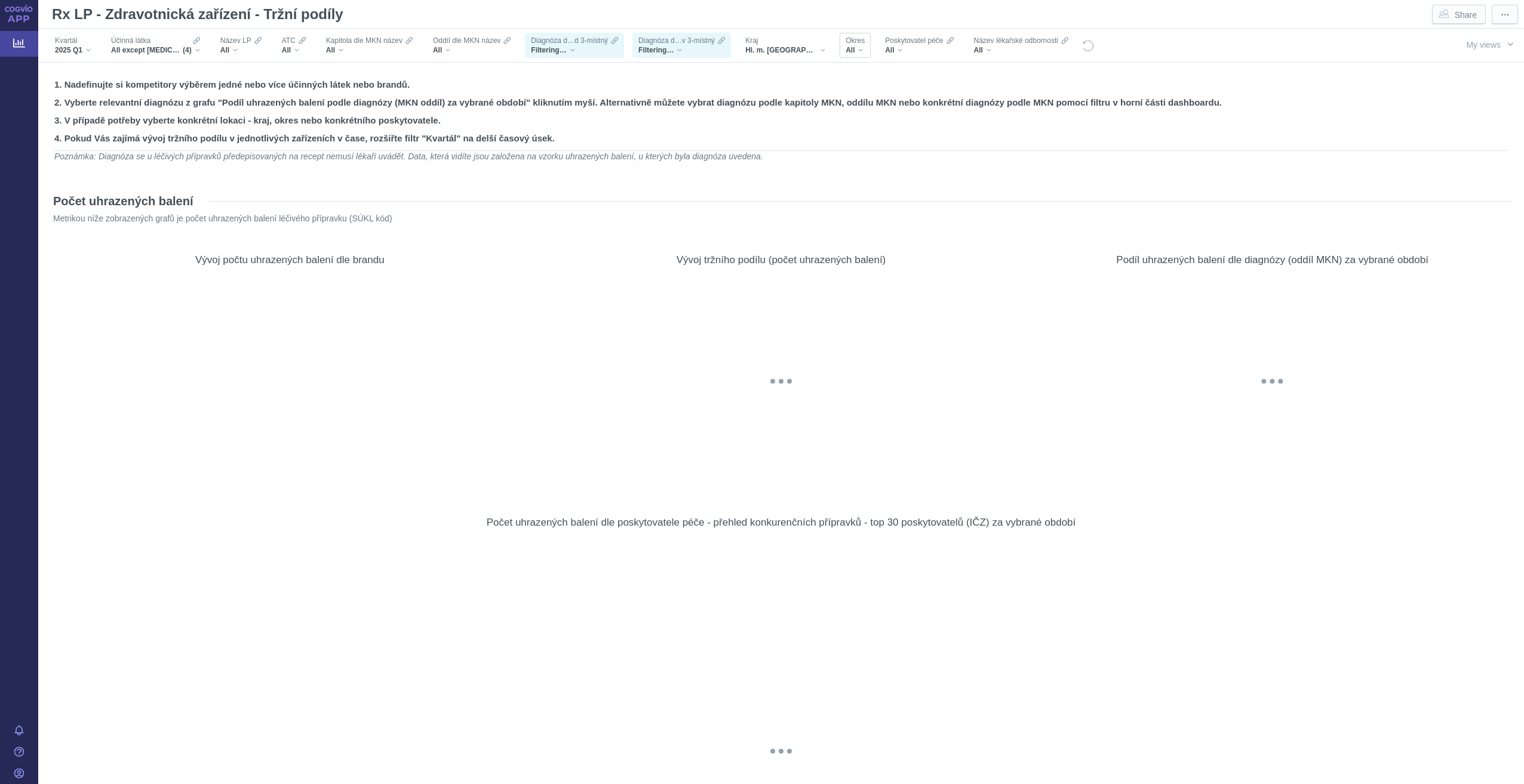
click at [845, 50] on div "All" at bounding box center [855, 50] width 19 height 9
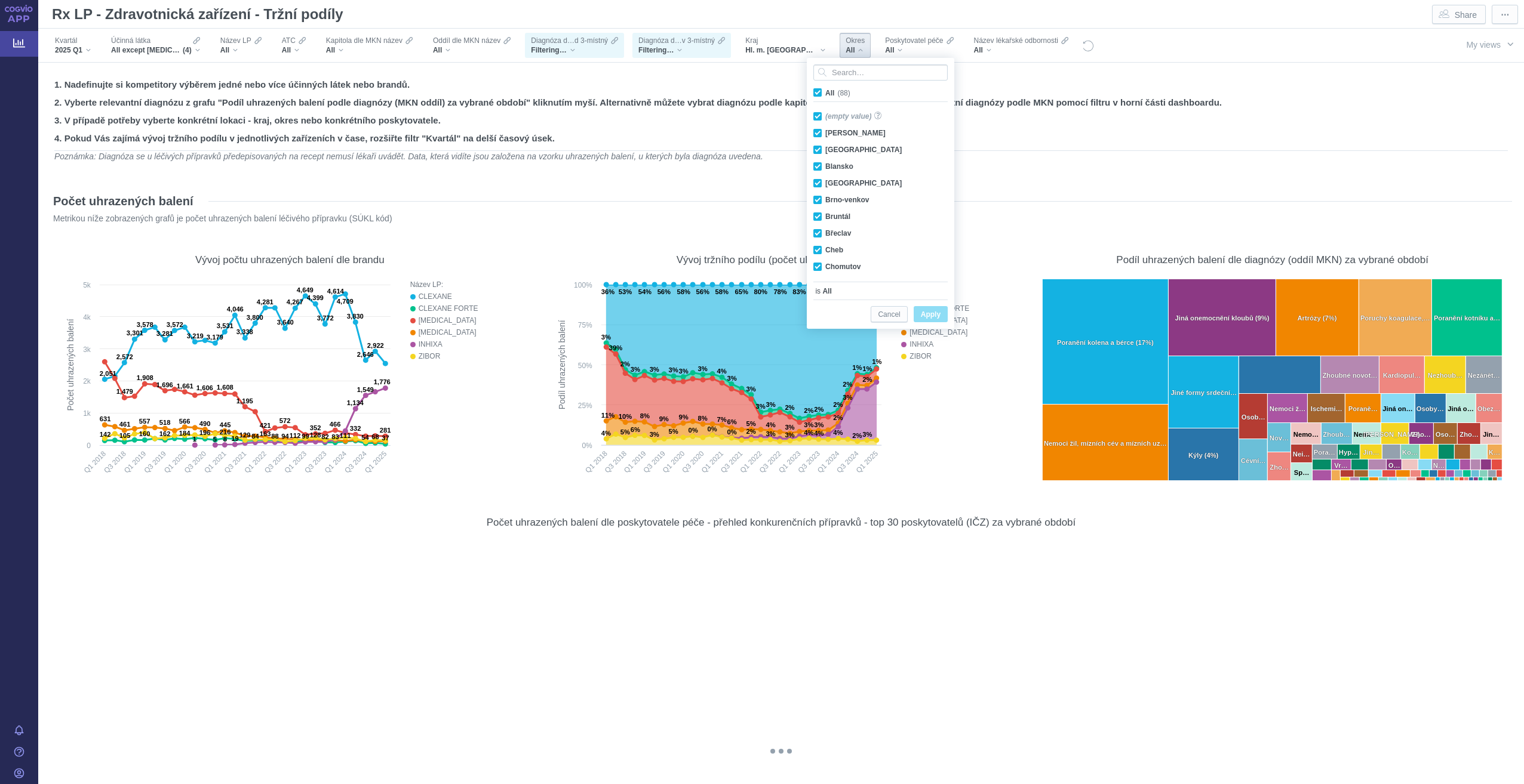
click at [826, 91] on span "All (88)" at bounding box center [838, 93] width 25 height 8
click at [826, 91] on input "All (88)" at bounding box center [829, 91] width 7 height 7
checkbox input "false"
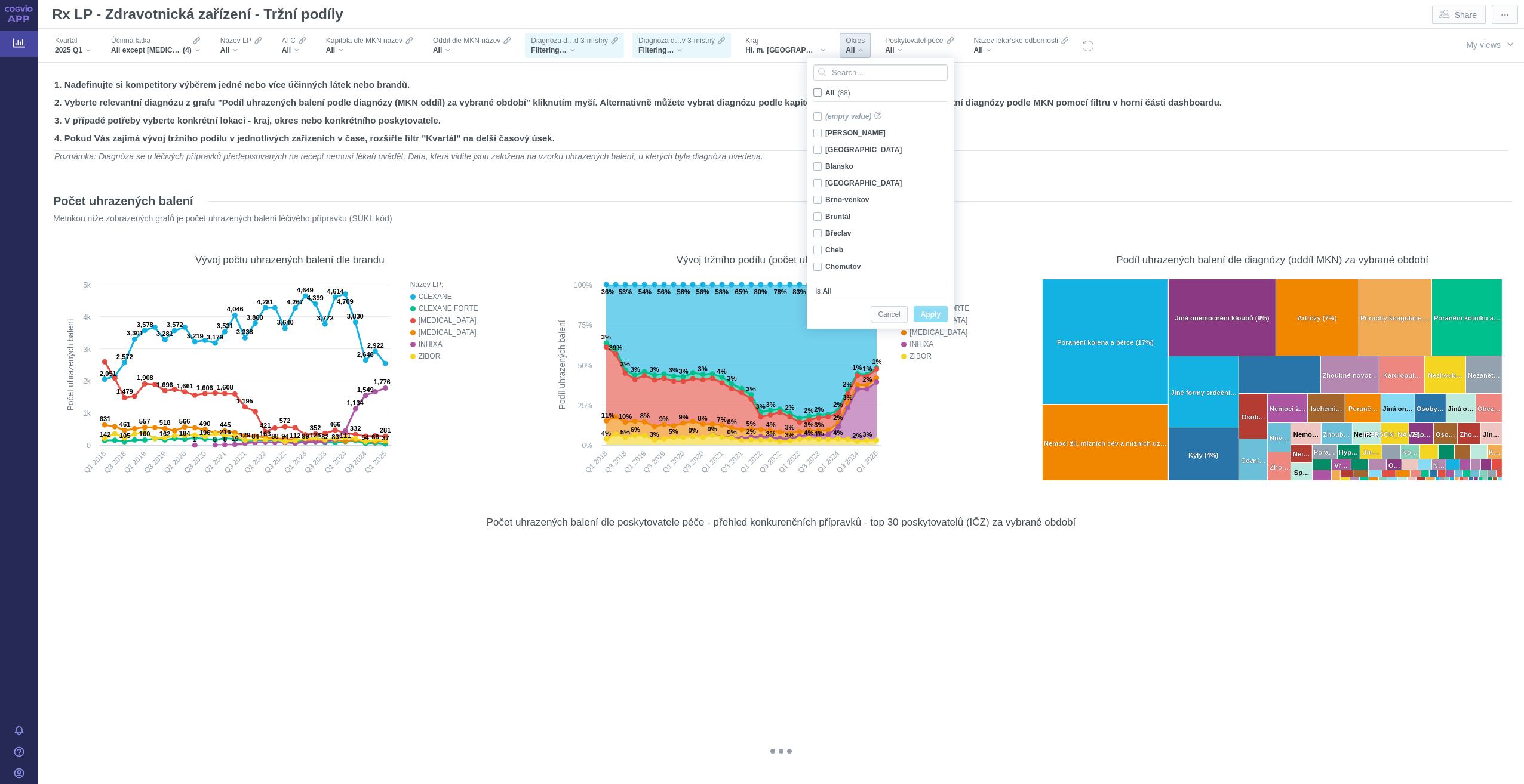
checkbox input "false"
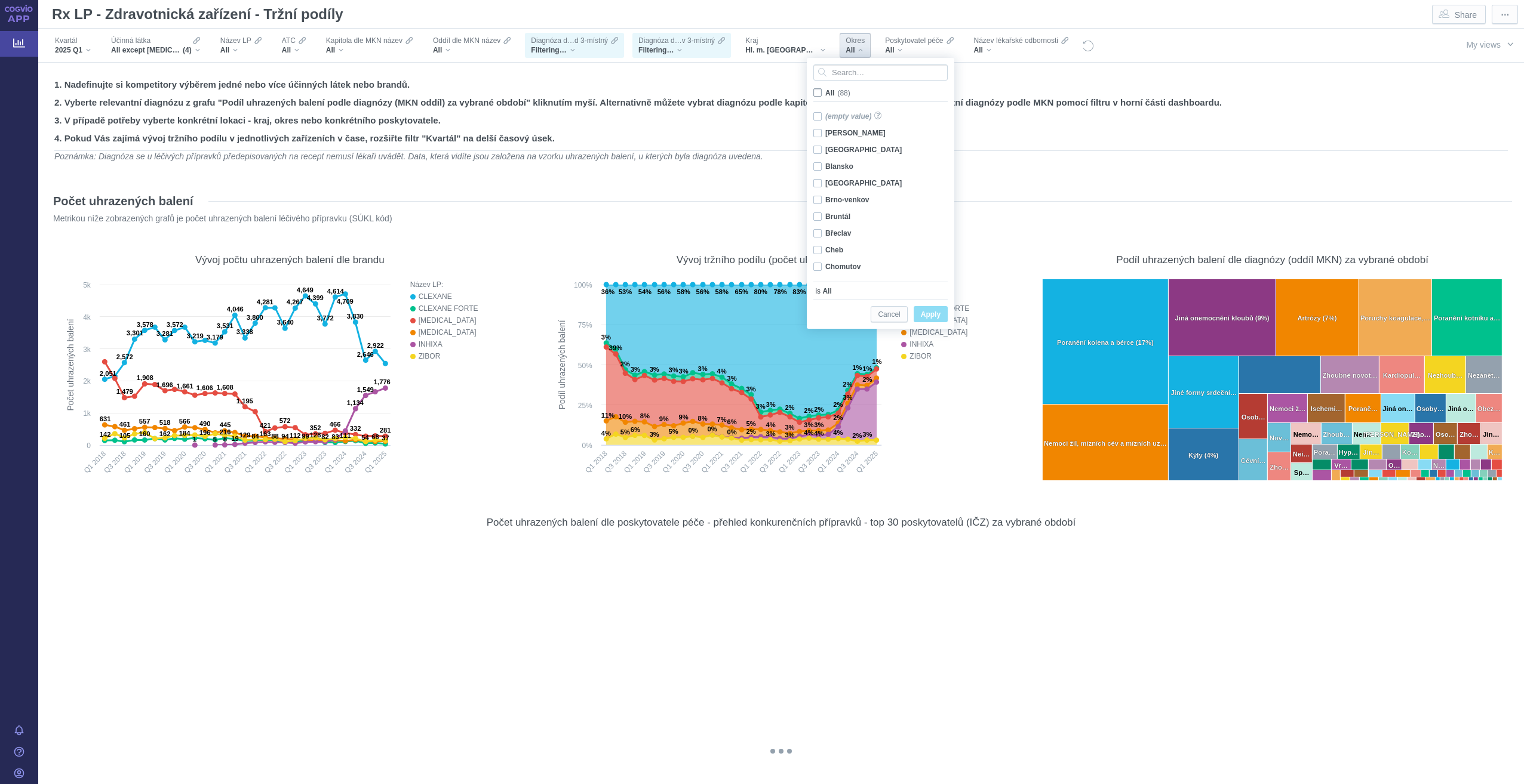
checkbox input "false"
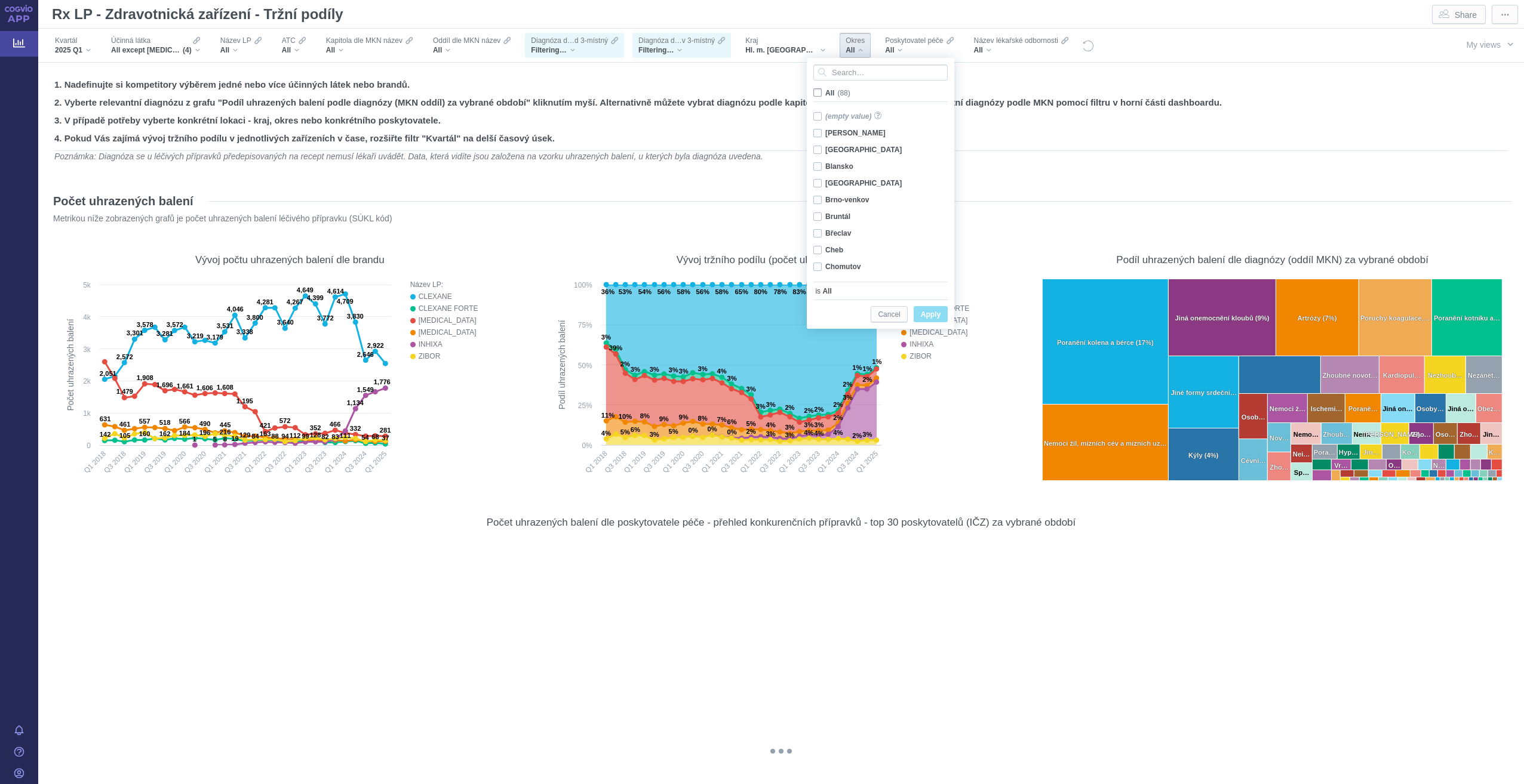
checkbox input "false"
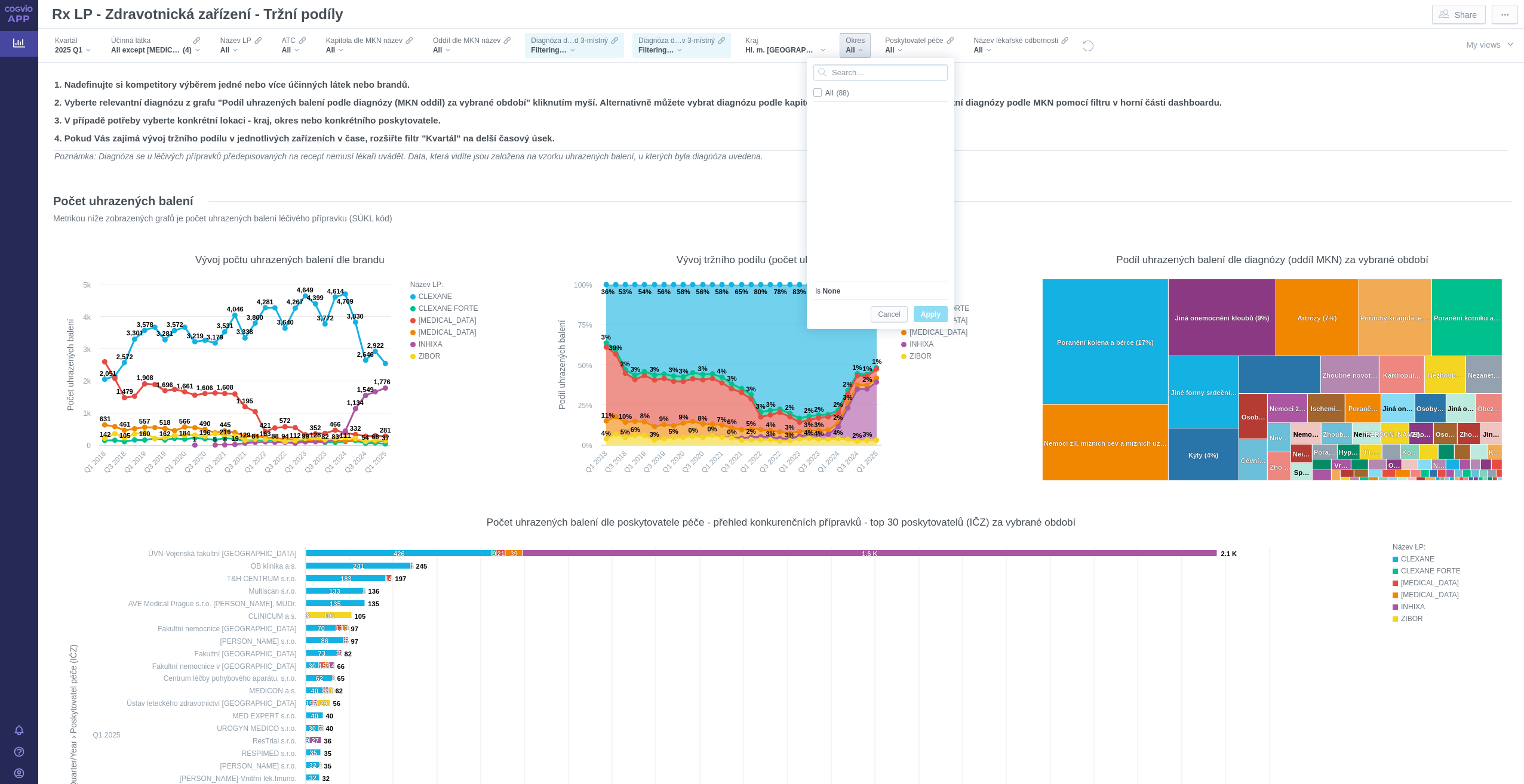
scroll to position [776, 0]
click at [849, 225] on div "Praha 5 Only" at bounding box center [883, 226] width 150 height 17
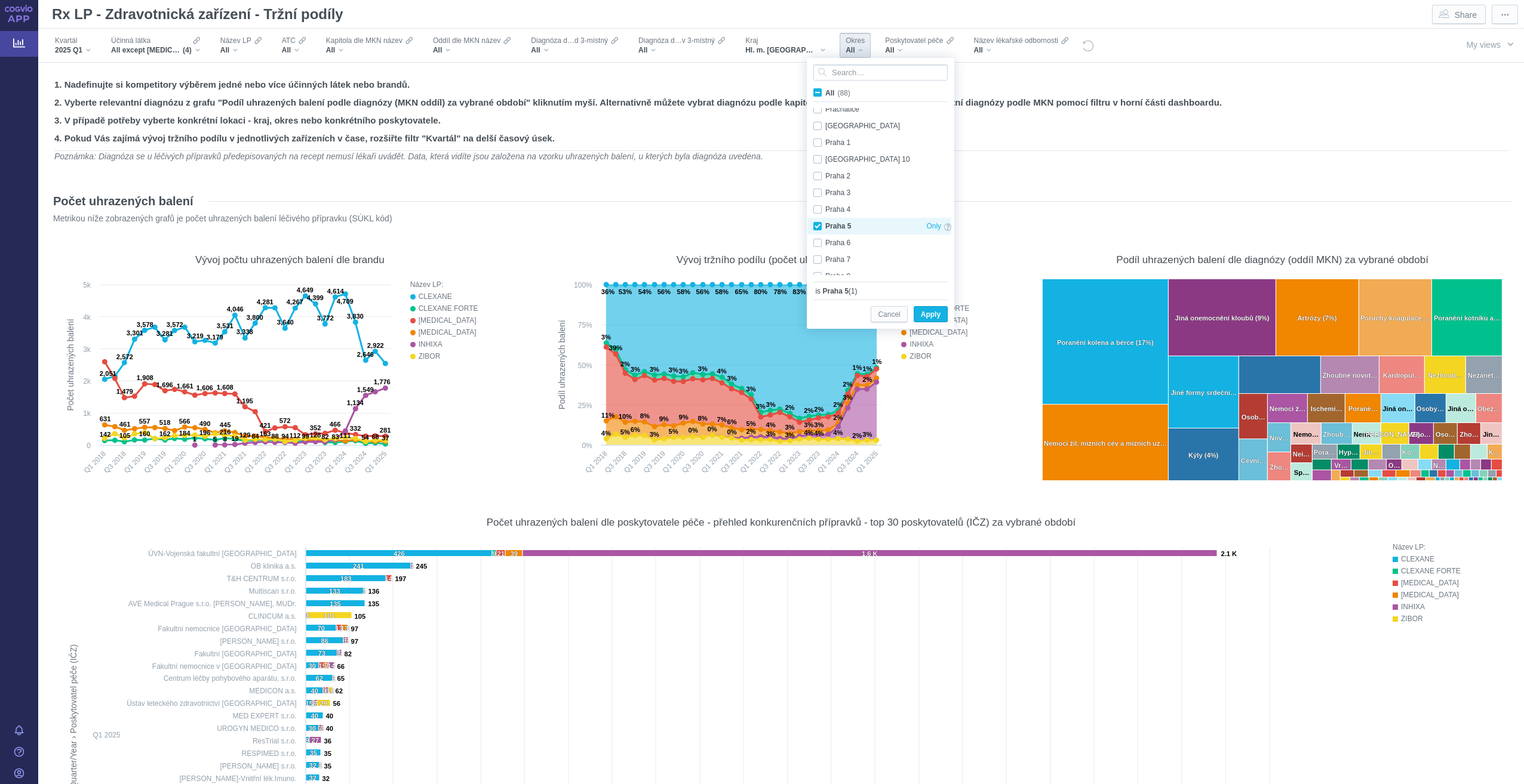
checkbox input "true"
click at [925, 317] on span "Apply" at bounding box center [930, 315] width 20 height 15
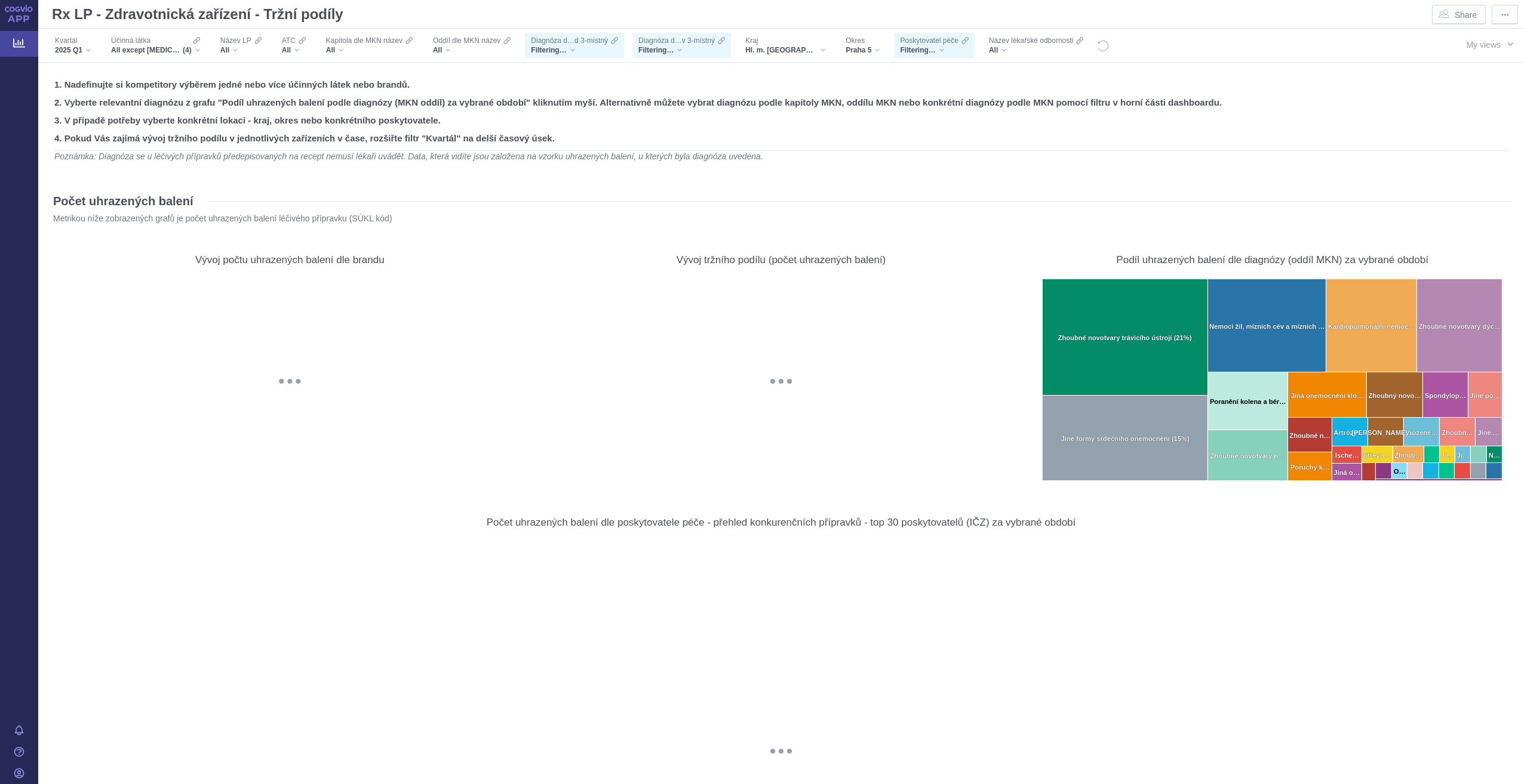
click at [904, 50] on div "Filtering…" at bounding box center [934, 50] width 68 height 9
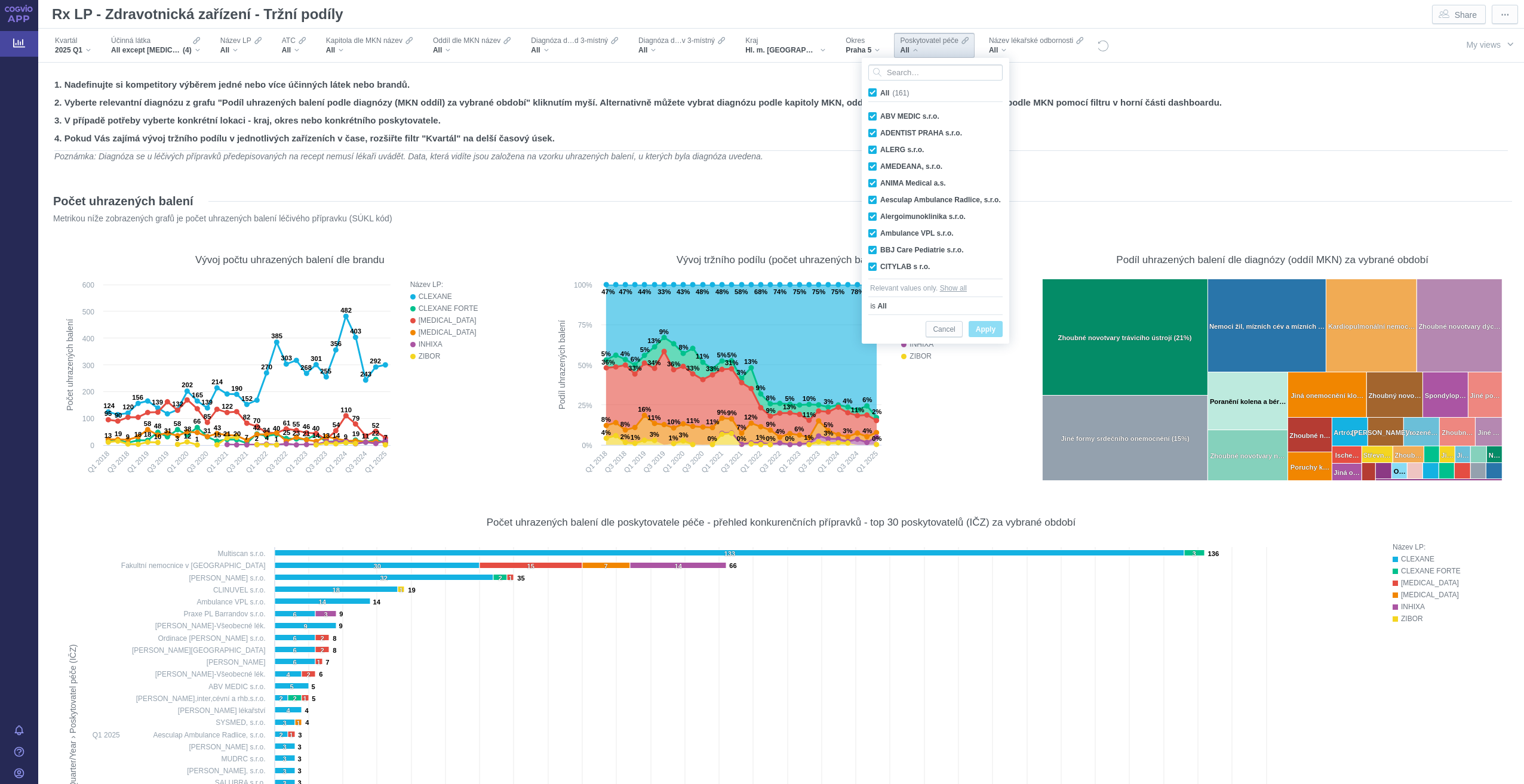
click at [1120, 10] on div "Rx LP - Zdravotnická zařízení - Tržní podíly Share" at bounding box center [769, 15] width 1445 height 24
